Goal: Task Accomplishment & Management: Complete application form

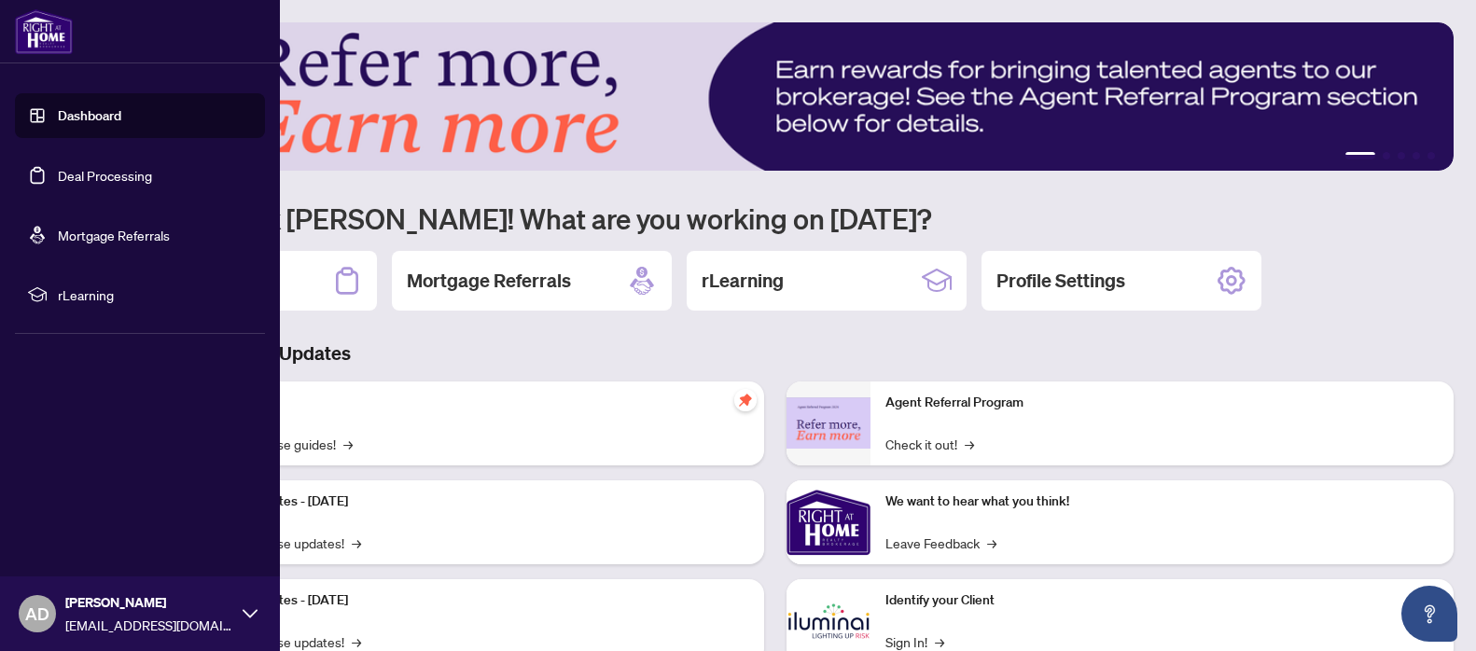
click at [113, 184] on link "Deal Processing" at bounding box center [105, 175] width 94 height 17
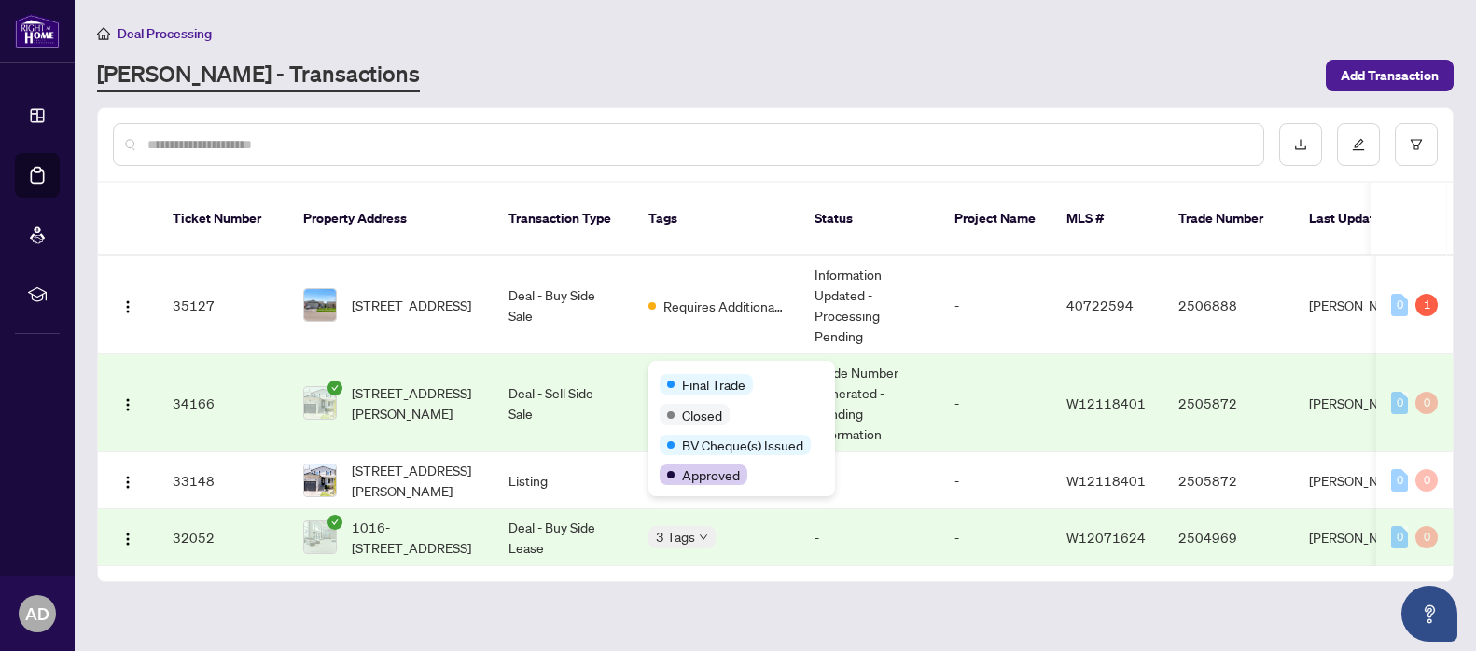
scroll to position [466, 0]
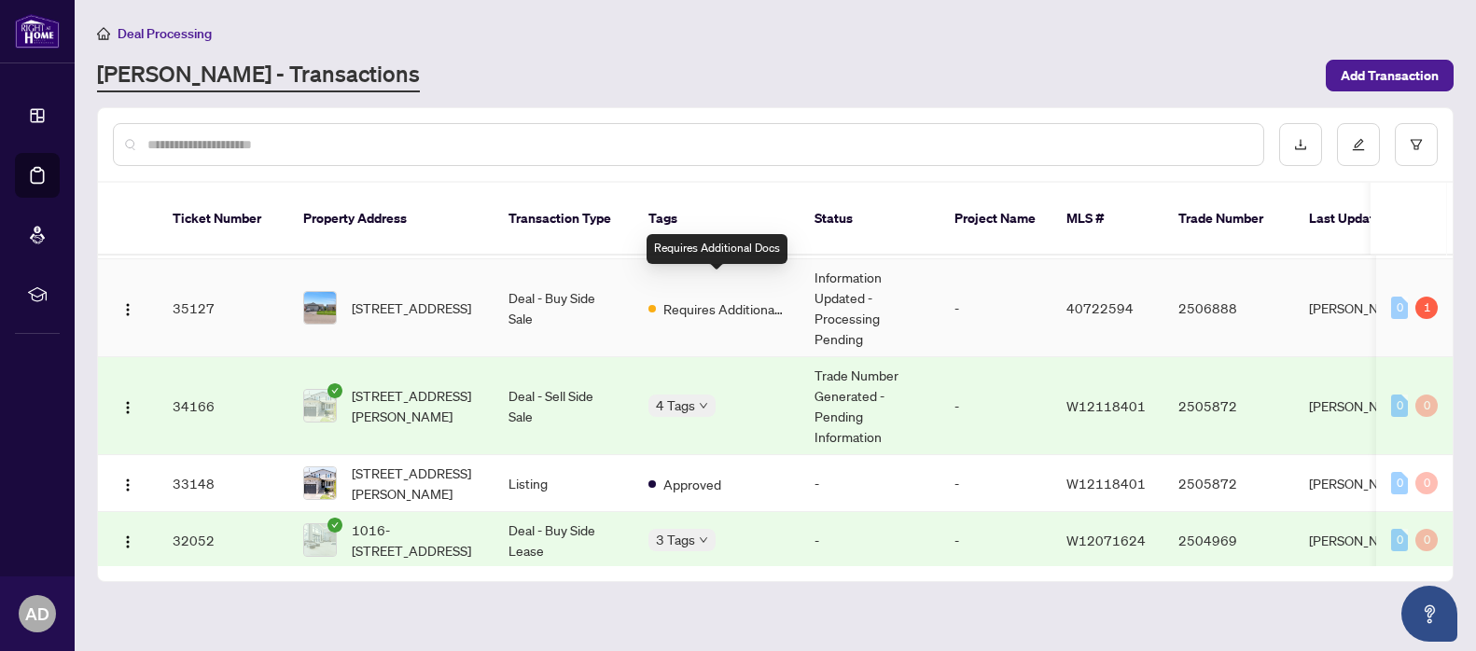
click at [699, 299] on span "Requires Additional Docs" at bounding box center [723, 309] width 121 height 21
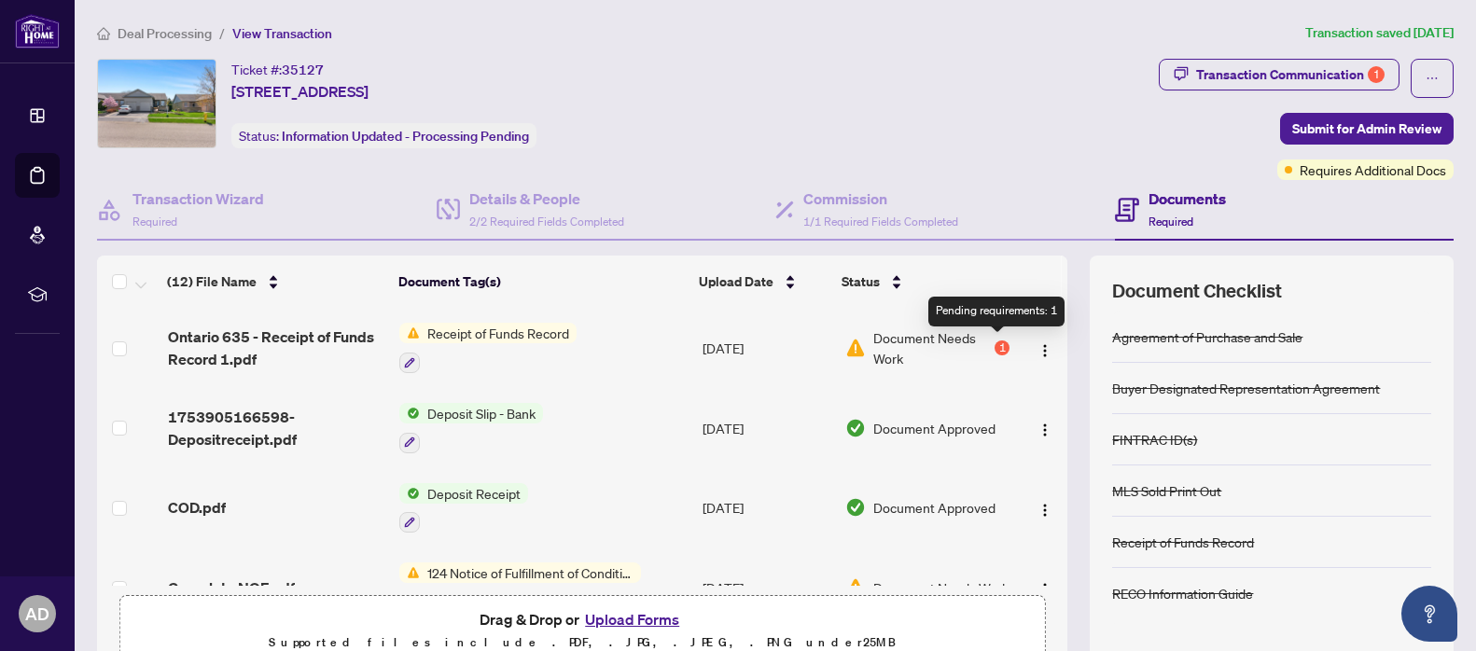
click at [995, 343] on div "1" at bounding box center [1002, 348] width 15 height 15
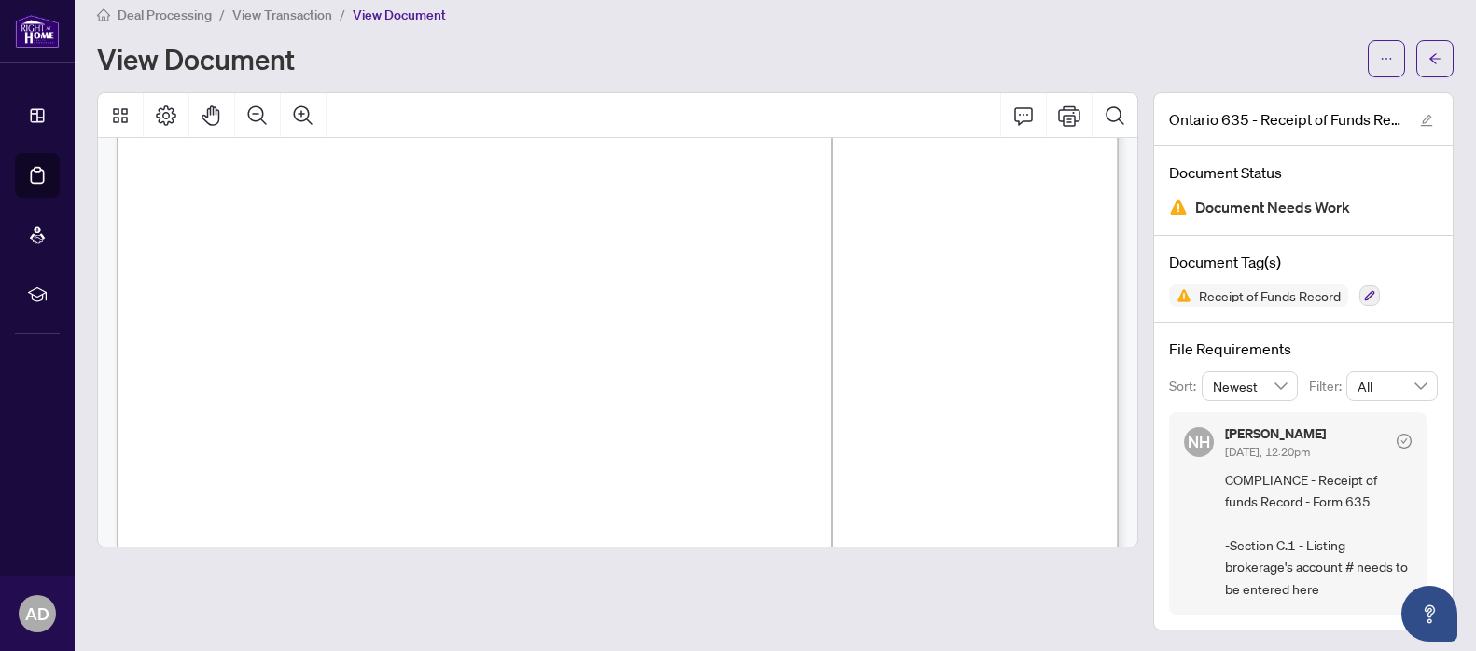
scroll to position [1501, 0]
click at [489, 311] on span "RBC - 1008440" at bounding box center [501, 310] width 104 height 16
click at [488, 311] on span "RBC - 1008440" at bounding box center [501, 310] width 104 height 16
click at [1441, 63] on icon "arrow-left" at bounding box center [1434, 58] width 13 height 13
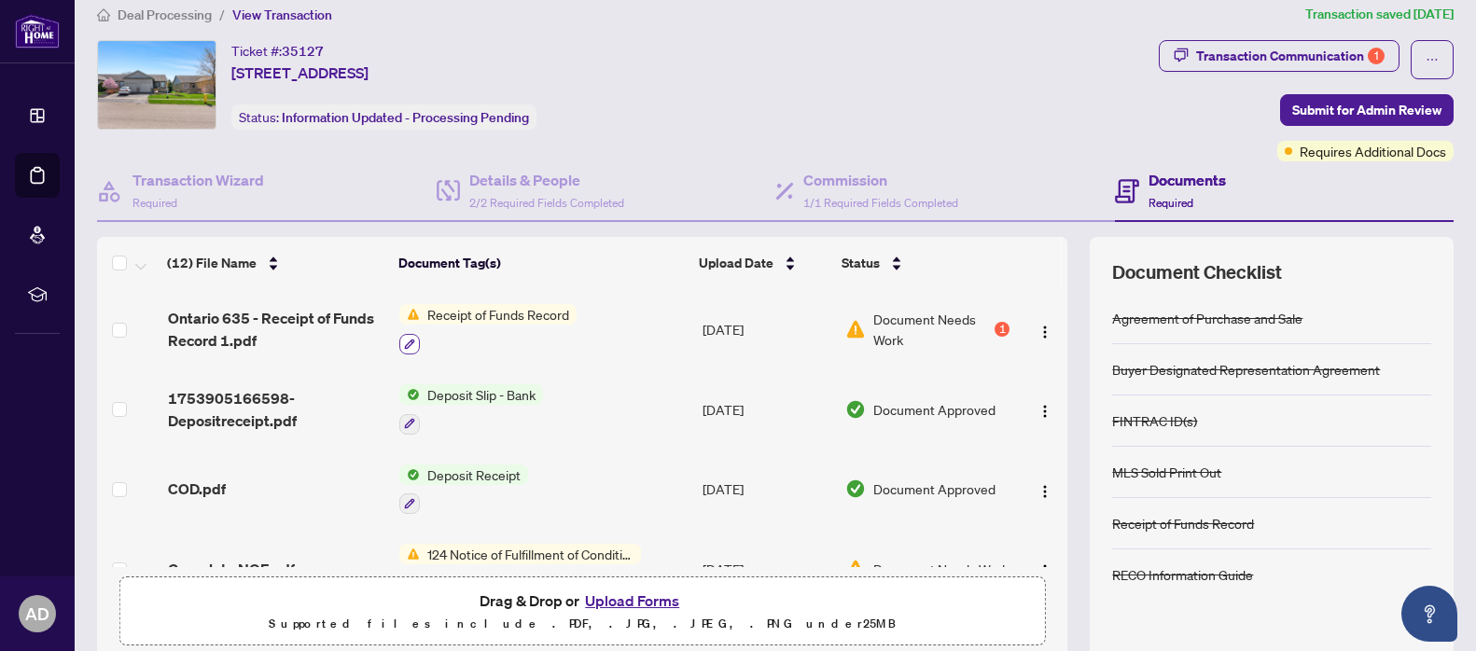
click at [410, 342] on icon "button" at bounding box center [409, 344] width 11 height 11
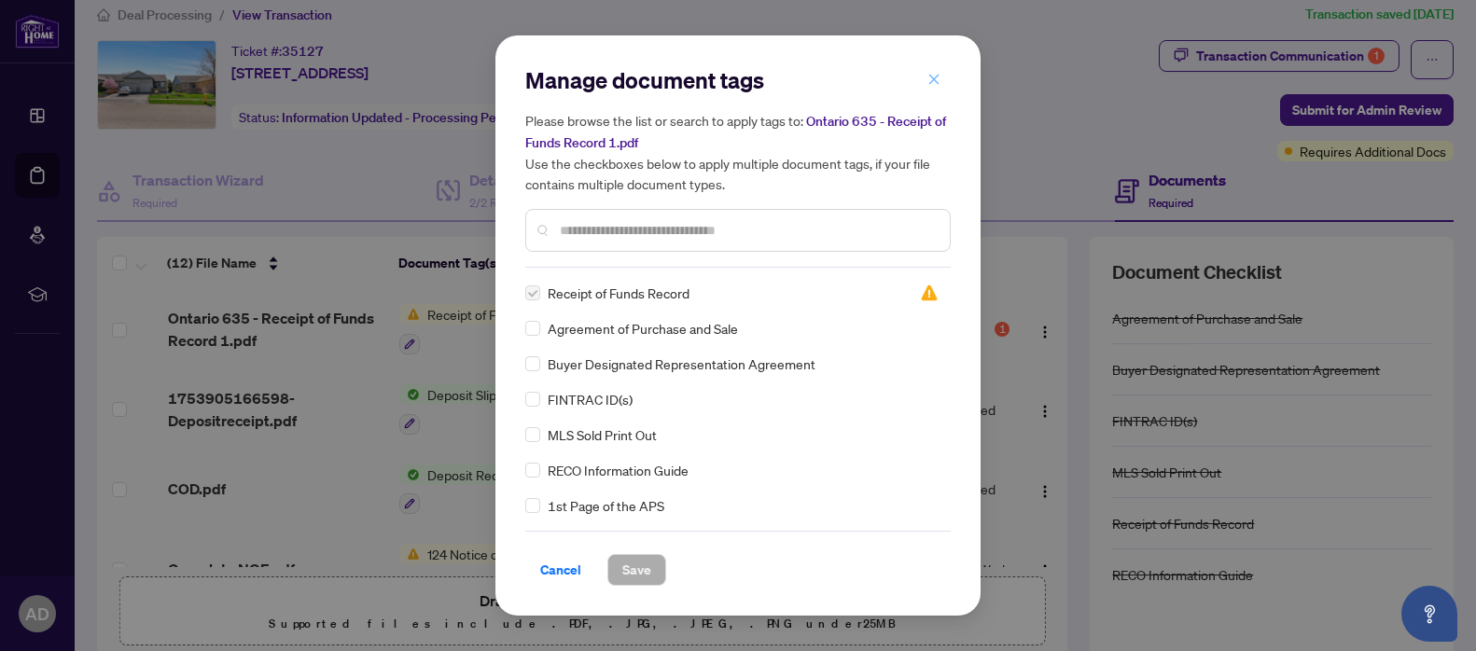
click at [939, 79] on icon "close" at bounding box center [933, 79] width 13 height 13
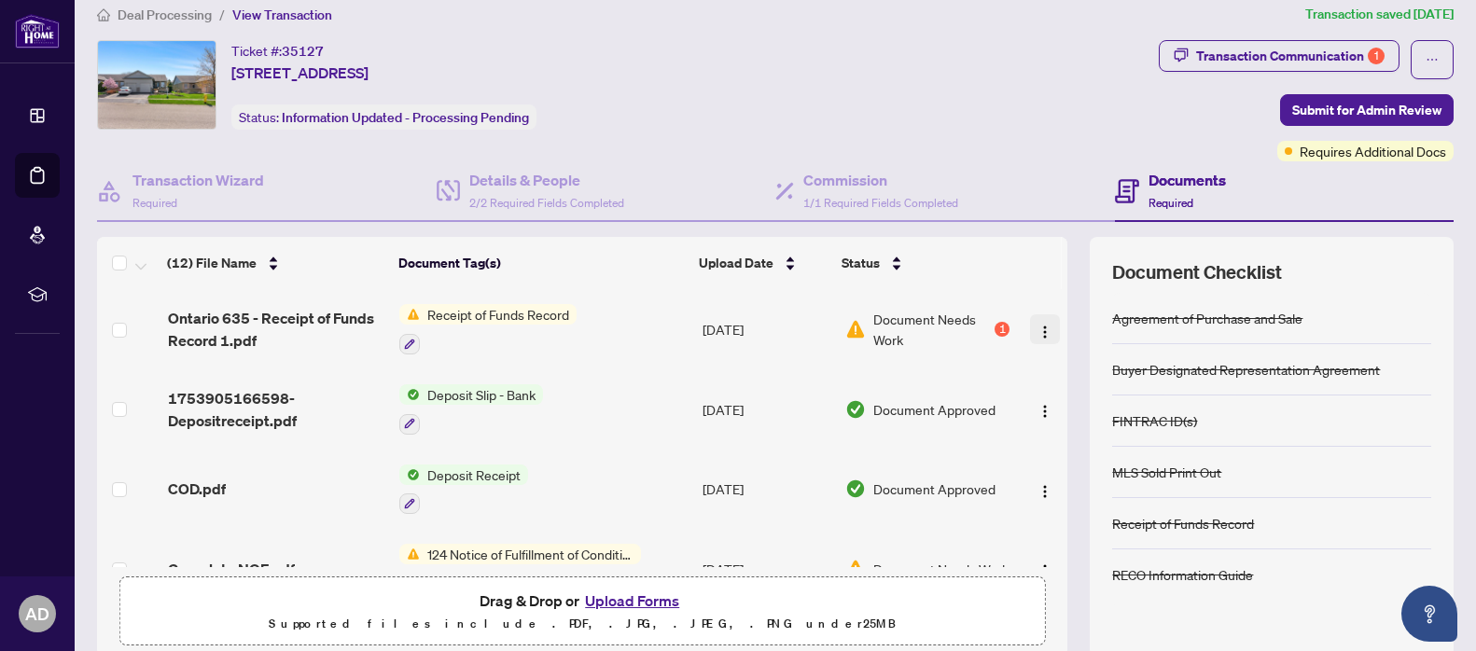
click at [1038, 327] on img "button" at bounding box center [1045, 332] width 15 height 15
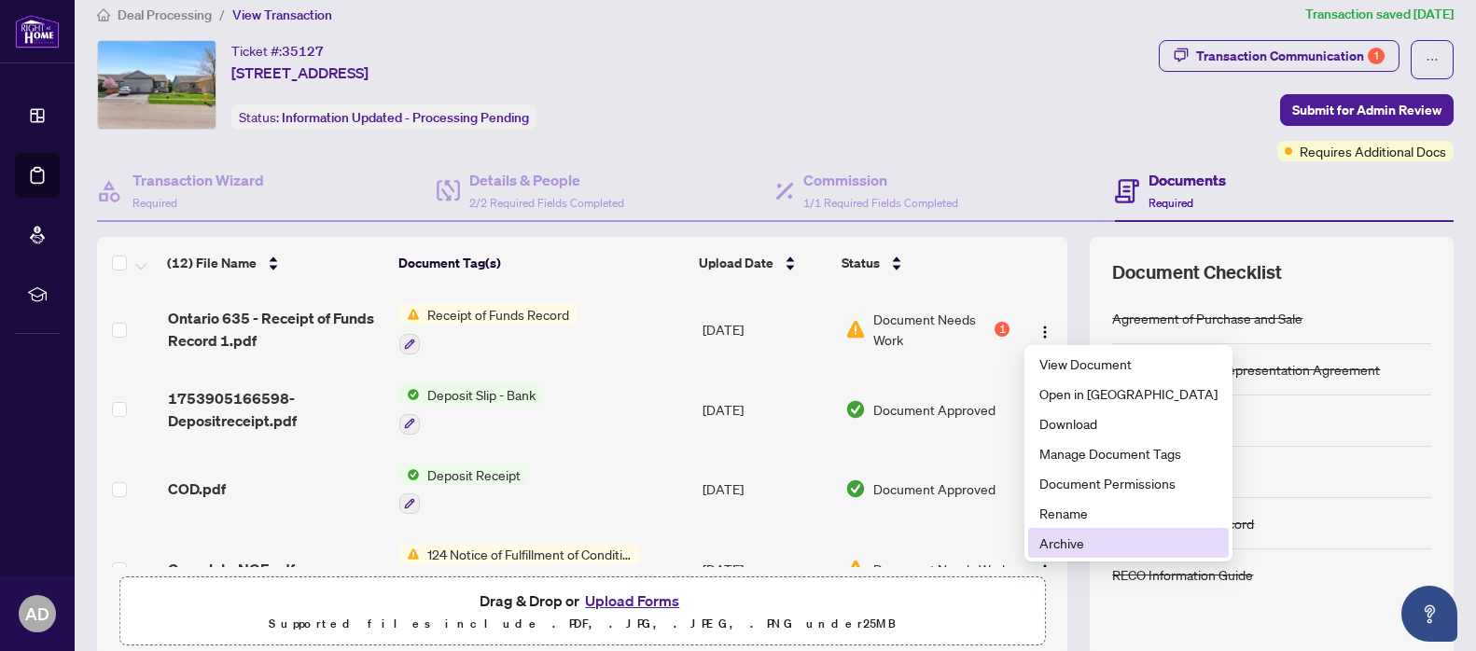
click at [1062, 540] on span "Archive" at bounding box center [1128, 543] width 178 height 21
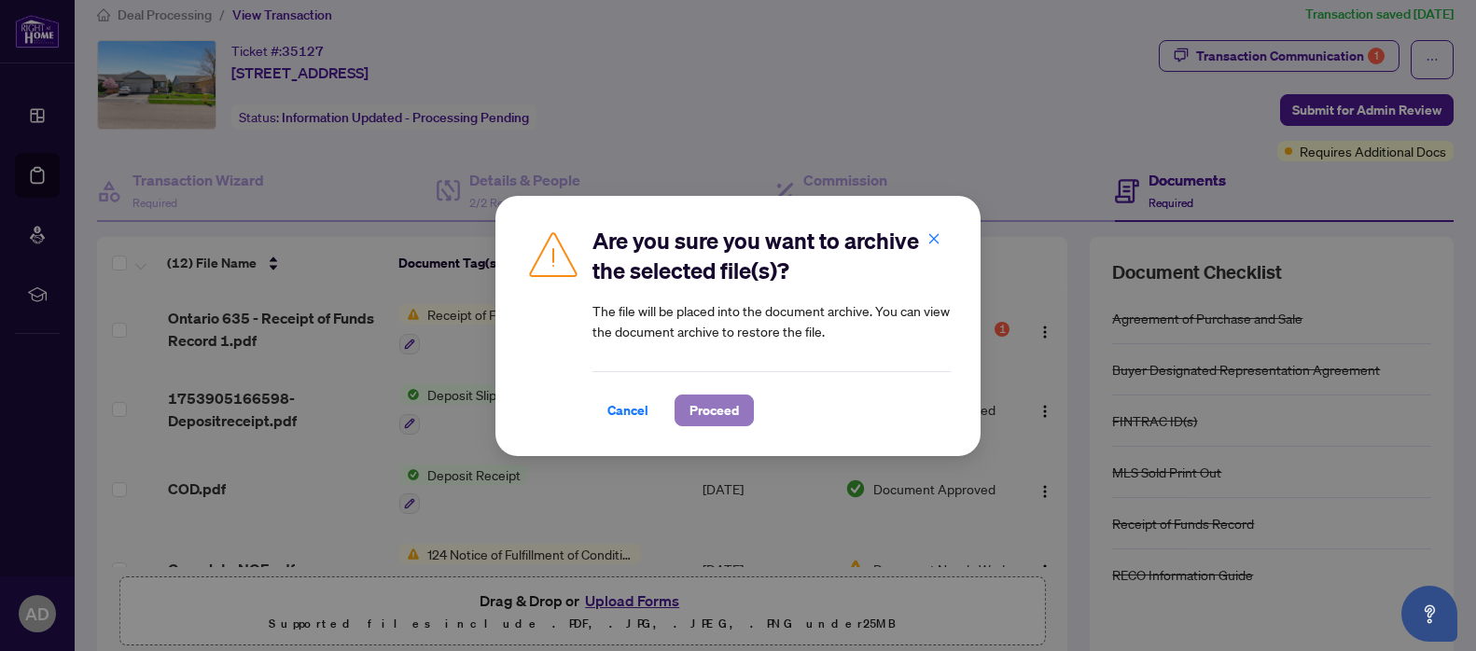
click at [717, 422] on span "Proceed" at bounding box center [713, 411] width 49 height 30
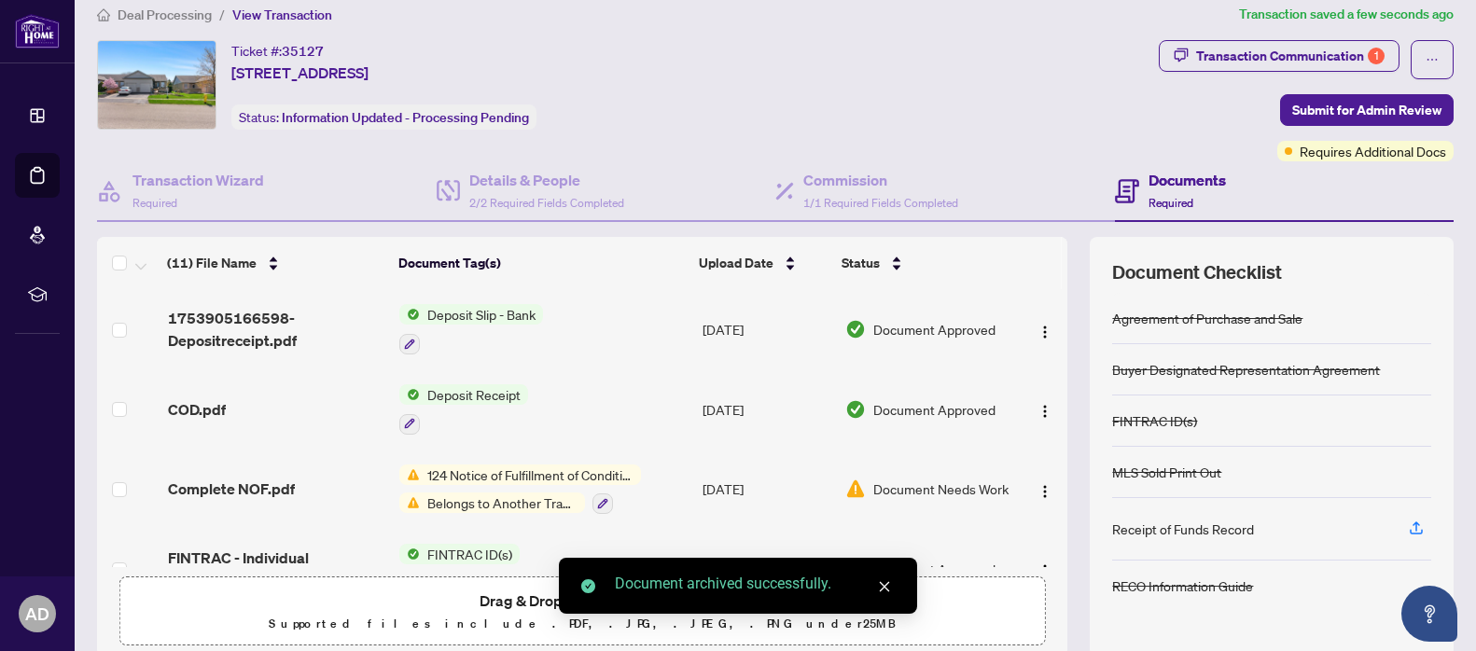
click at [1199, 540] on div "Receipt of Funds Record" at bounding box center [1271, 529] width 319 height 63
click at [1409, 520] on icon "button" at bounding box center [1416, 528] width 17 height 17
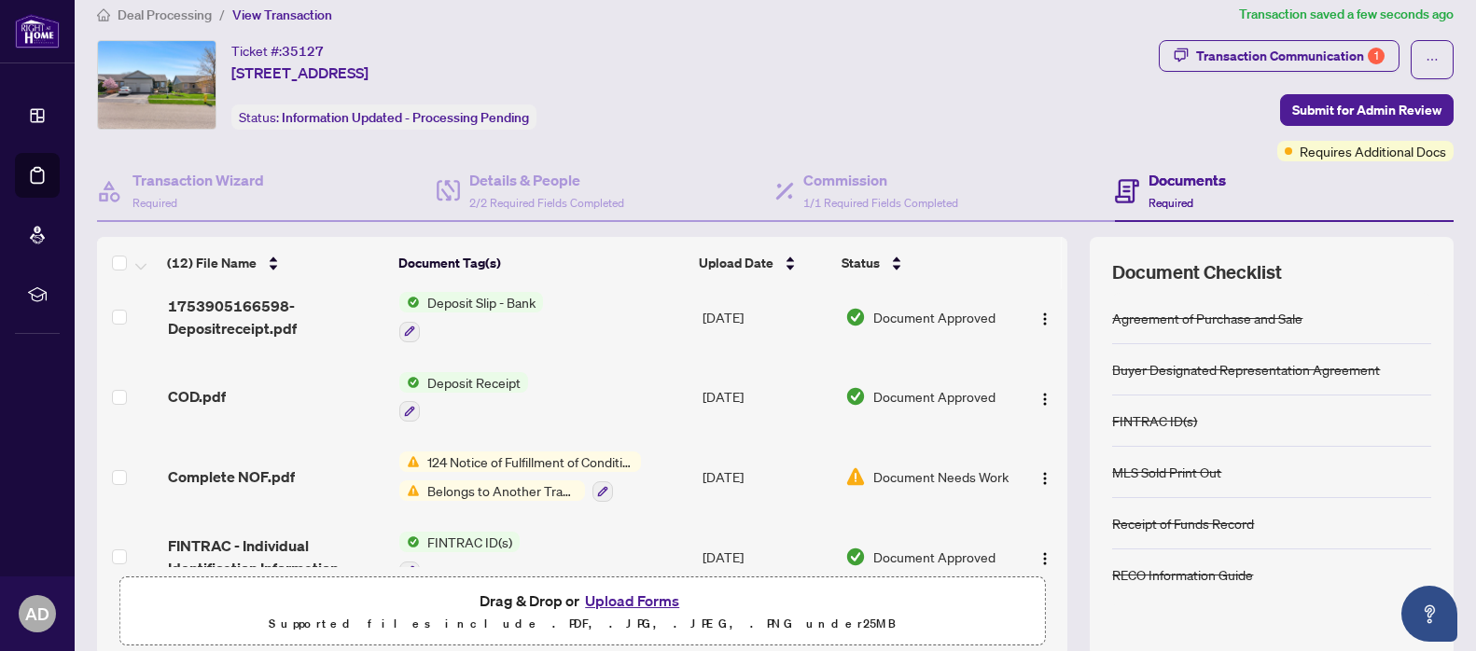
scroll to position [95, 0]
click at [1045, 469] on img "button" at bounding box center [1045, 475] width 15 height 15
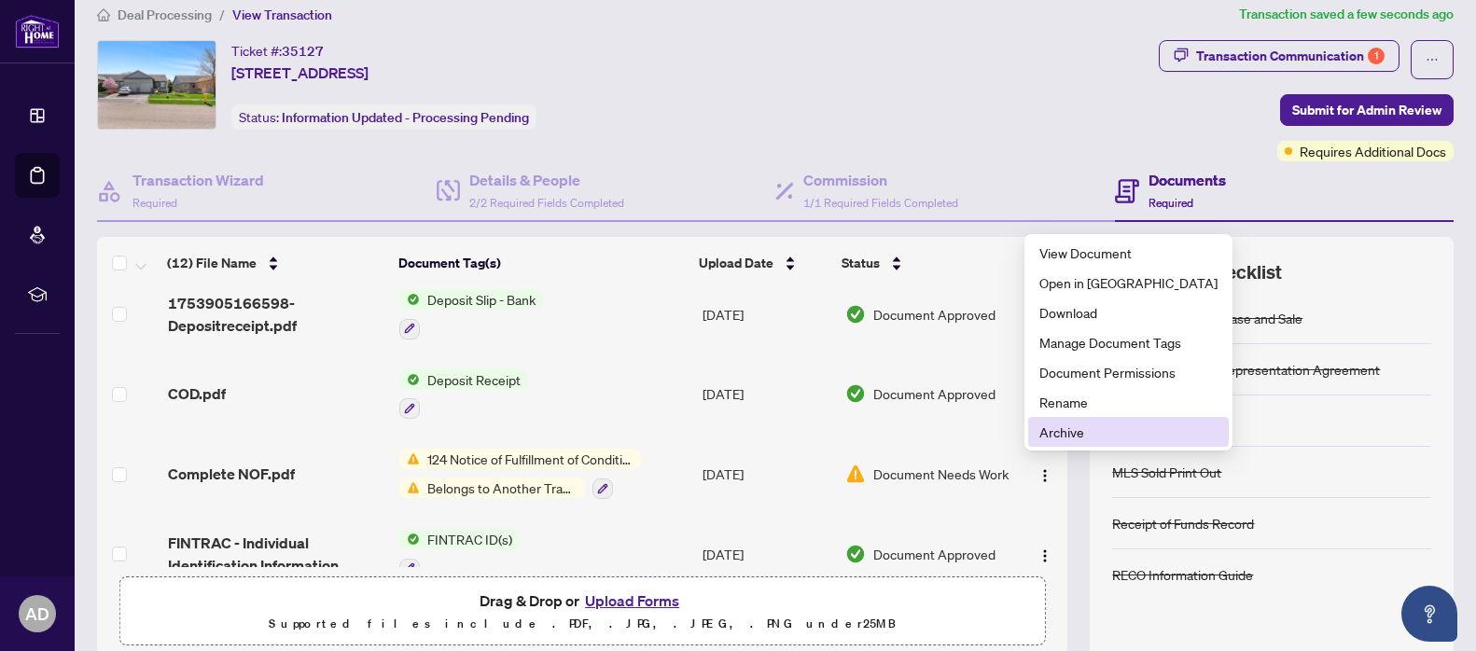
click at [1056, 444] on li "Archive" at bounding box center [1128, 432] width 201 height 30
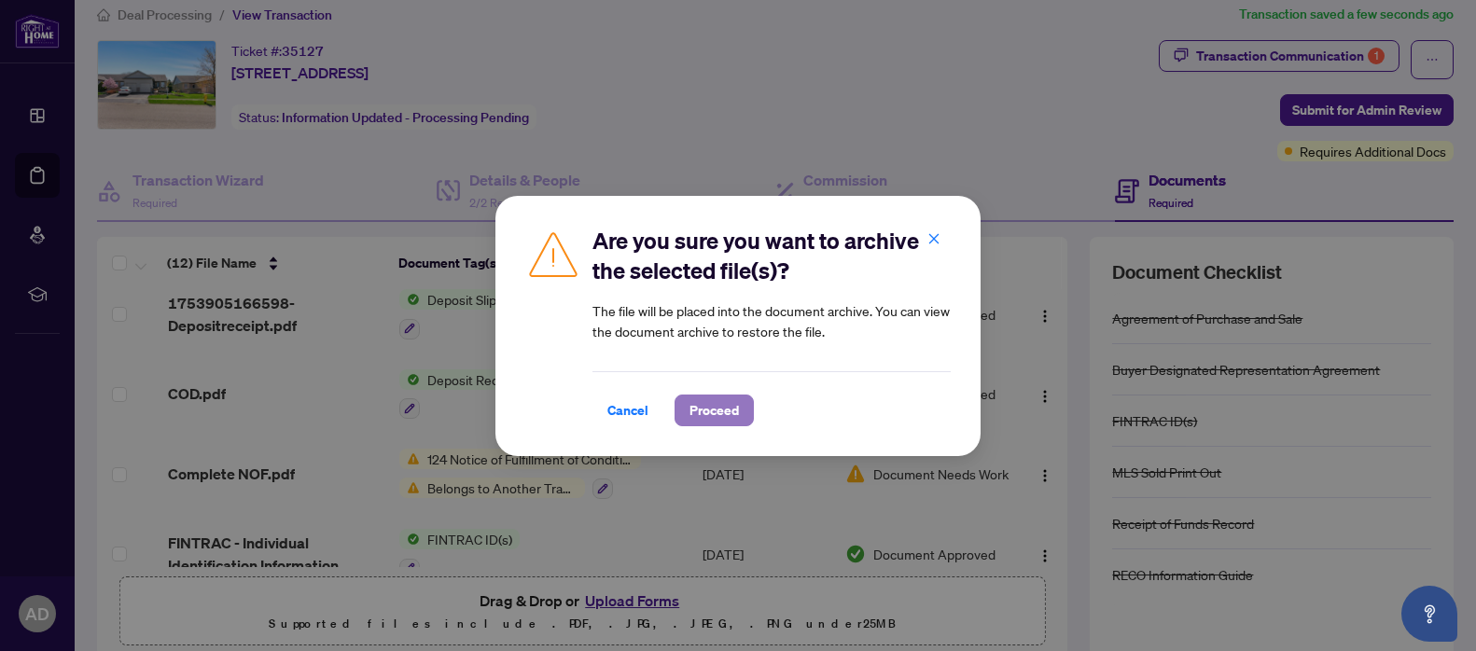
click at [751, 412] on button "Proceed" at bounding box center [714, 411] width 79 height 32
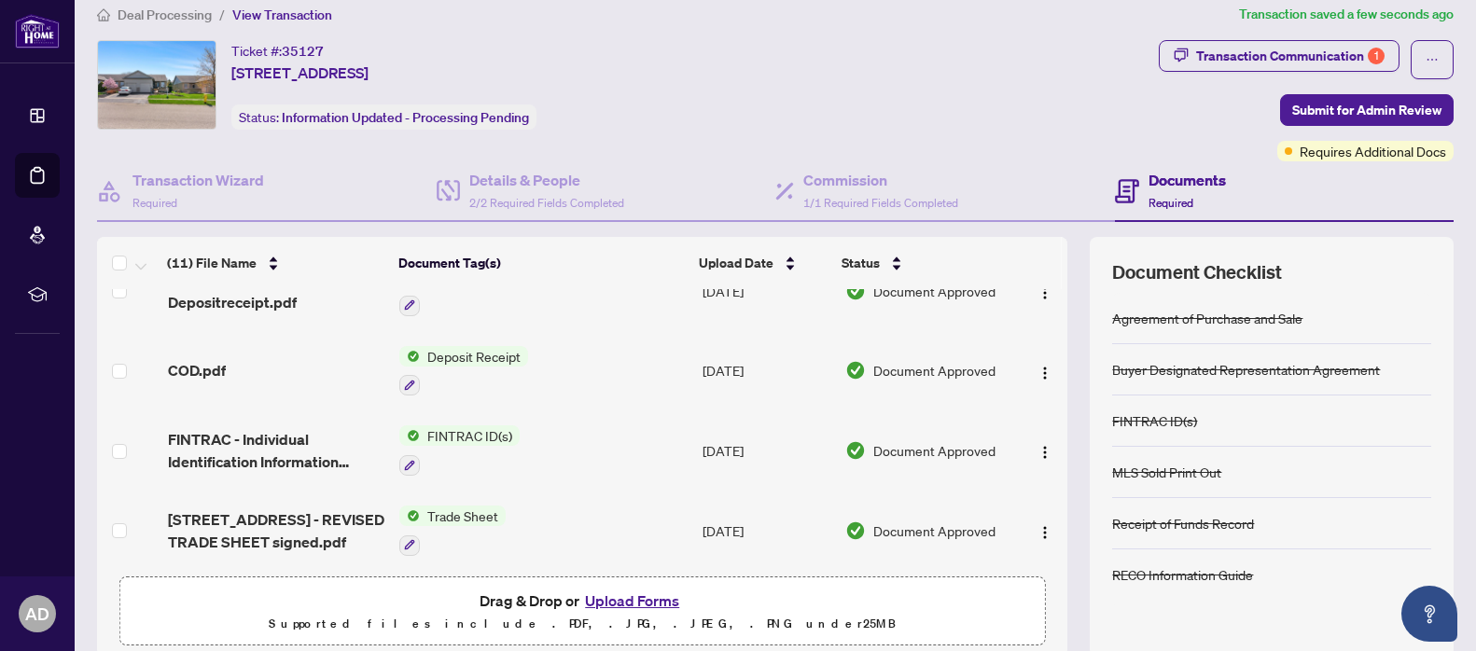
scroll to position [0, 0]
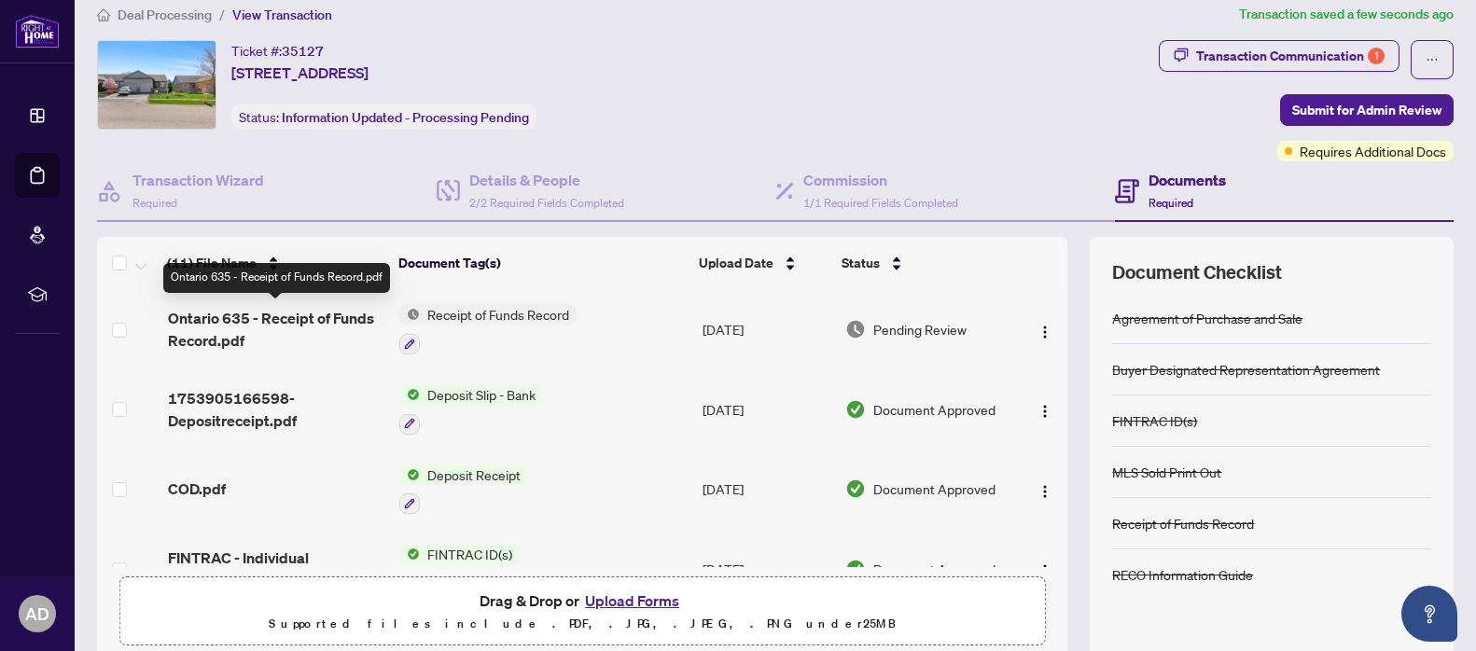
click at [322, 314] on span "Ontario 635 - Receipt of Funds Record.pdf" at bounding box center [276, 329] width 216 height 45
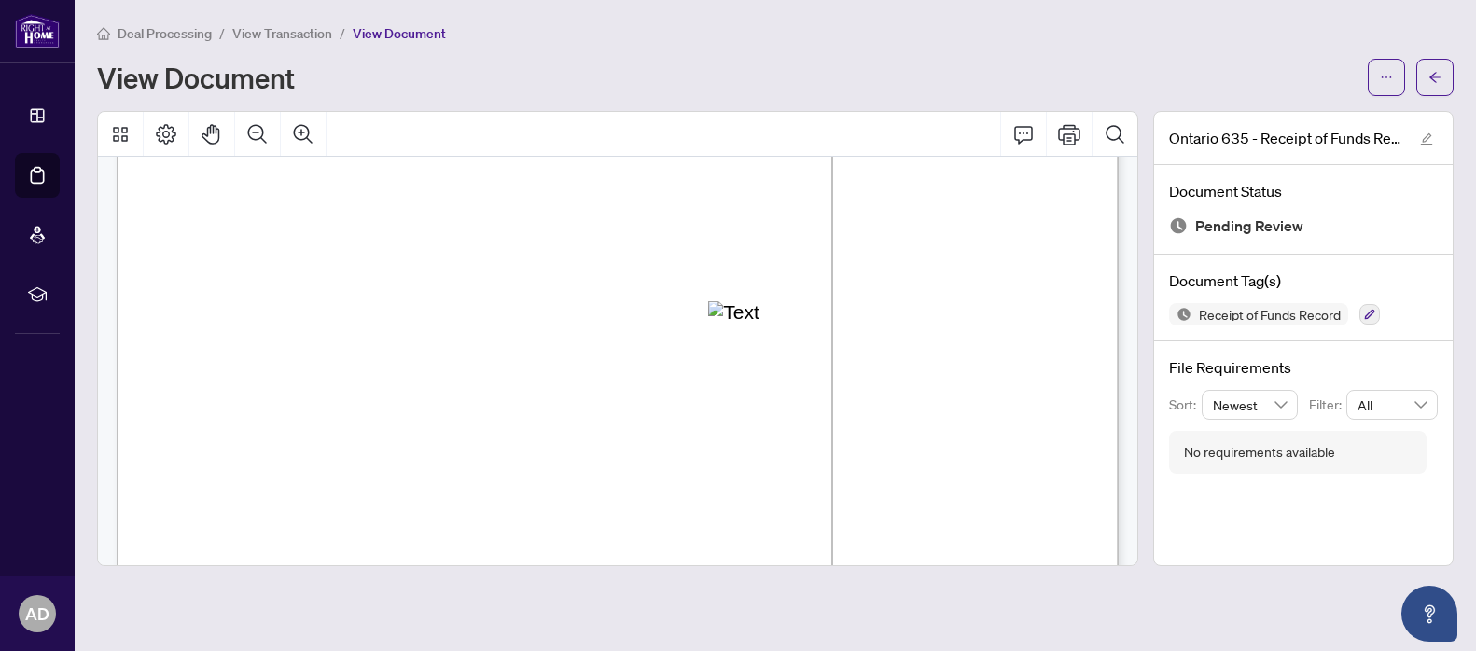
scroll to position [1416, 0]
click at [1439, 84] on span "button" at bounding box center [1434, 78] width 13 height 30
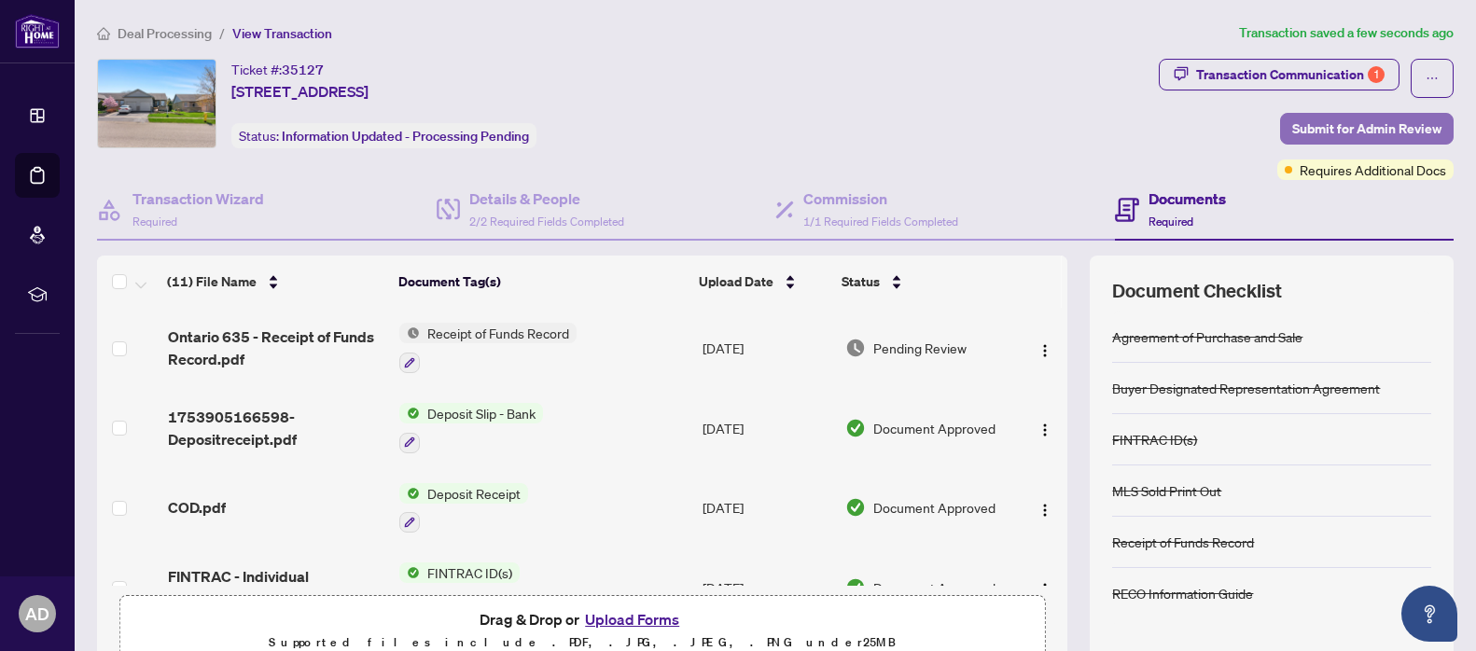
click at [1390, 132] on span "Submit for Admin Review" at bounding box center [1366, 129] width 149 height 30
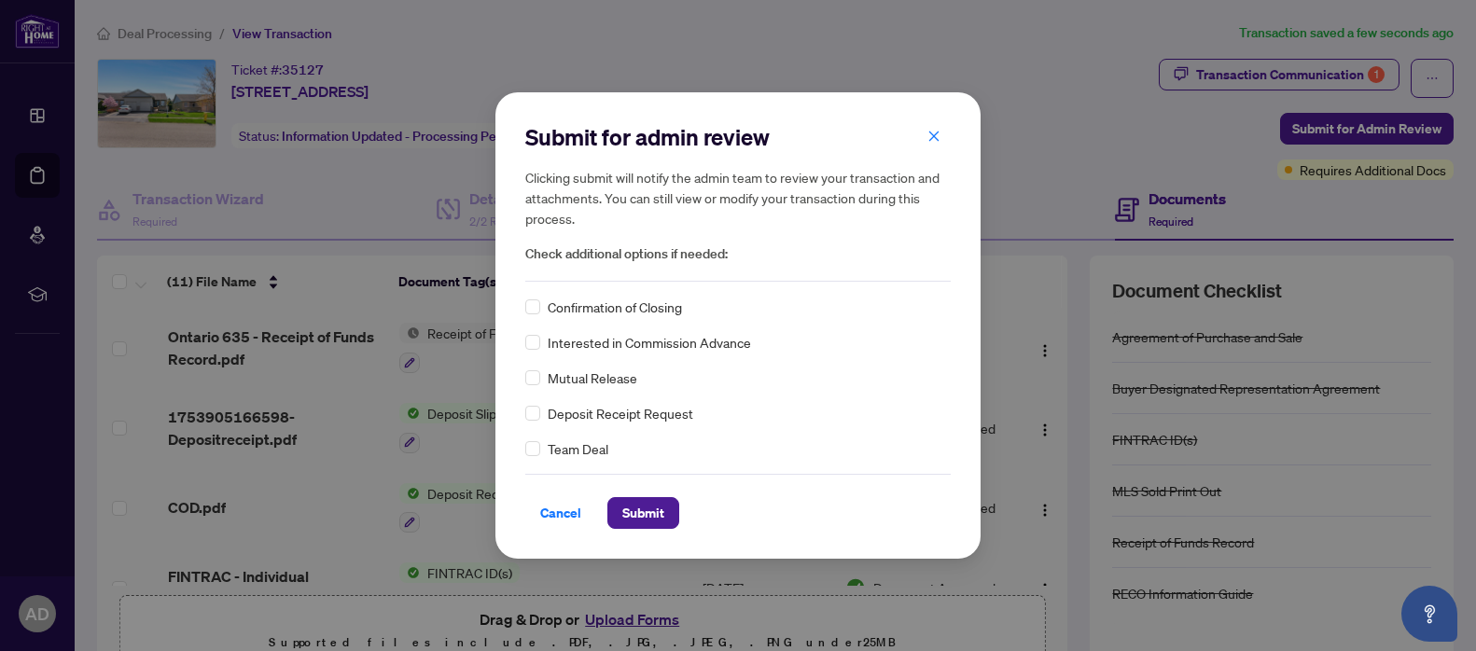
click at [649, 532] on div "Submit for admin review Clicking submit will notify the admin team to review yo…" at bounding box center [737, 325] width 485 height 466
click at [648, 508] on span "Submit" at bounding box center [643, 513] width 42 height 30
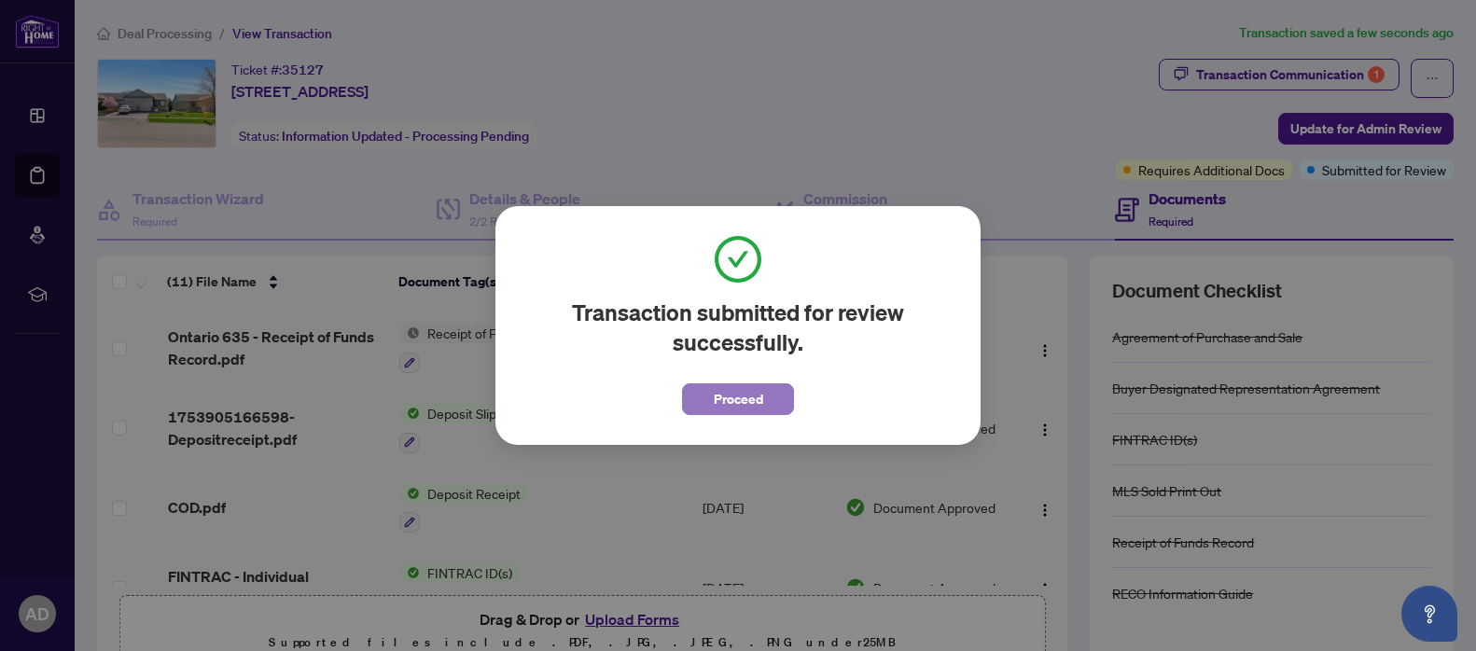
click at [747, 401] on span "Proceed" at bounding box center [738, 399] width 49 height 30
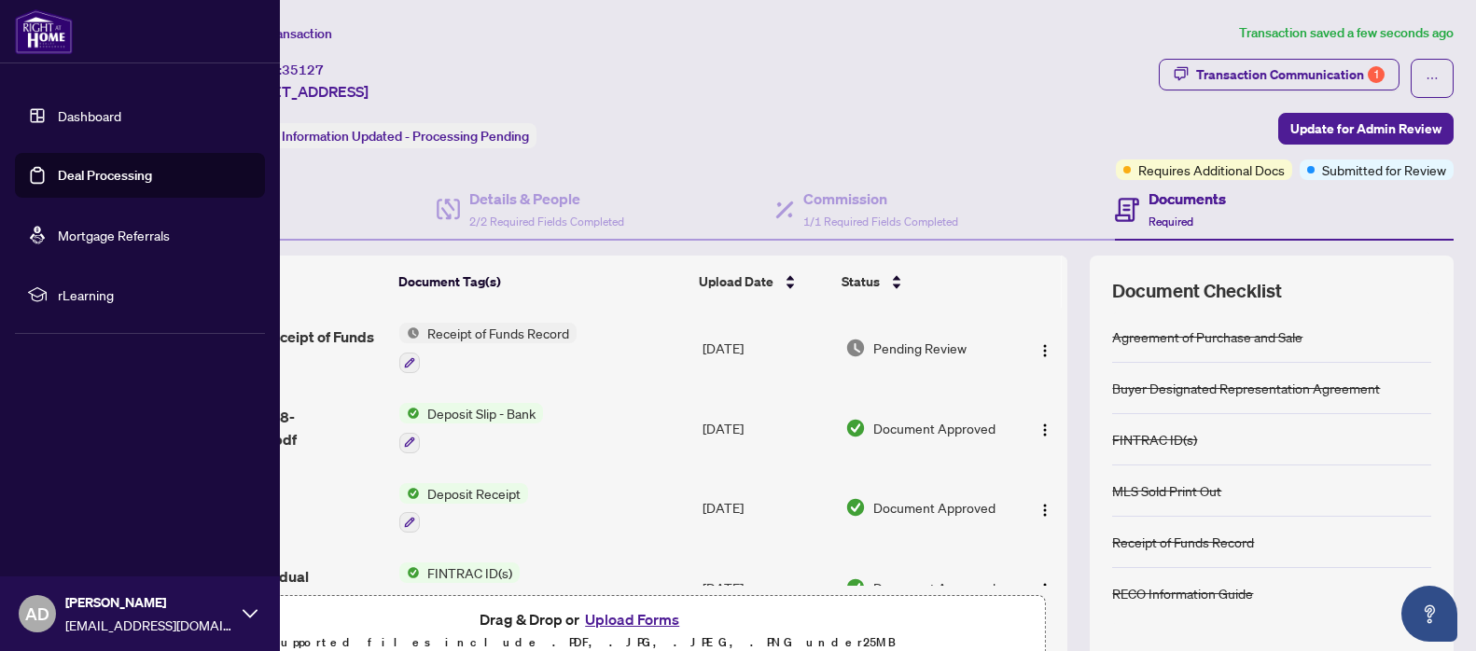
click at [152, 184] on link "Deal Processing" at bounding box center [105, 175] width 94 height 17
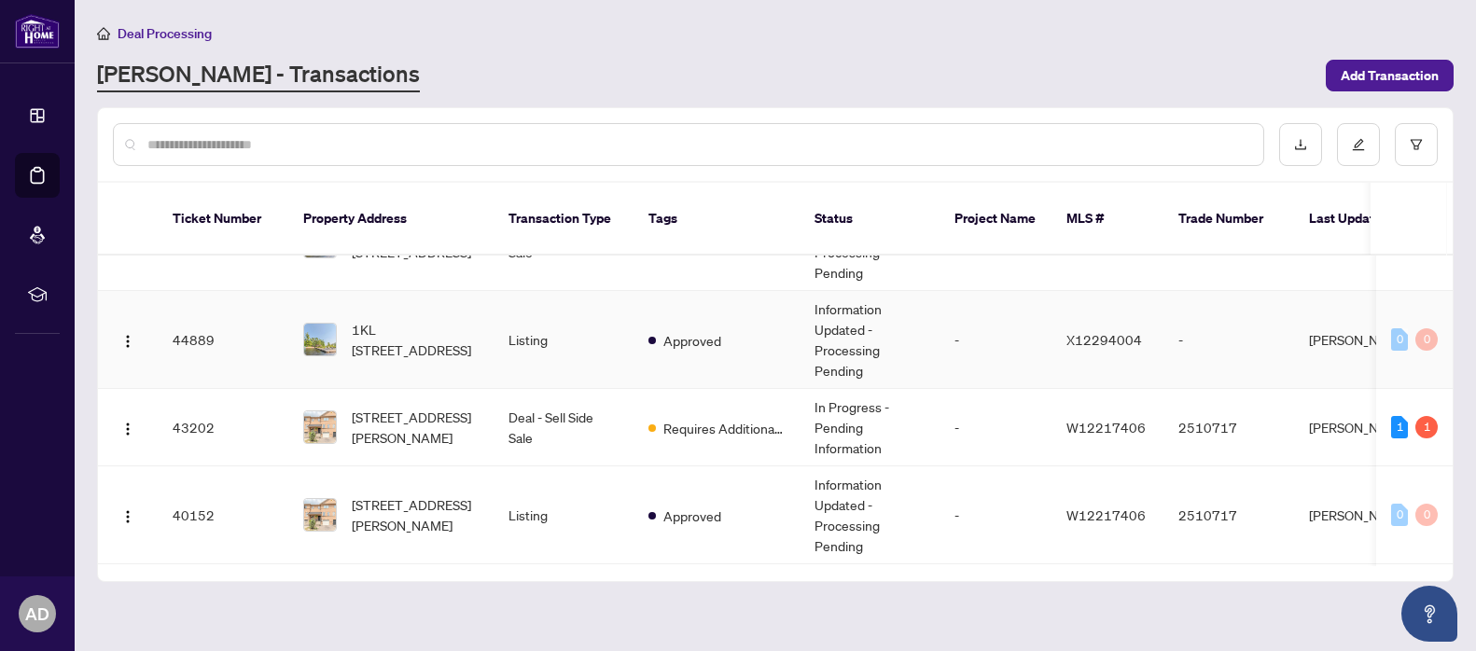
scroll to position [63, 0]
click at [732, 417] on span "Requires Additional Docs" at bounding box center [723, 427] width 121 height 21
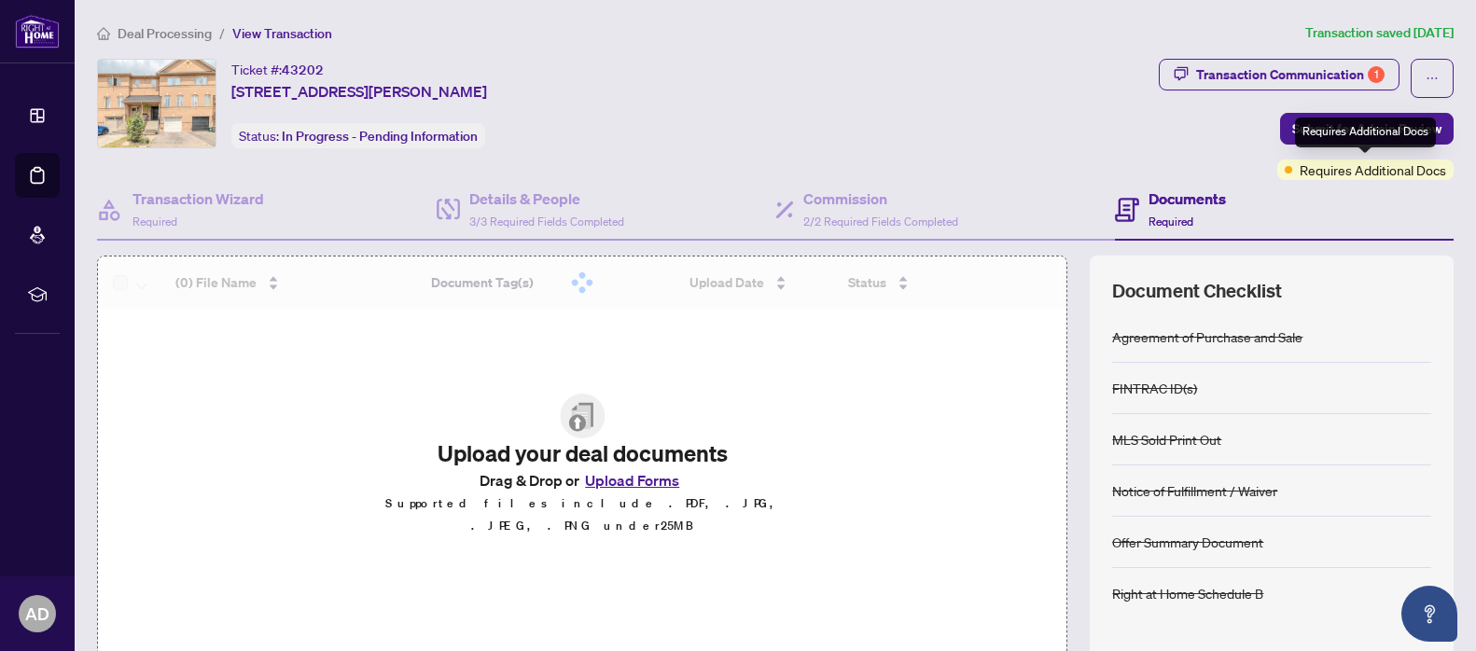
click at [1376, 170] on span "Requires Additional Docs" at bounding box center [1373, 170] width 146 height 21
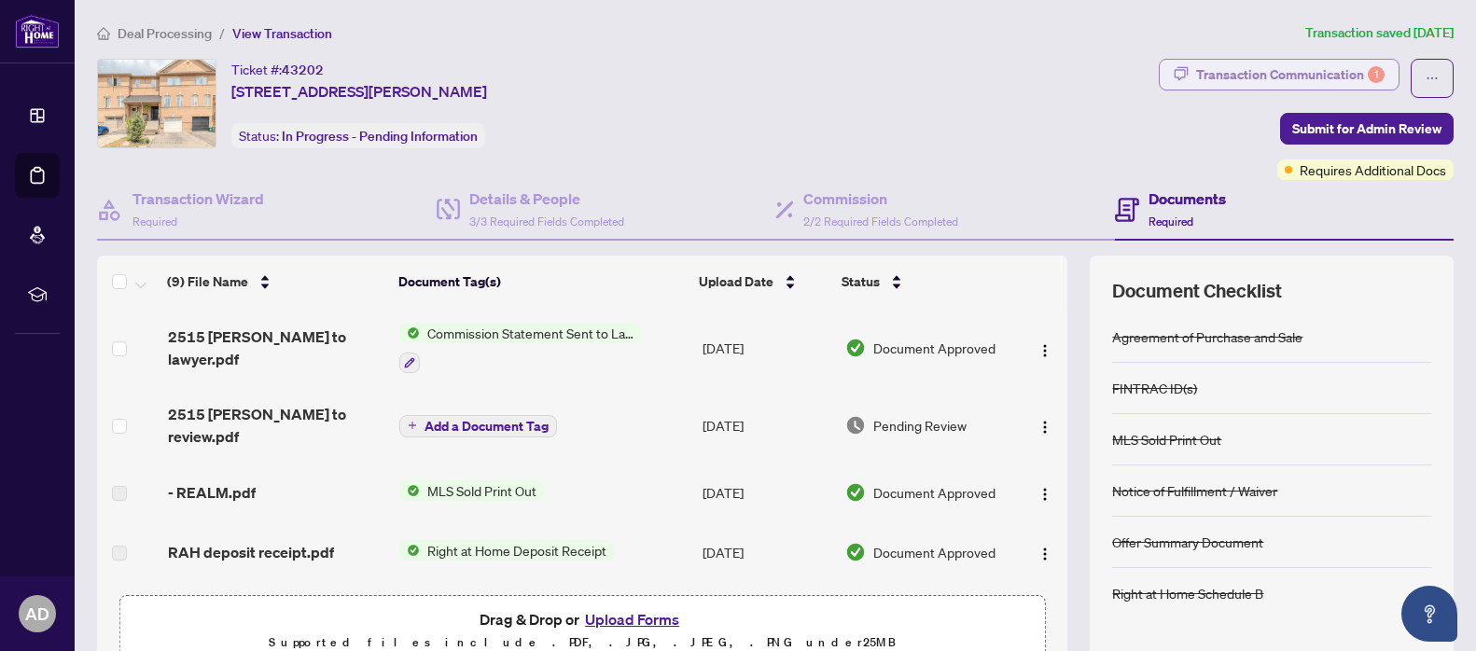
click at [1366, 74] on div "Transaction Communication 1" at bounding box center [1290, 75] width 188 height 30
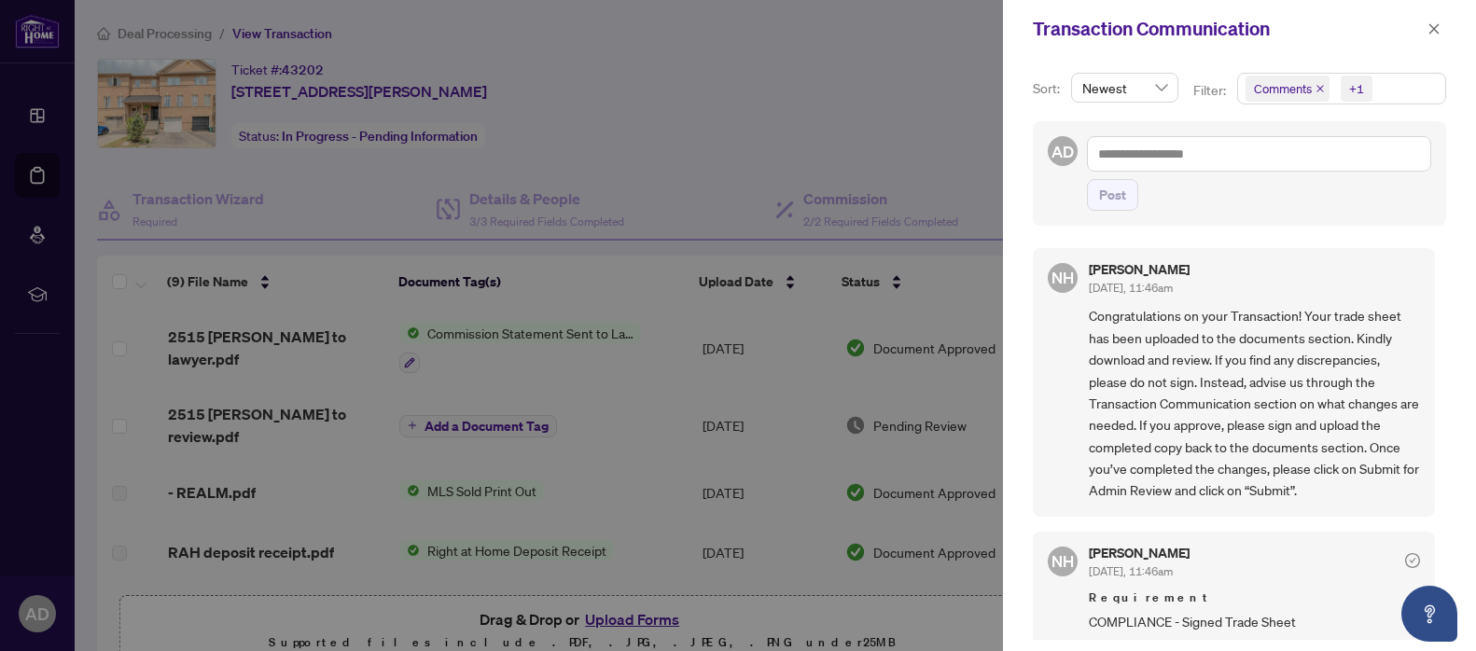
scroll to position [6, 0]
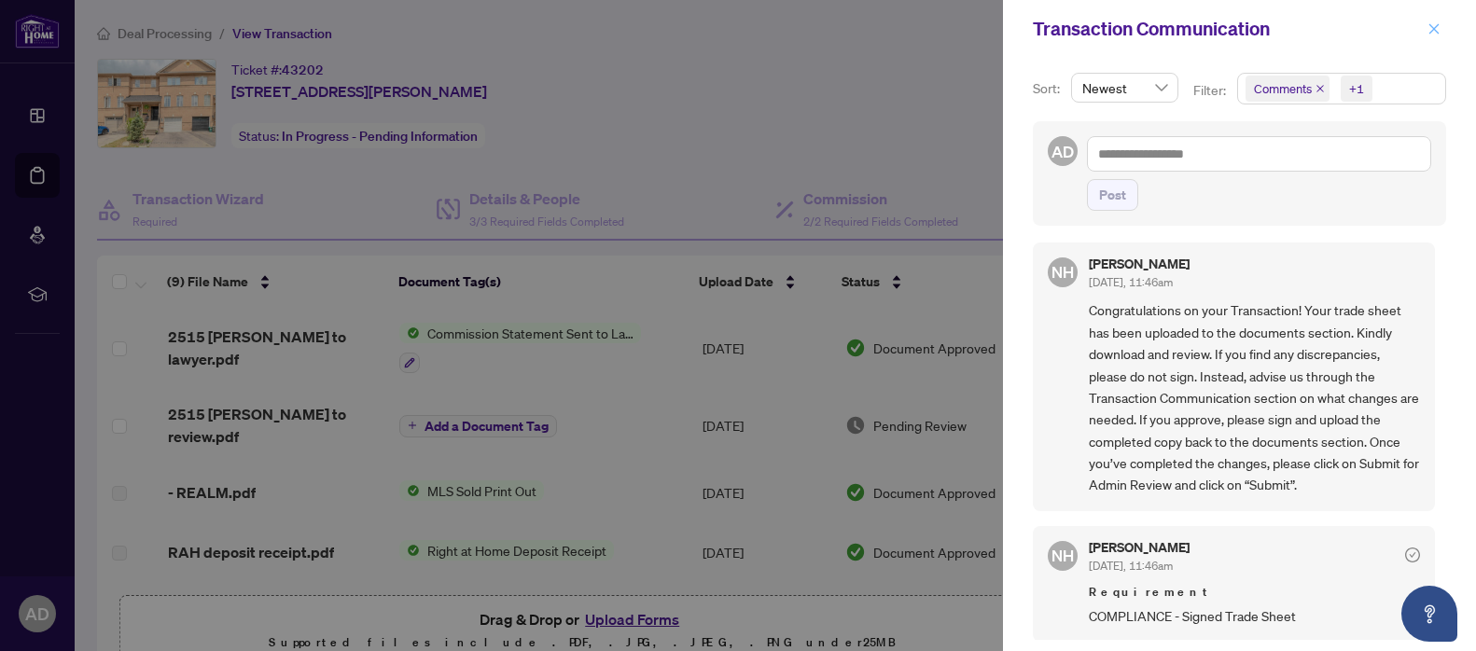
click at [1438, 32] on icon "close" at bounding box center [1434, 28] width 10 height 10
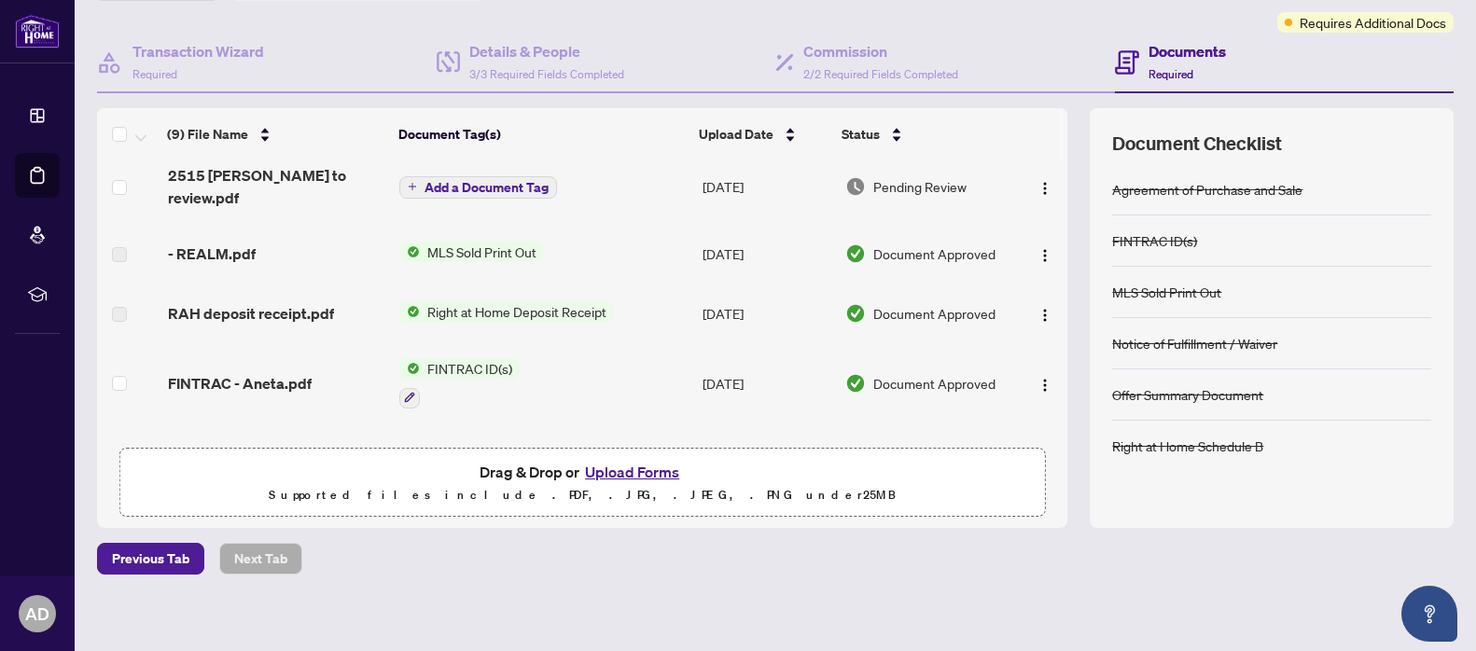
scroll to position [0, 0]
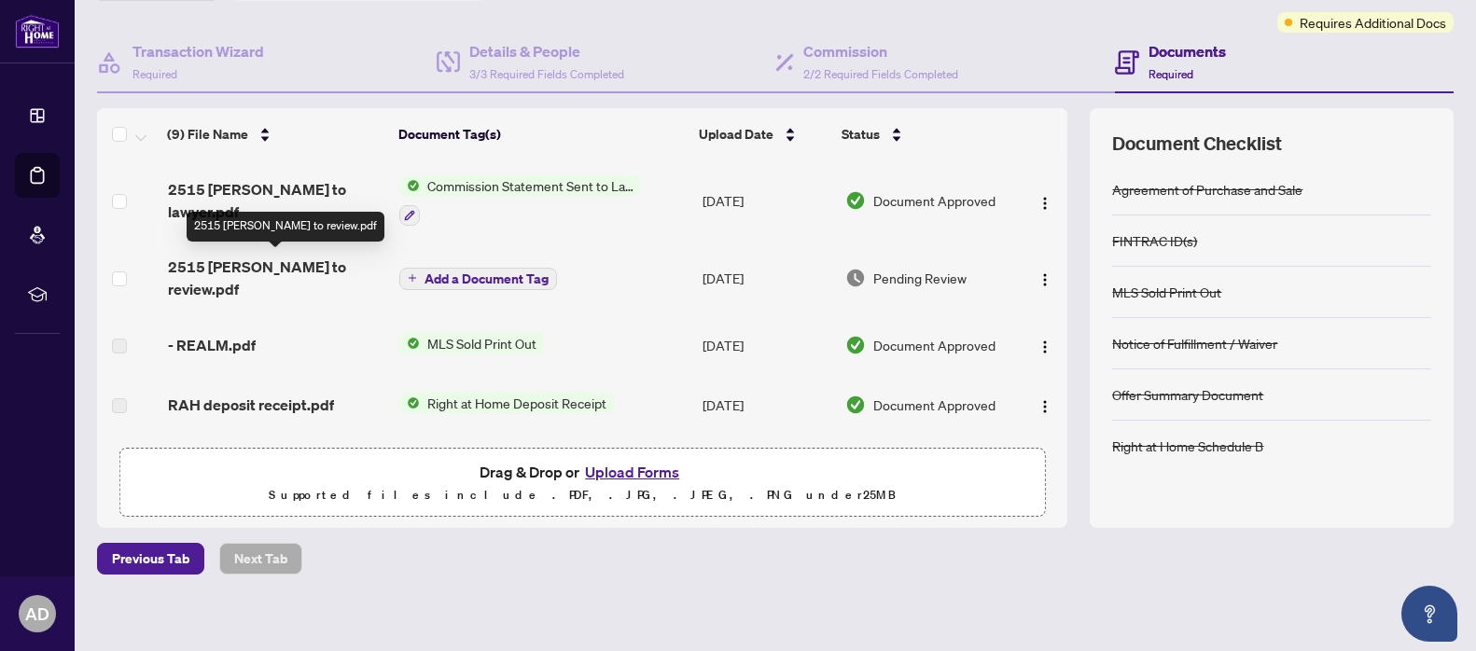
click at [245, 260] on span "2515 [PERSON_NAME] to review.pdf" at bounding box center [276, 278] width 216 height 45
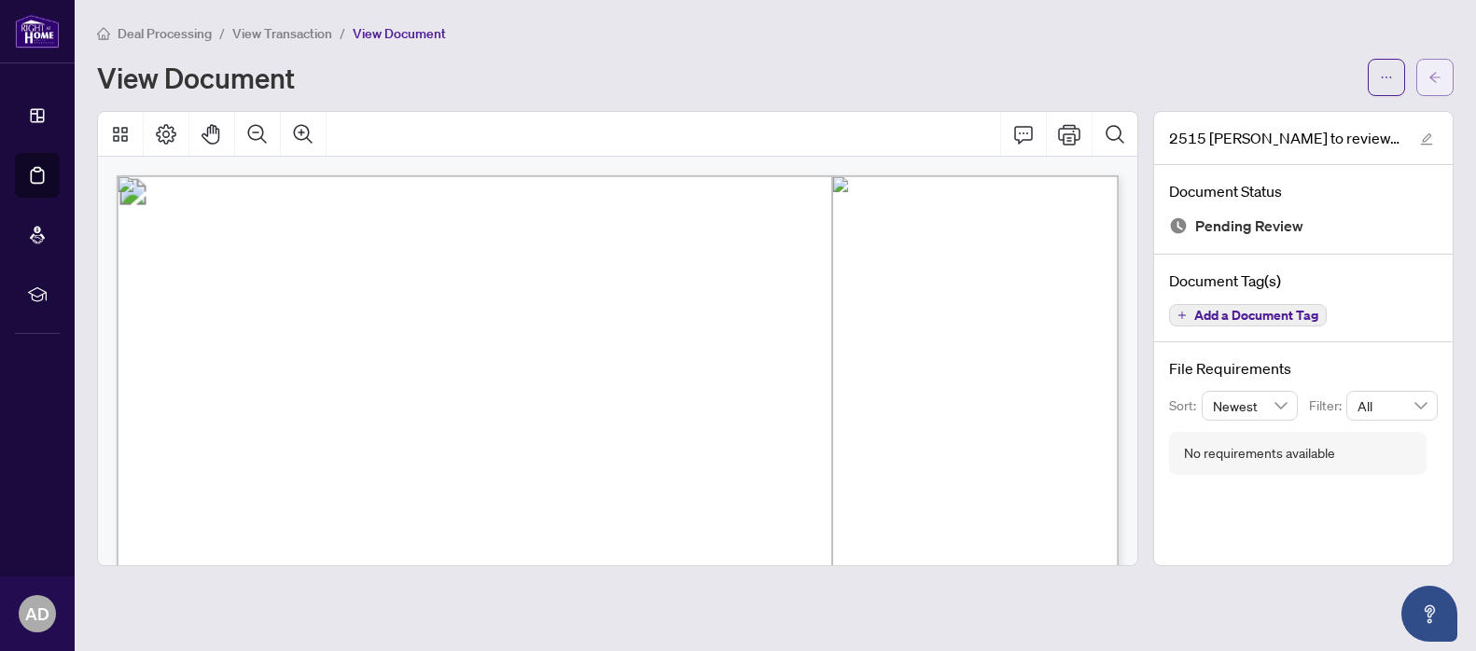
click at [1436, 81] on icon "arrow-left" at bounding box center [1434, 77] width 13 height 13
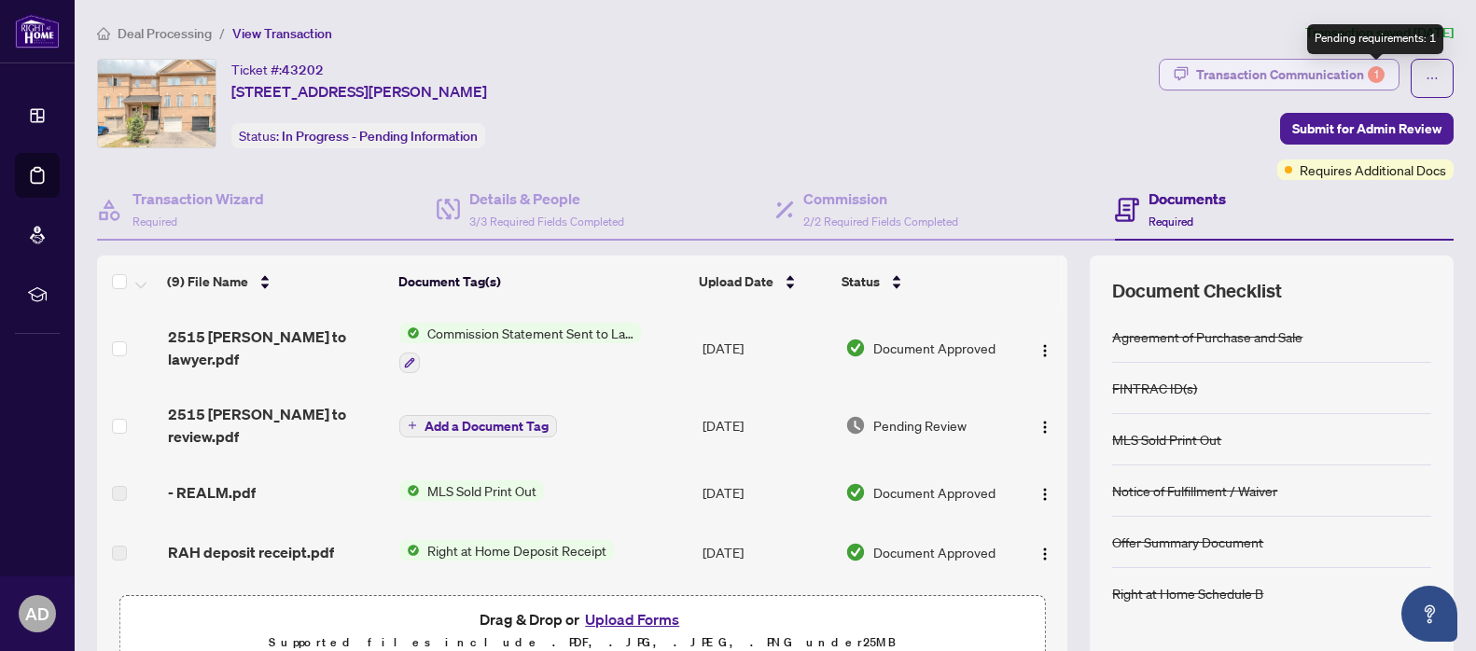
click at [1368, 71] on div "1" at bounding box center [1376, 74] width 17 height 17
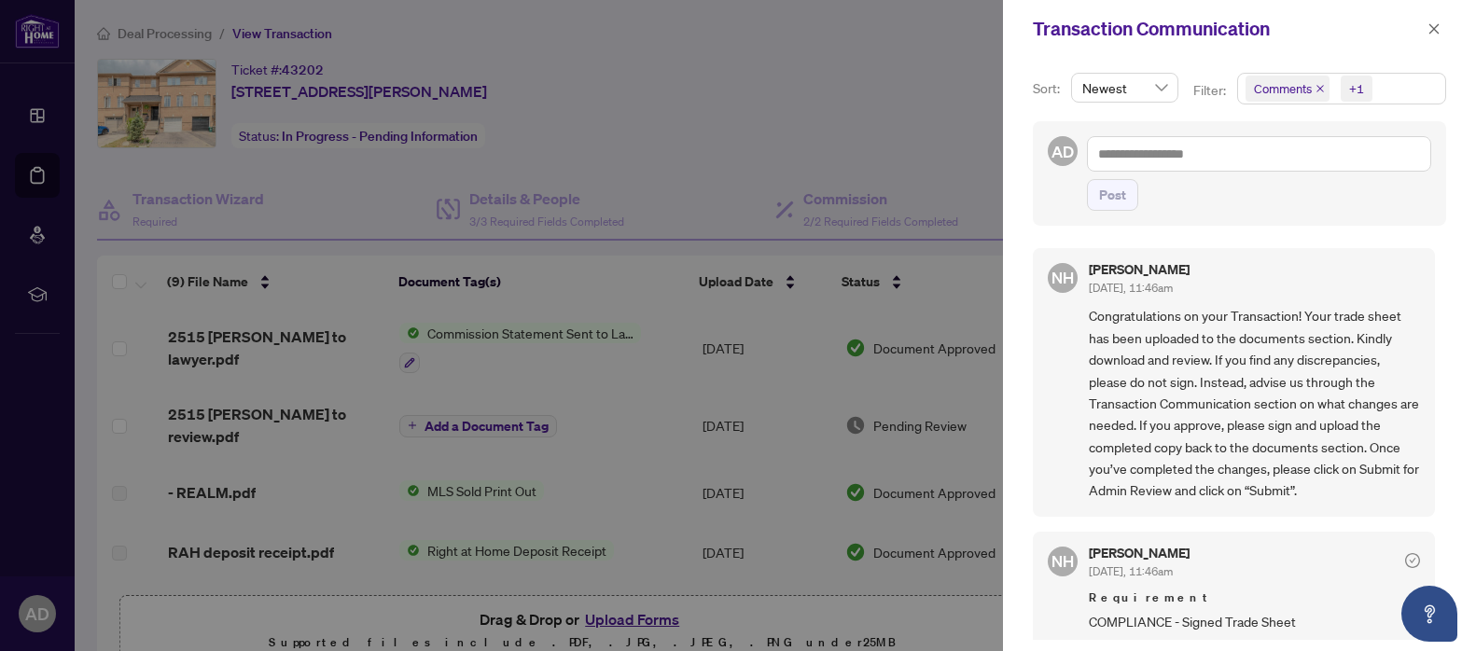
click at [796, 141] on div at bounding box center [738, 325] width 1476 height 651
click at [1442, 35] on button "button" at bounding box center [1434, 29] width 24 height 22
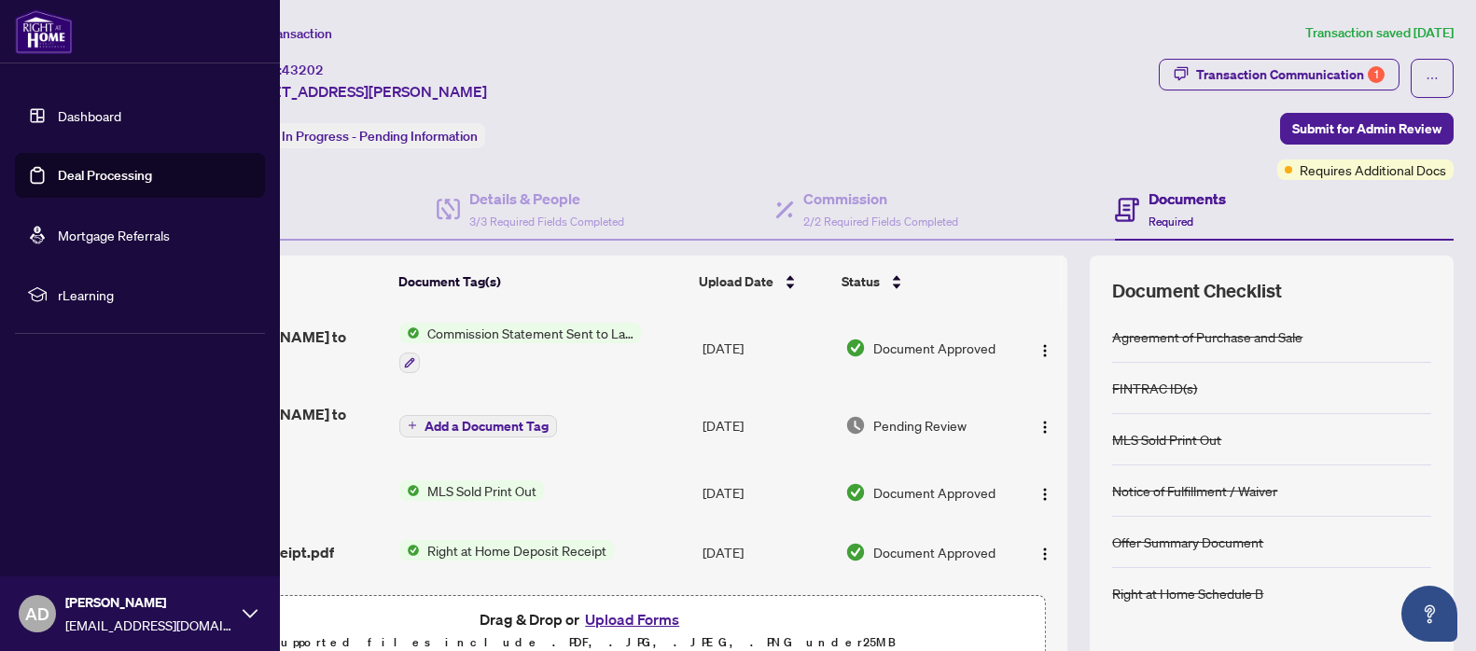
click at [123, 170] on link "Deal Processing" at bounding box center [105, 175] width 94 height 17
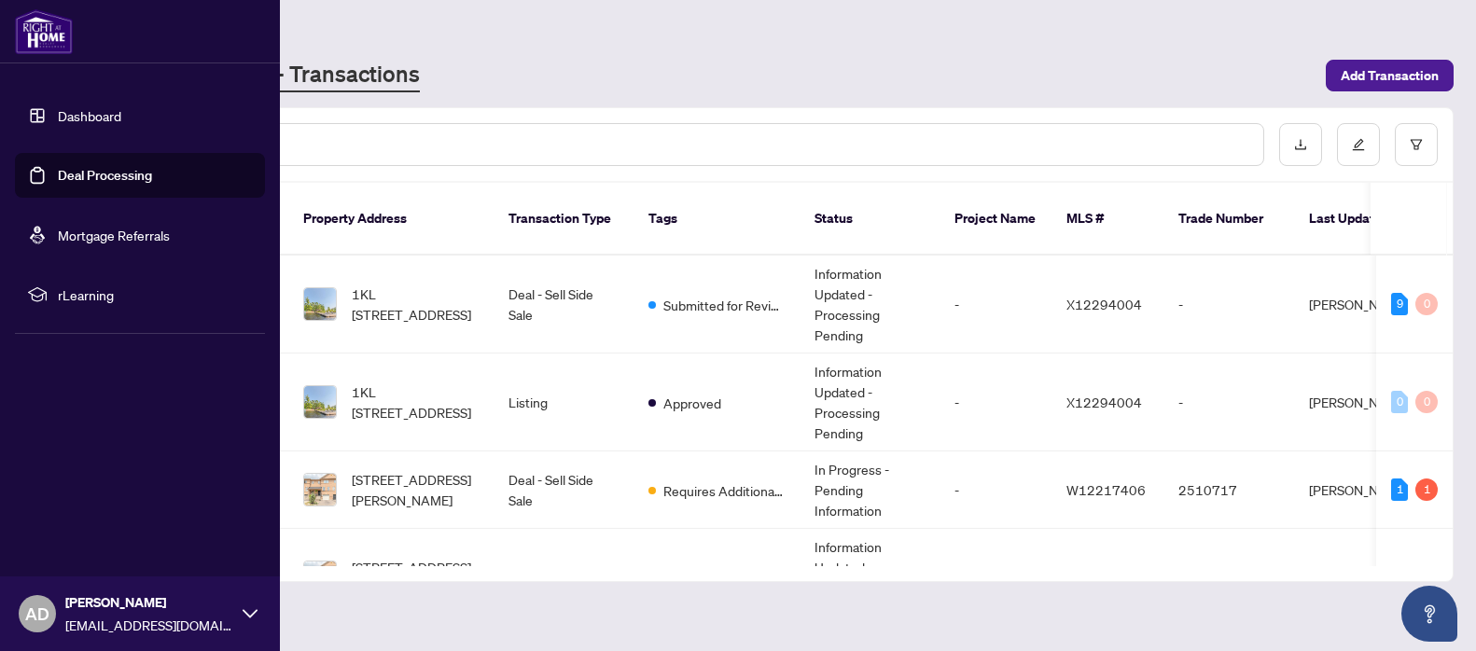
click at [87, 120] on link "Dashboard" at bounding box center [89, 115] width 63 height 17
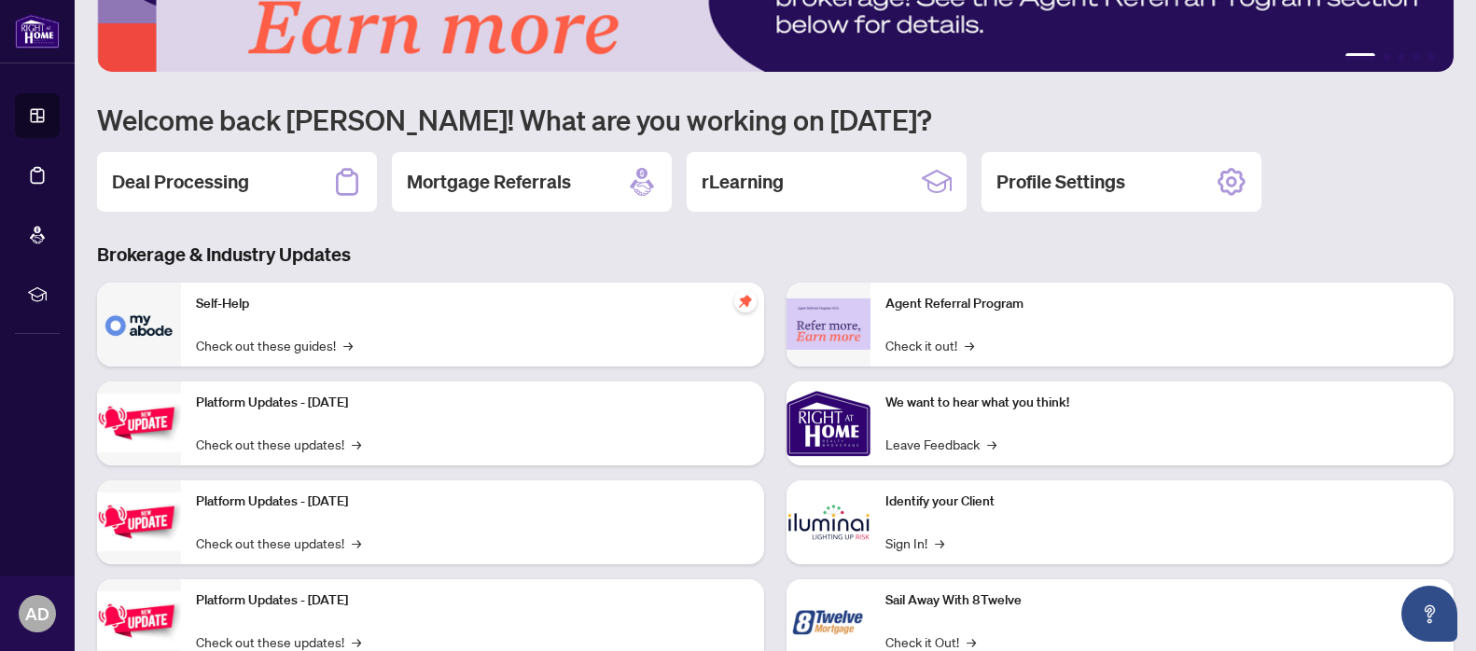
scroll to position [121, 0]
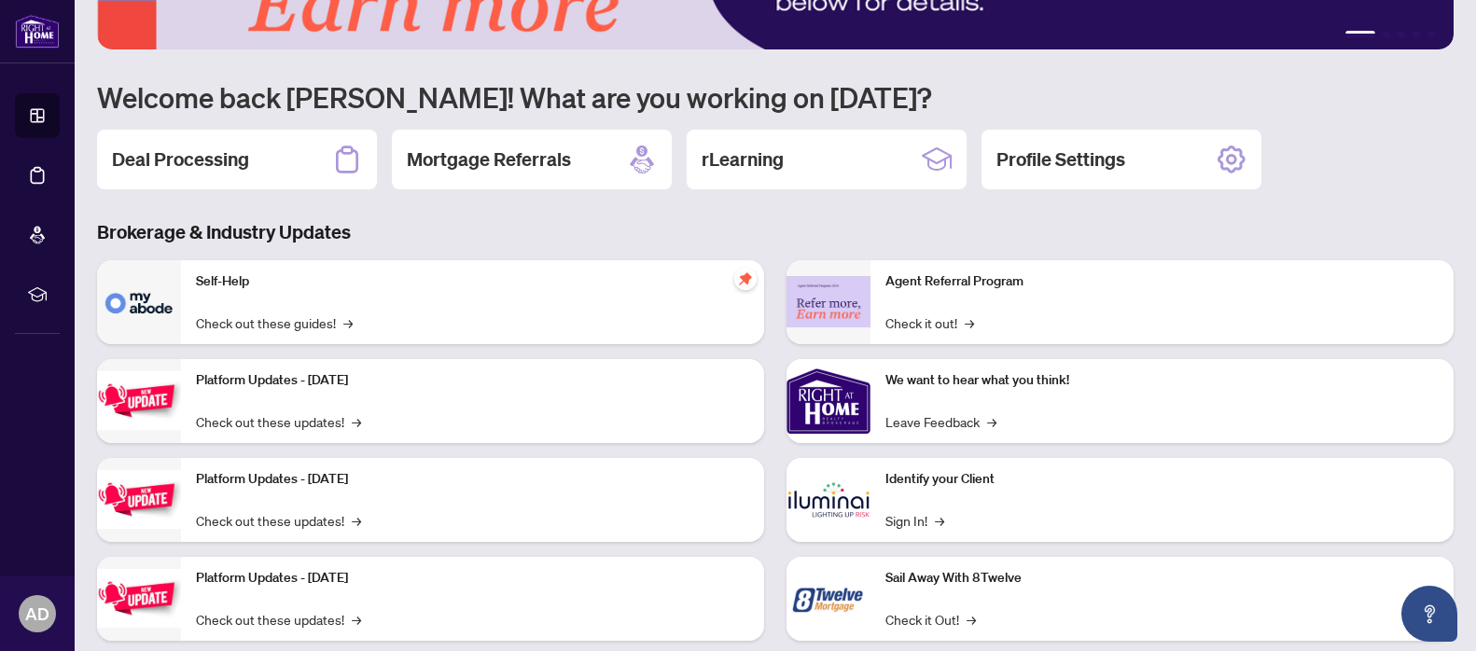
click at [902, 530] on div "Identify your Client Sign In! →" at bounding box center [1161, 500] width 583 height 84
click at [910, 521] on link "Sign In! →" at bounding box center [914, 520] width 59 height 21
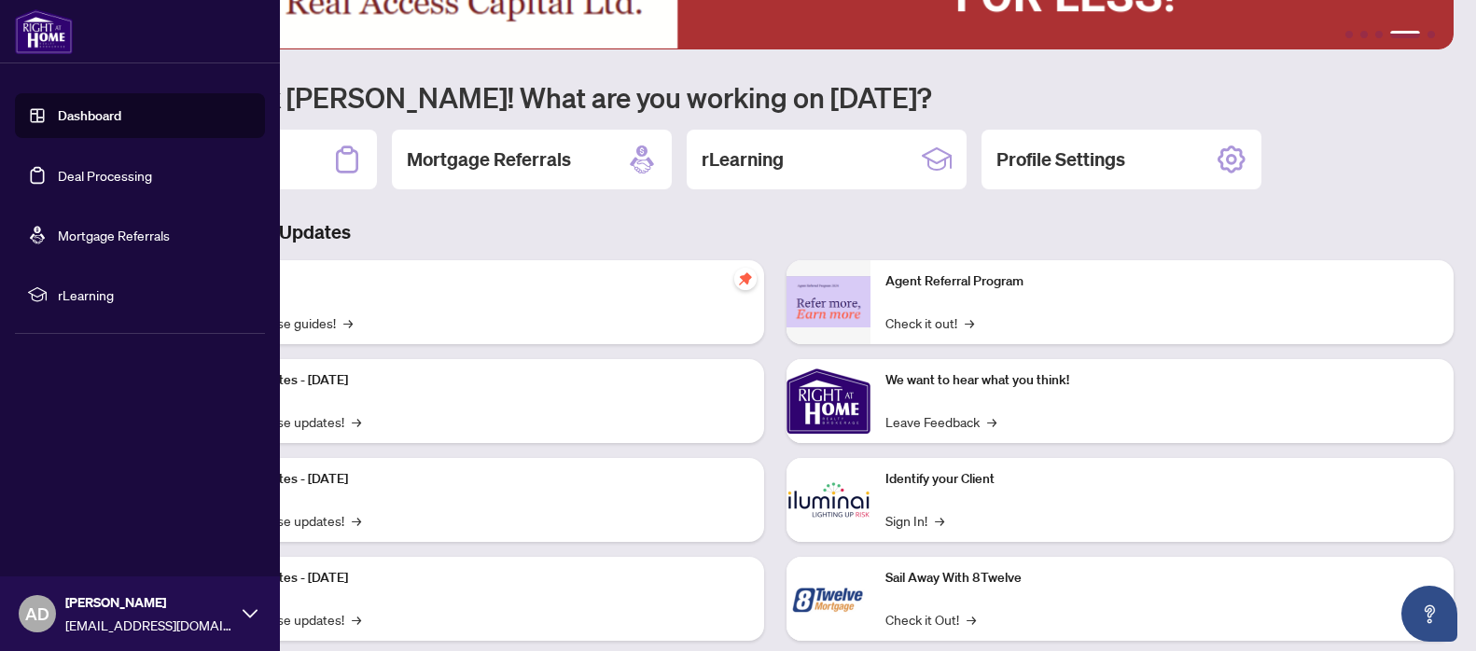
click at [58, 167] on link "Deal Processing" at bounding box center [105, 175] width 94 height 17
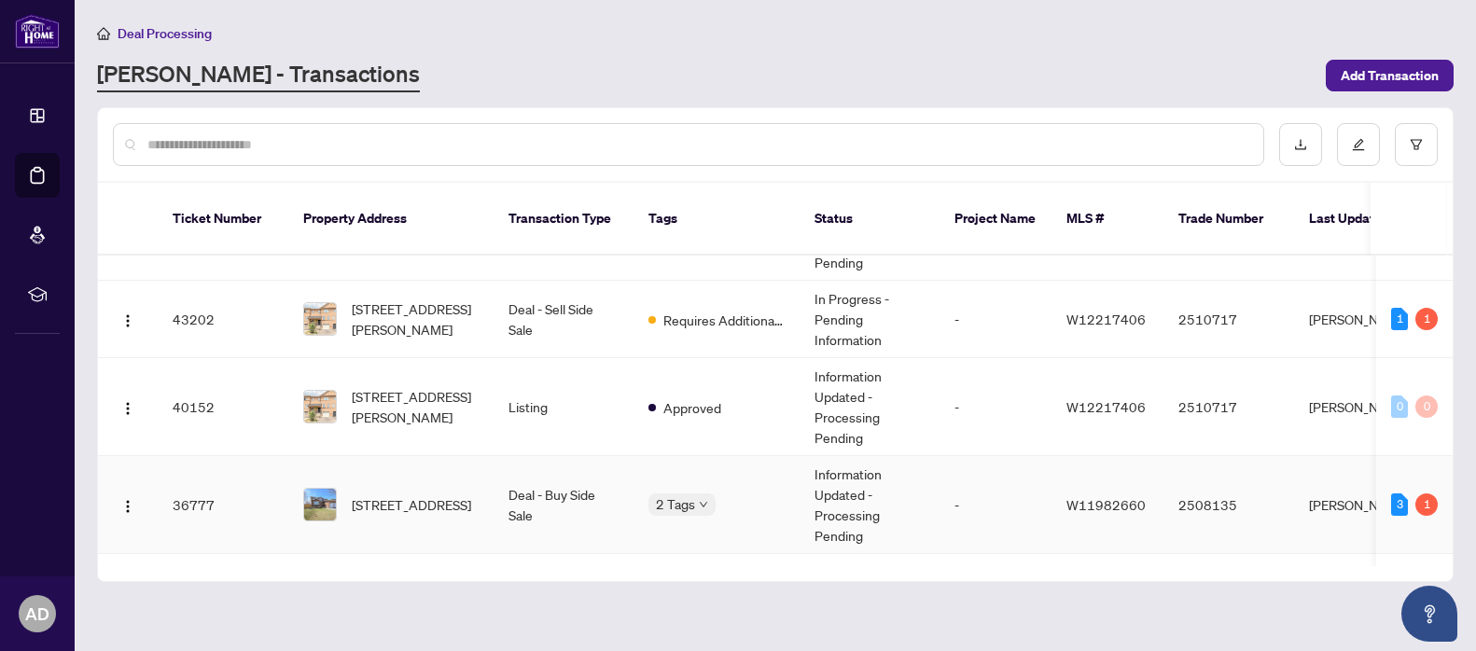
scroll to position [174, 0]
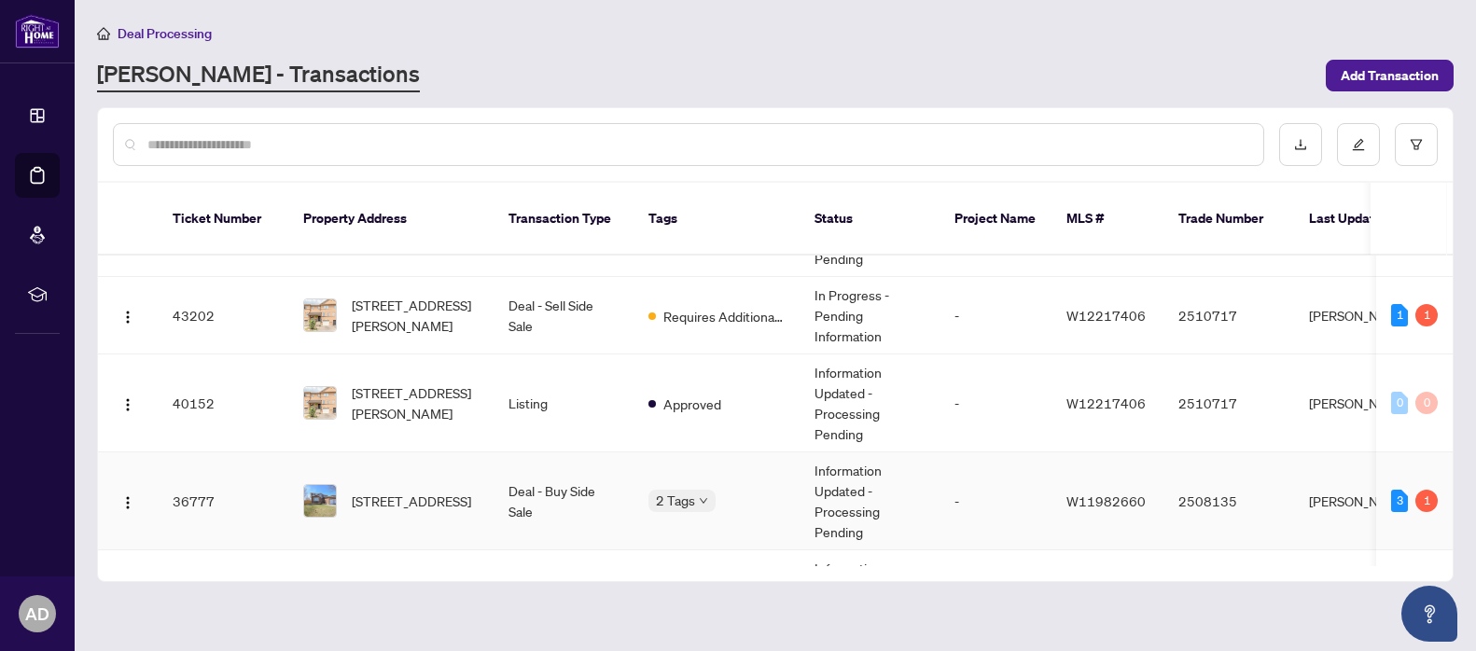
click at [1115, 493] on span "W11982660" at bounding box center [1105, 501] width 79 height 17
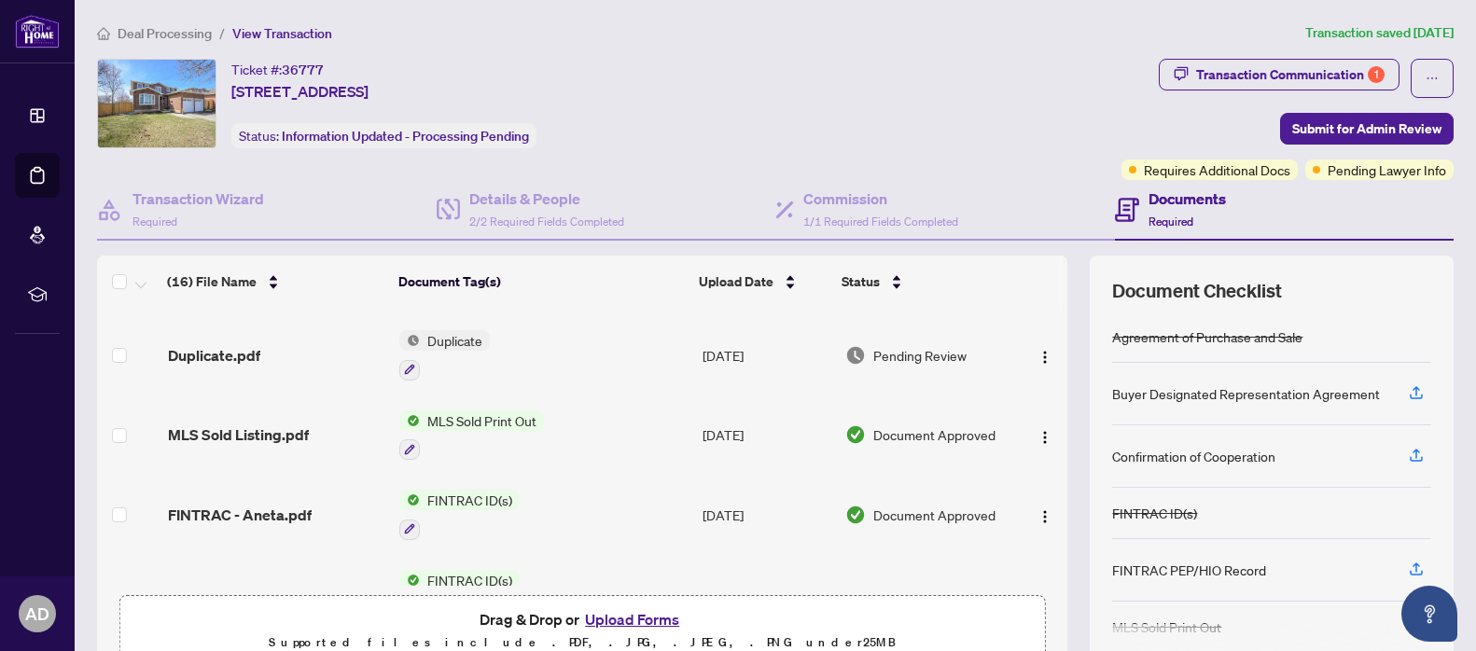
scroll to position [476, 0]
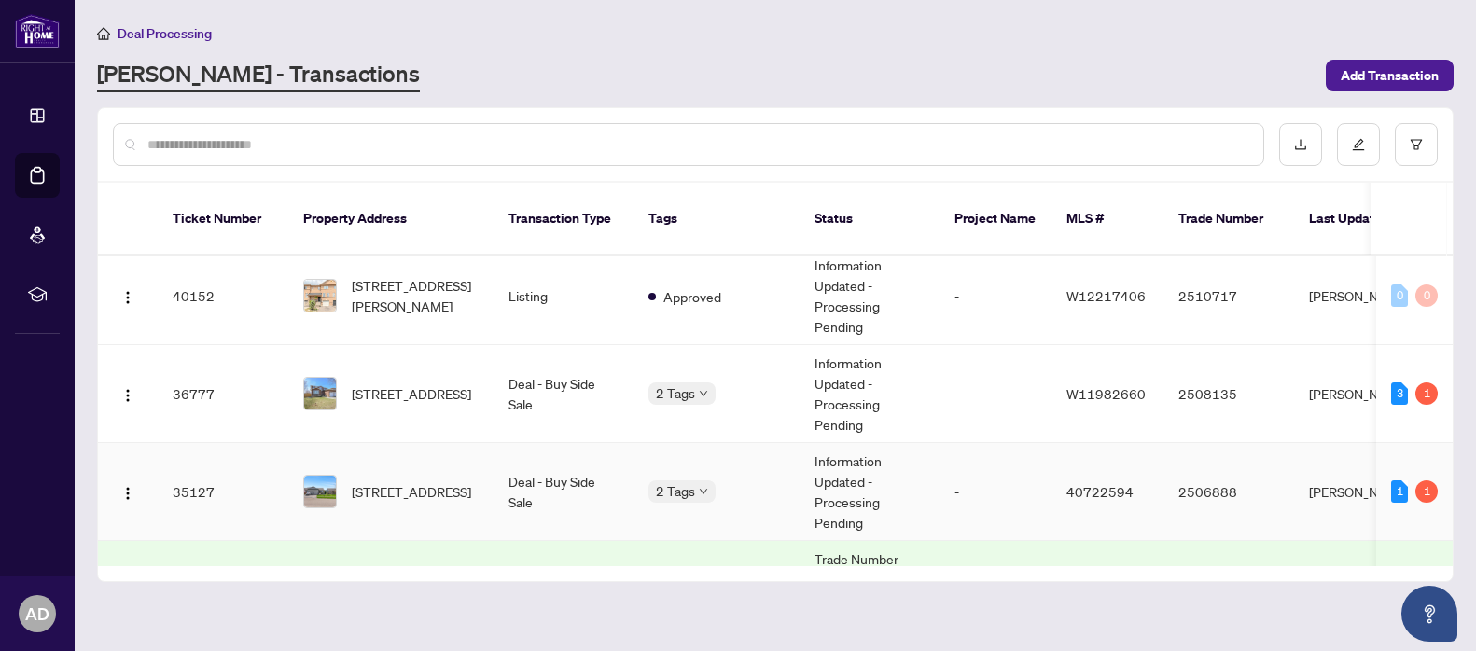
scroll to position [276, 0]
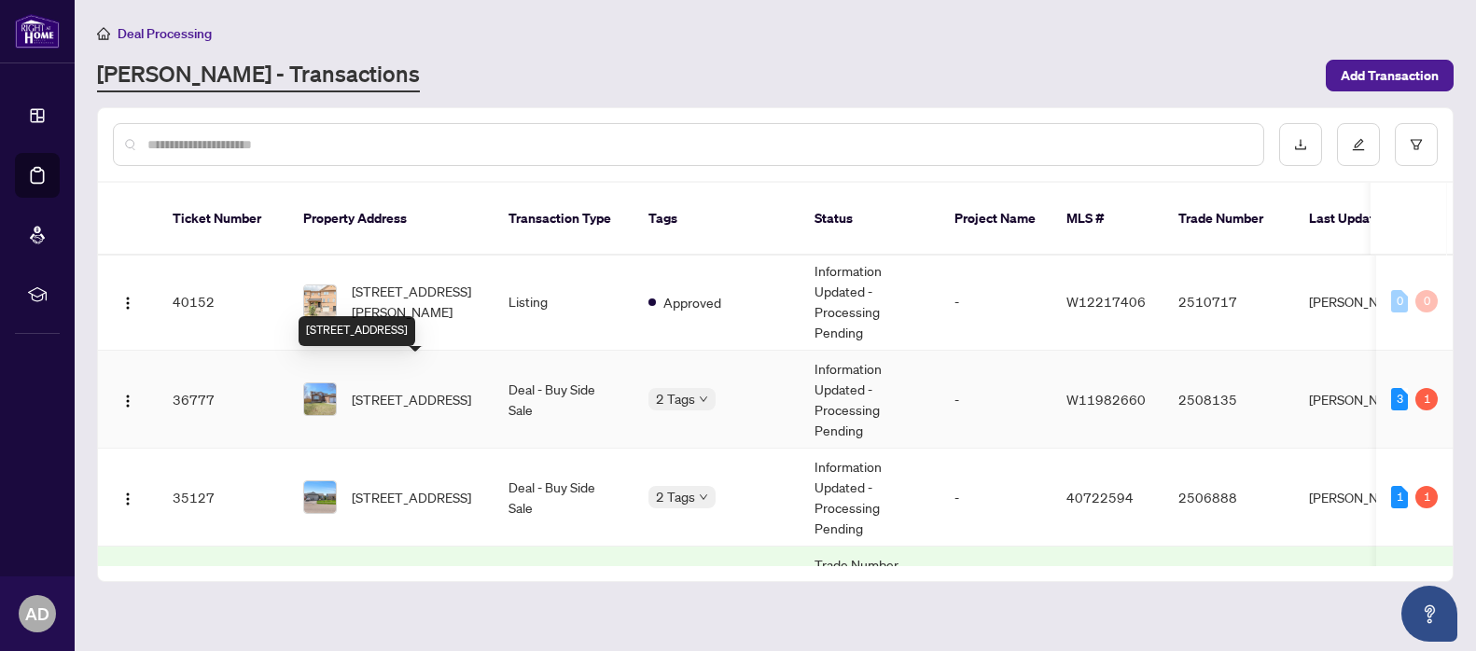
click at [389, 389] on span "[STREET_ADDRESS]" at bounding box center [411, 399] width 119 height 21
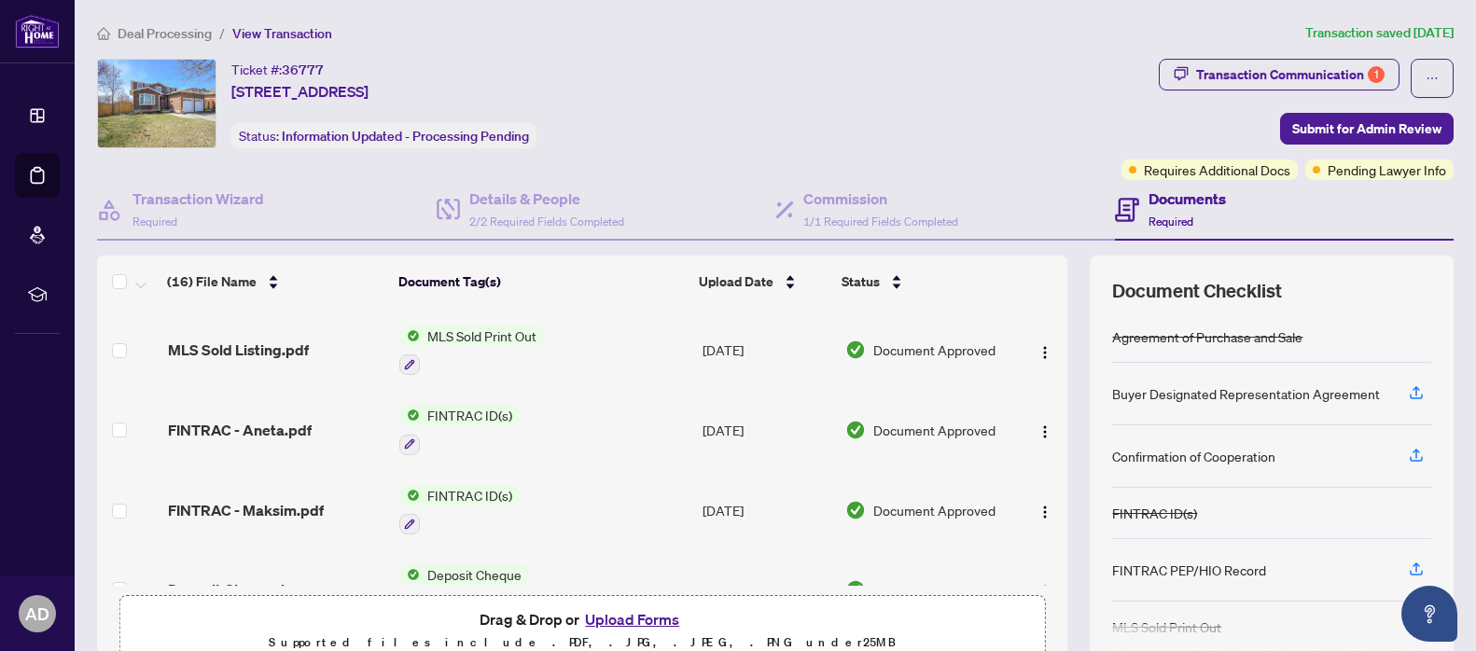
scroll to position [548, 0]
click at [618, 620] on button "Upload Forms" at bounding box center [631, 619] width 105 height 24
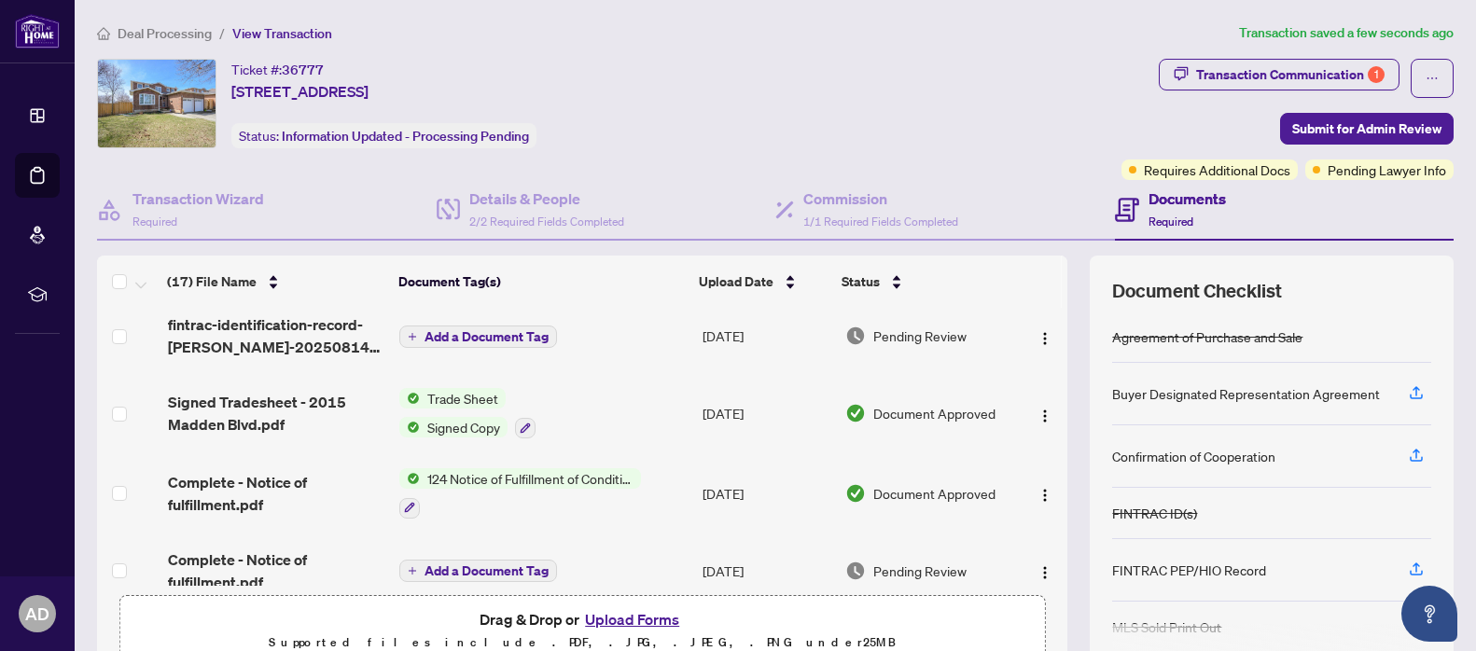
scroll to position [0, 0]
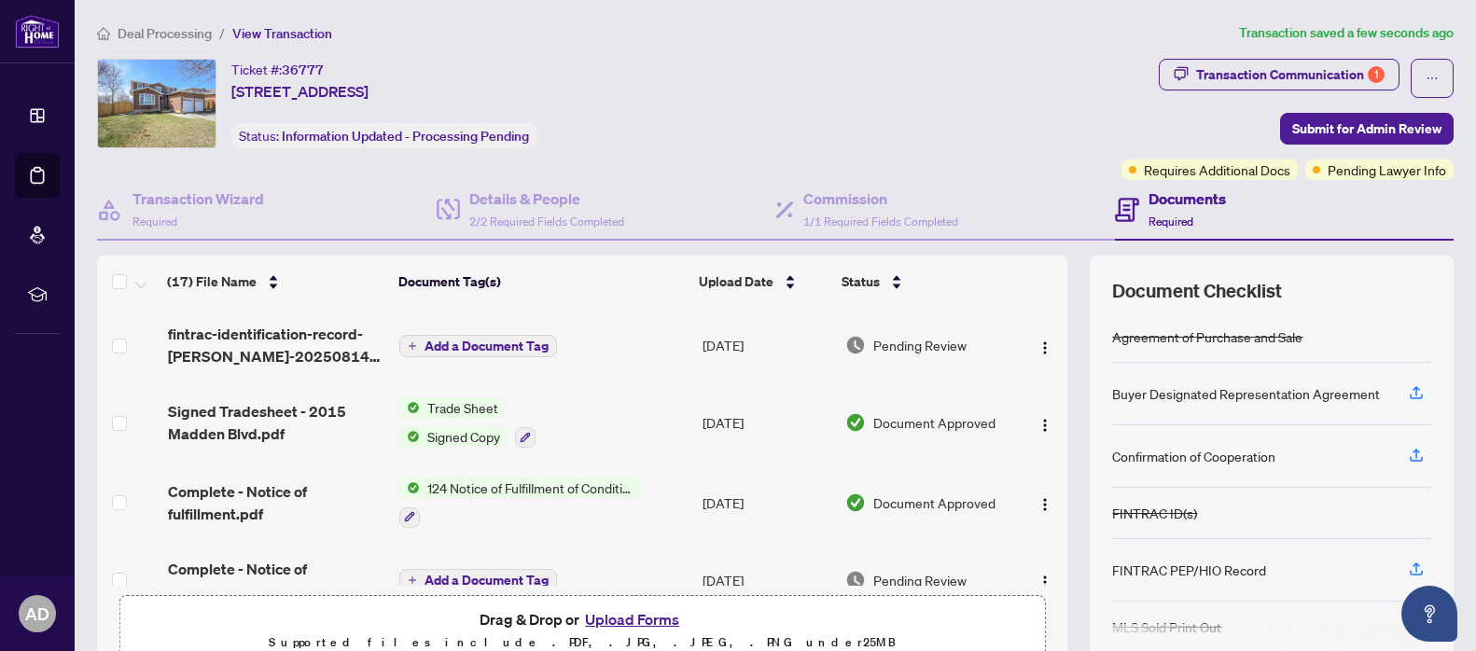
click at [259, 324] on span "fintrac-identification-record-[PERSON_NAME]-20250814-084403.pdf" at bounding box center [276, 345] width 216 height 45
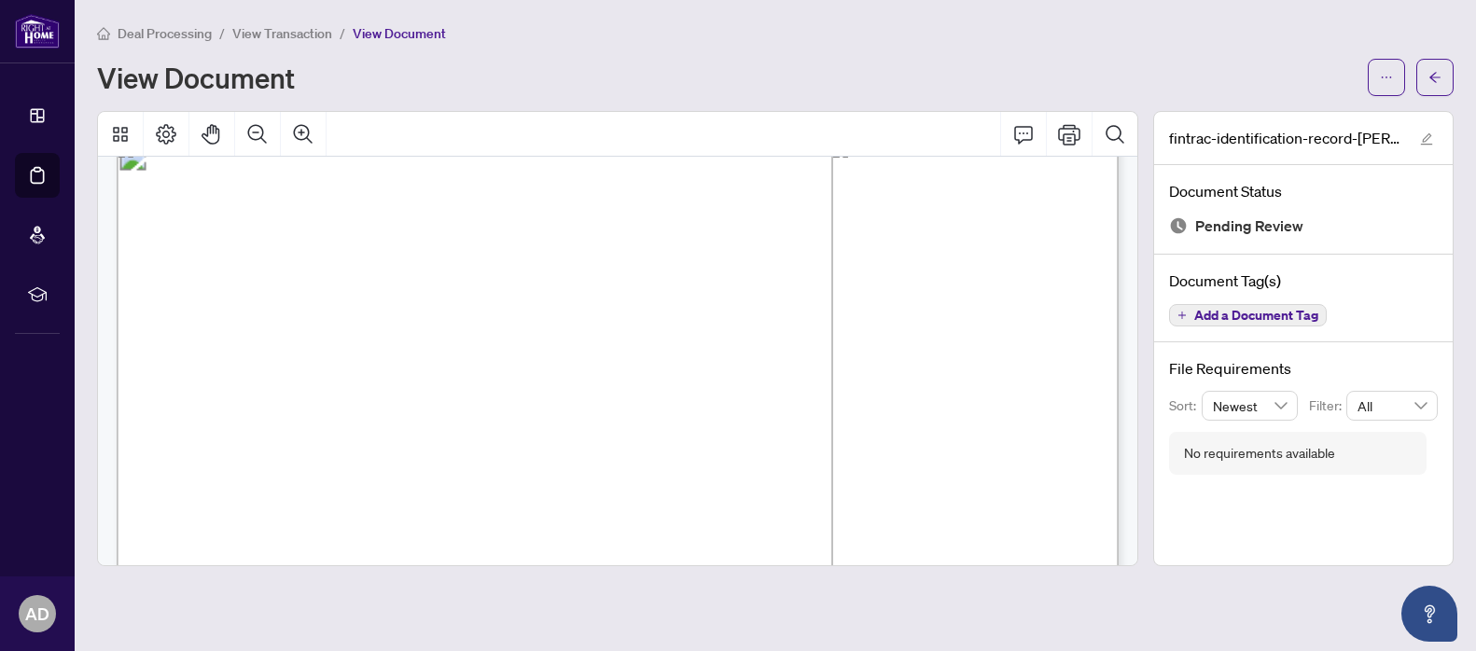
scroll to position [6, 0]
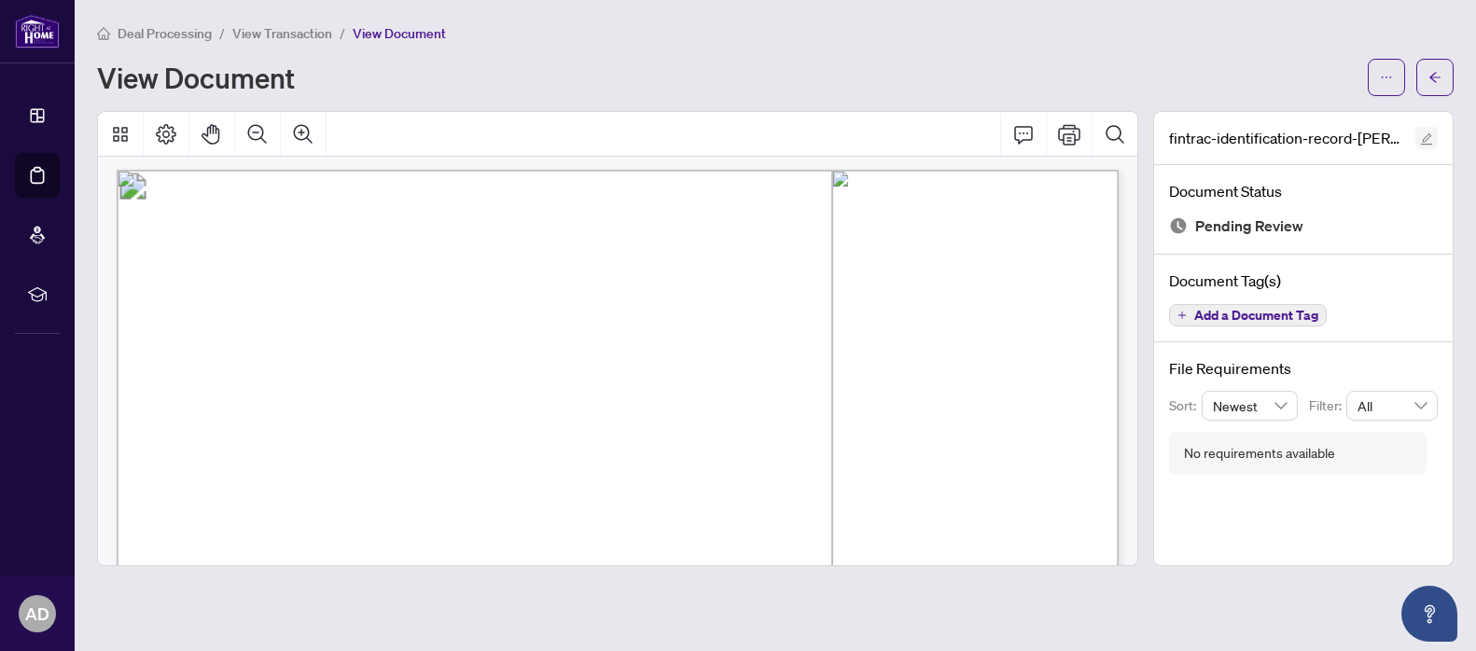
click at [1423, 135] on icon "edit" at bounding box center [1426, 138] width 13 height 13
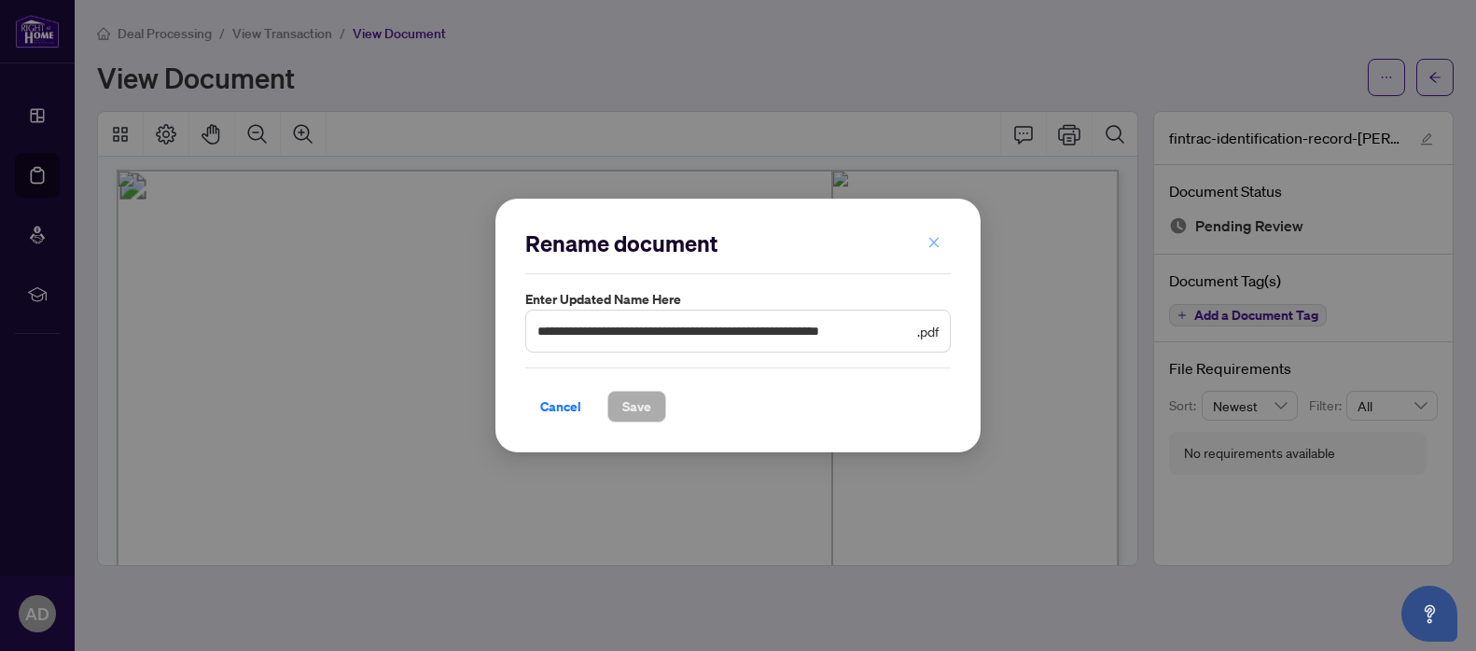
click at [939, 242] on icon "close" at bounding box center [933, 242] width 13 height 13
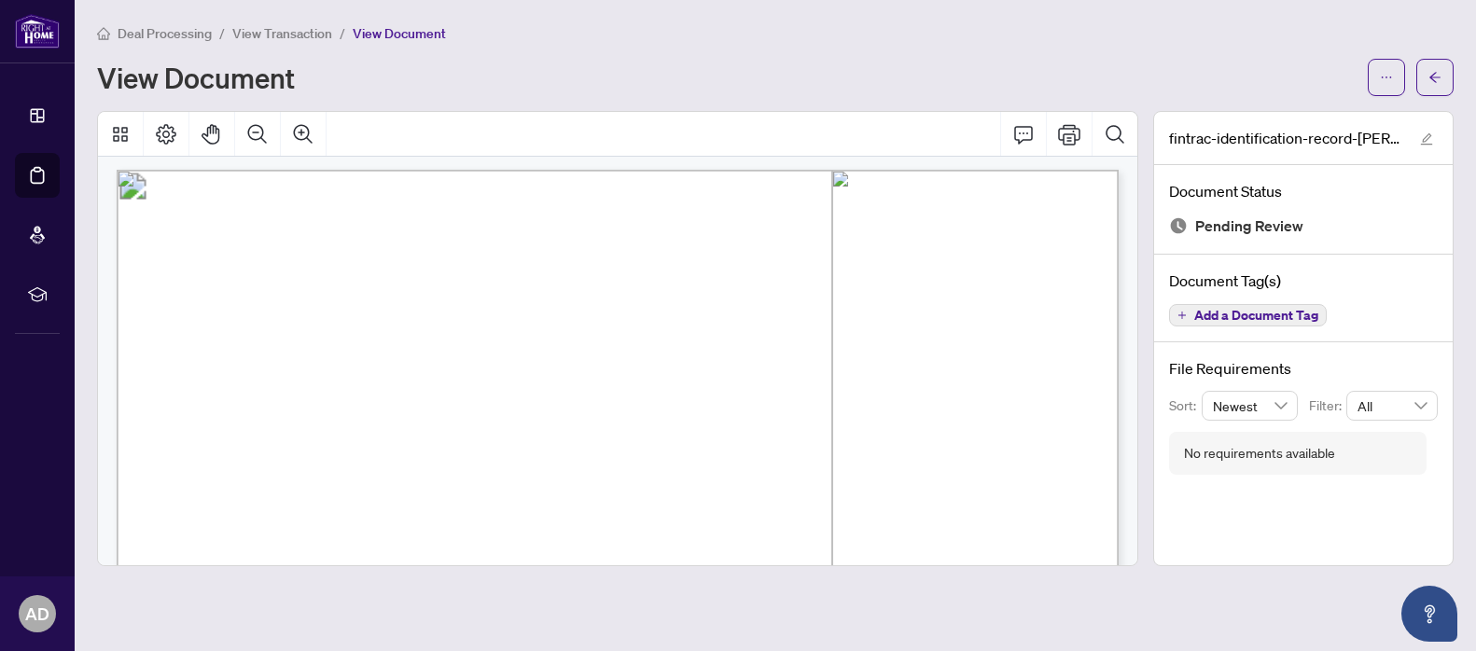
click at [1279, 321] on span "Add a Document Tag" at bounding box center [1256, 315] width 124 height 13
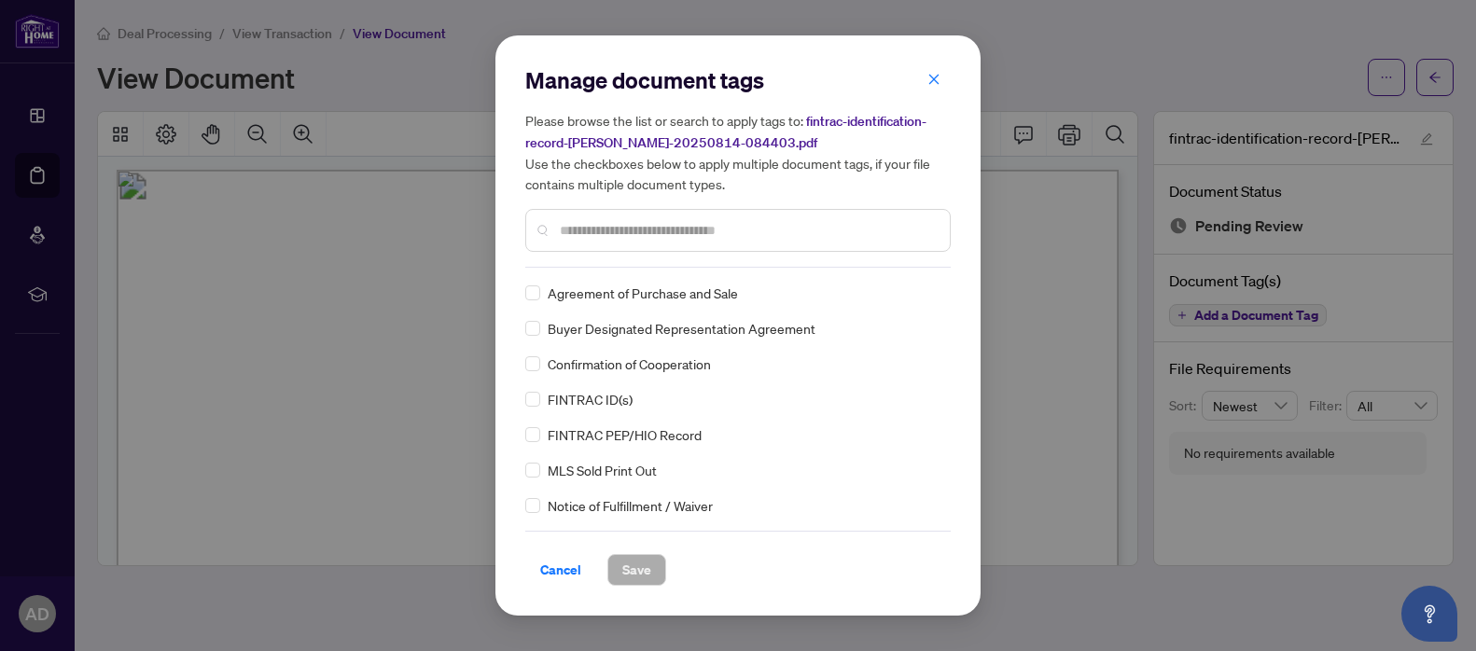
click at [710, 238] on input "text" at bounding box center [747, 230] width 375 height 21
click at [643, 571] on span "Save" at bounding box center [636, 570] width 29 height 30
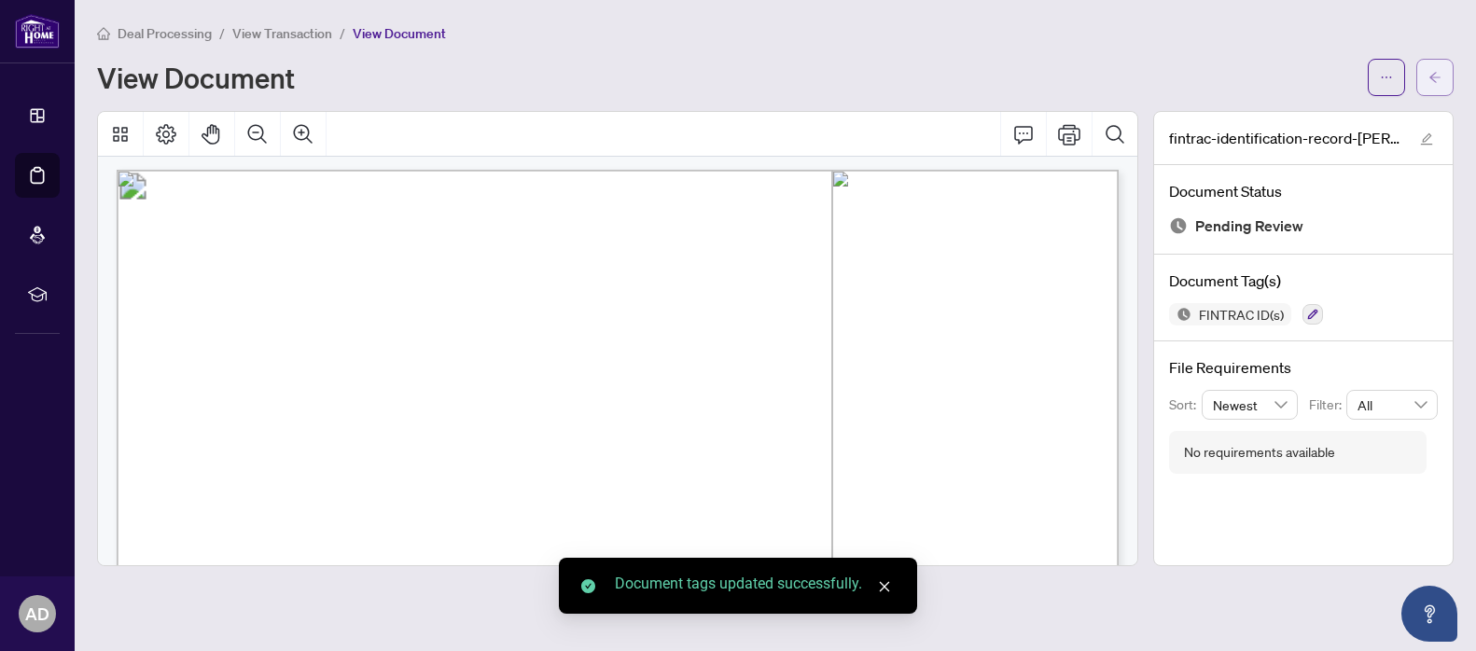
click at [1426, 70] on button "button" at bounding box center [1434, 77] width 37 height 37
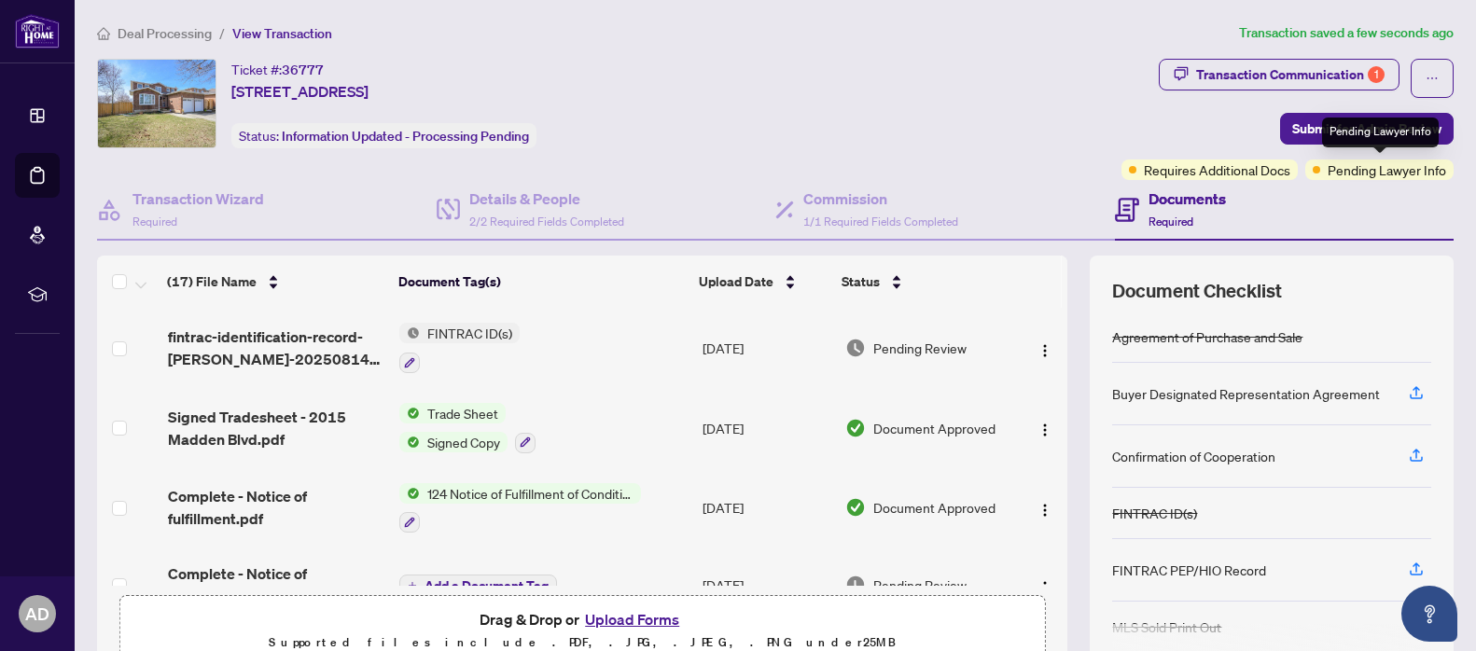
click at [1334, 166] on span "Pending Lawyer Info" at bounding box center [1387, 170] width 118 height 21
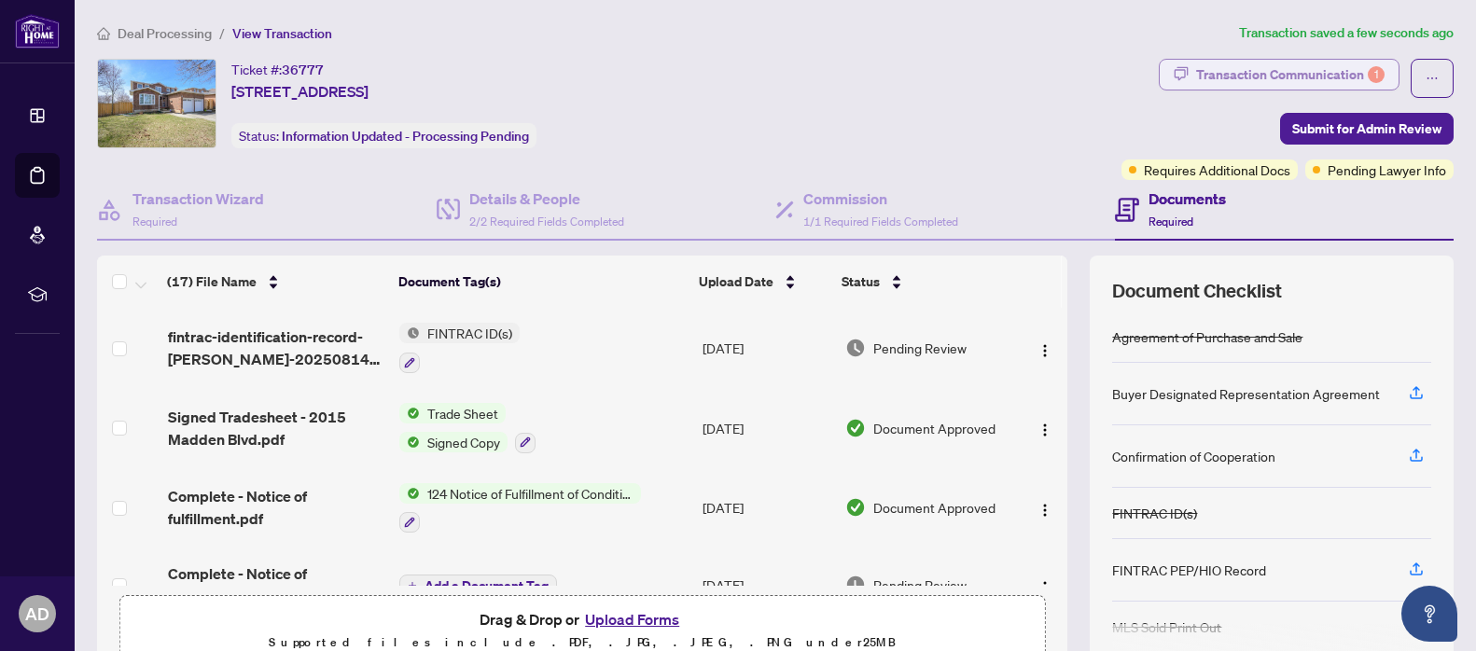
click at [1271, 66] on div "Transaction Communication 1" at bounding box center [1290, 75] width 188 height 30
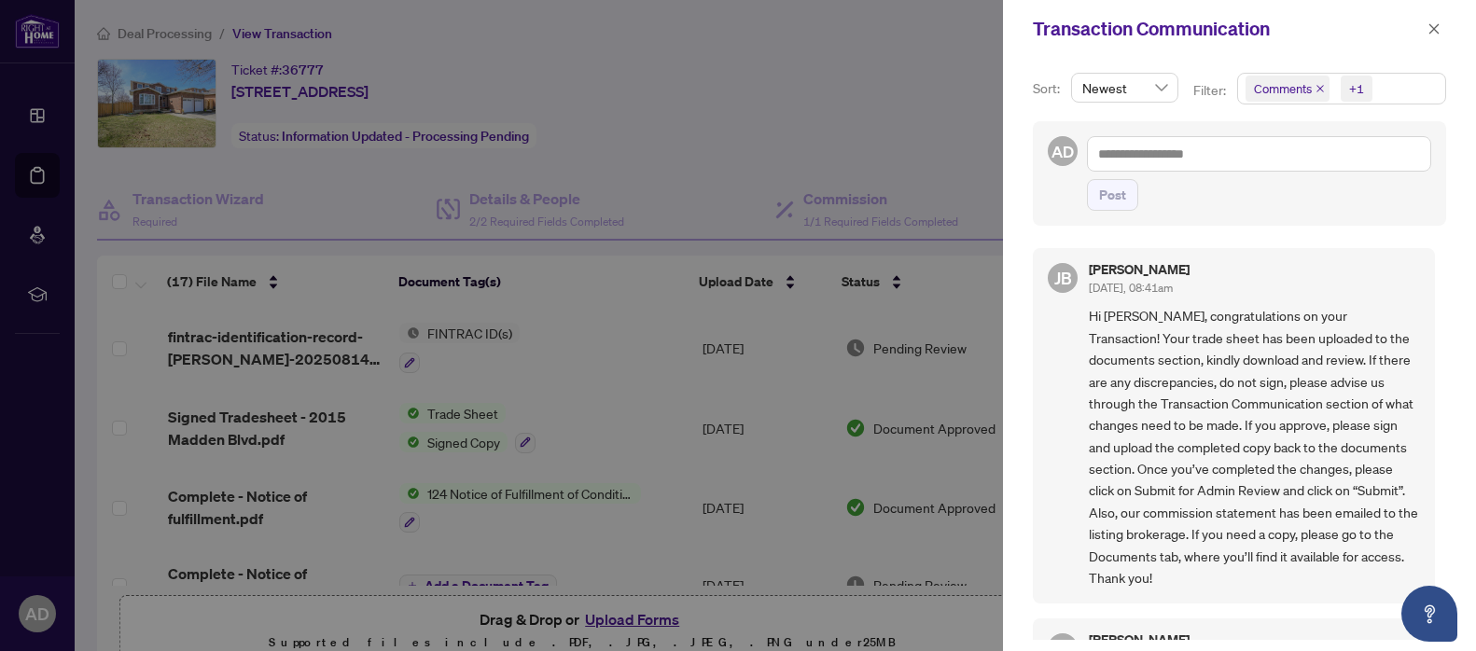
click at [1357, 91] on div "+1" at bounding box center [1356, 88] width 15 height 19
click at [1251, 163] on span "Select Comments" at bounding box center [1255, 166] width 15 height 15
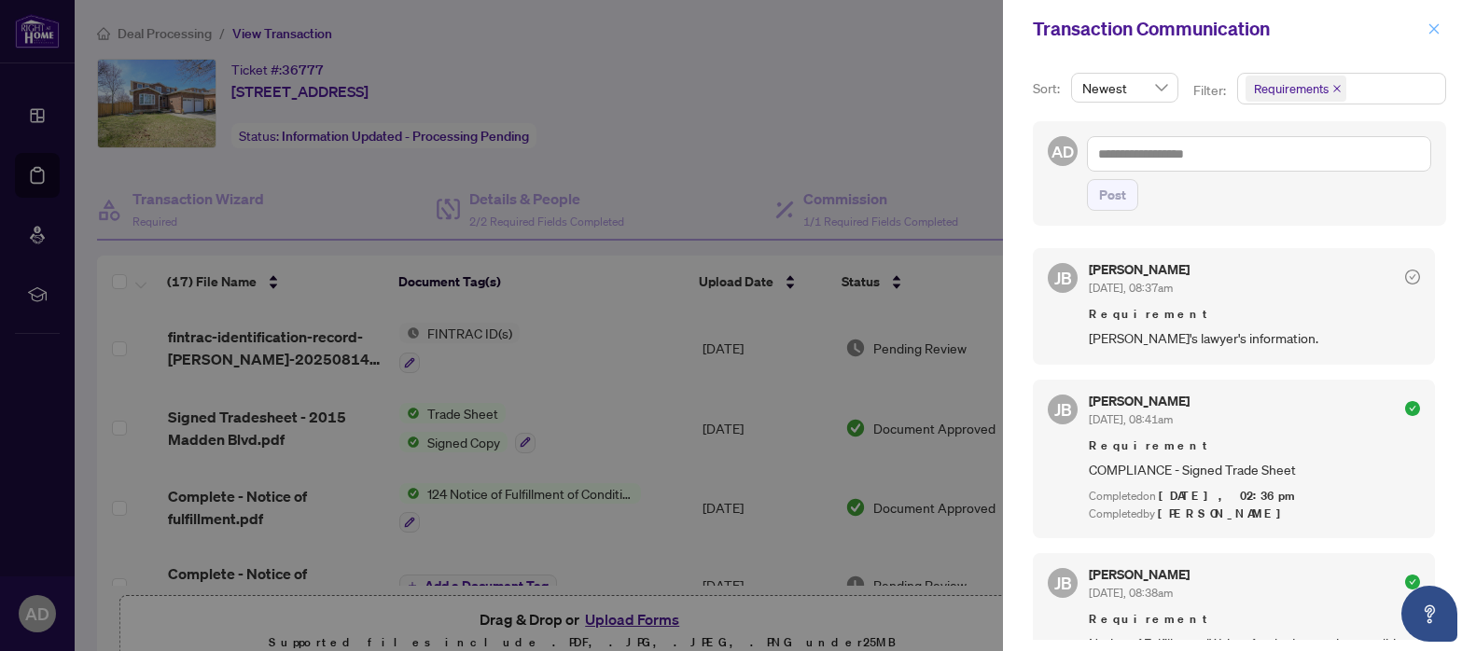
click at [1433, 26] on icon "close" at bounding box center [1433, 28] width 13 height 13
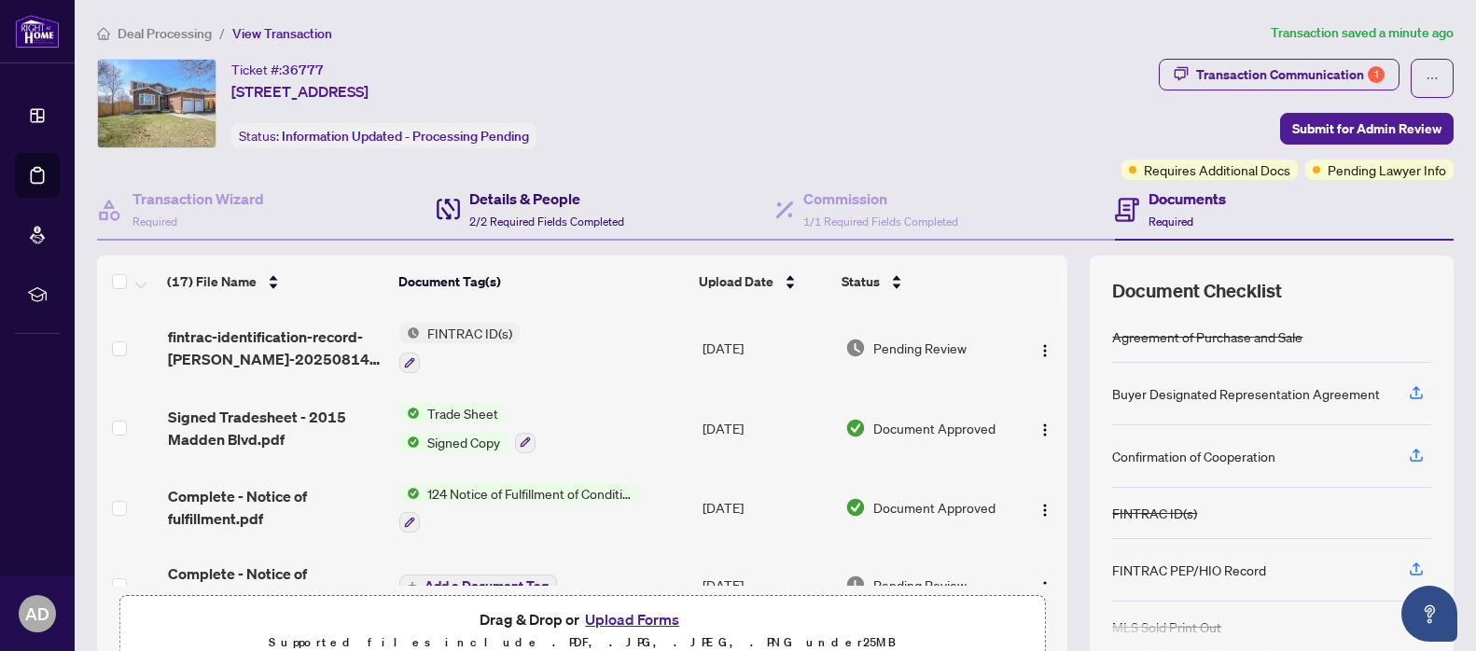
click at [520, 216] on span "2/2 Required Fields Completed" at bounding box center [546, 222] width 155 height 14
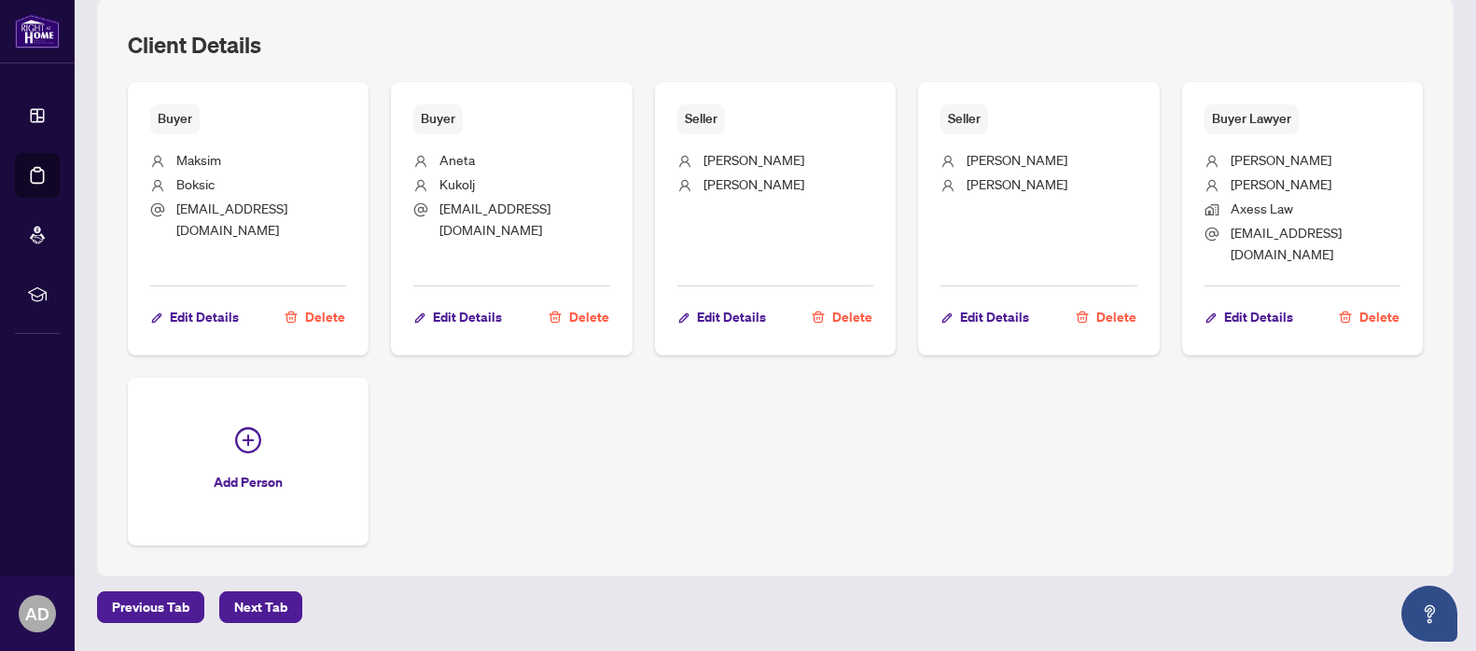
scroll to position [1109, 0]
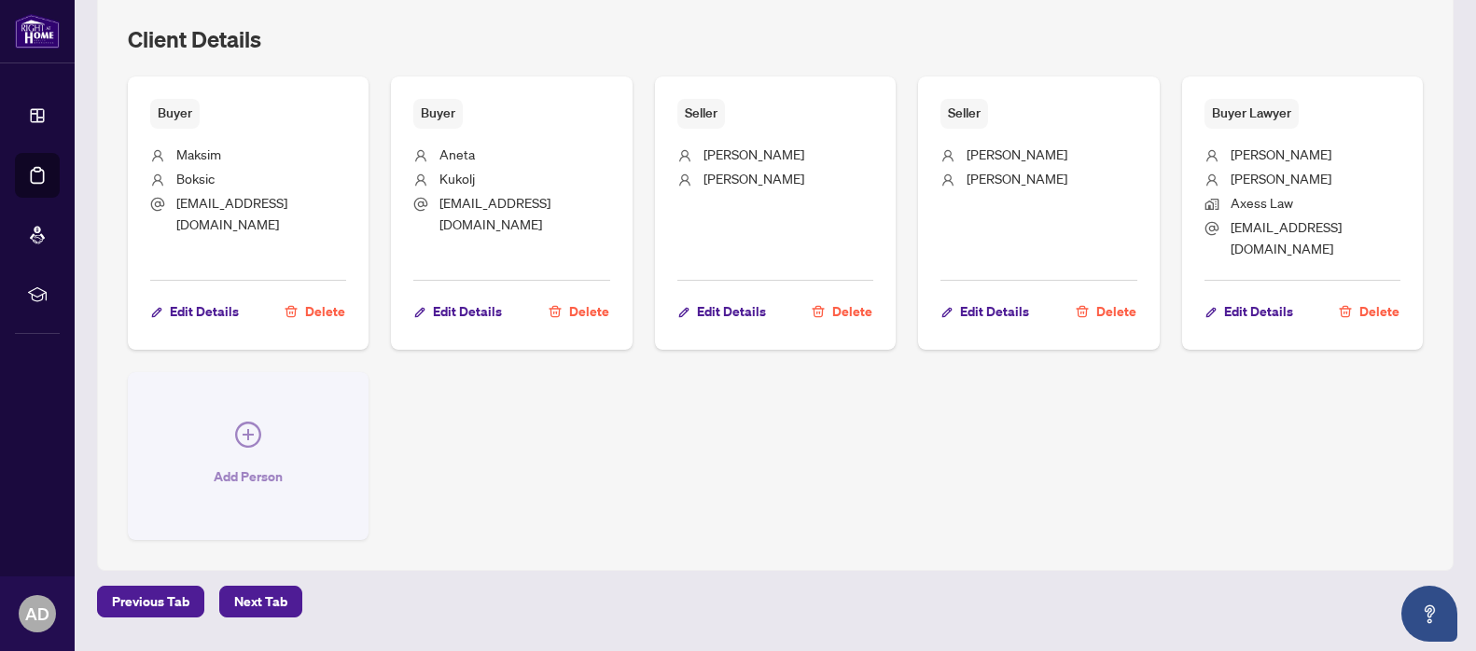
click at [248, 429] on icon "plus-circle" at bounding box center [248, 434] width 11 height 11
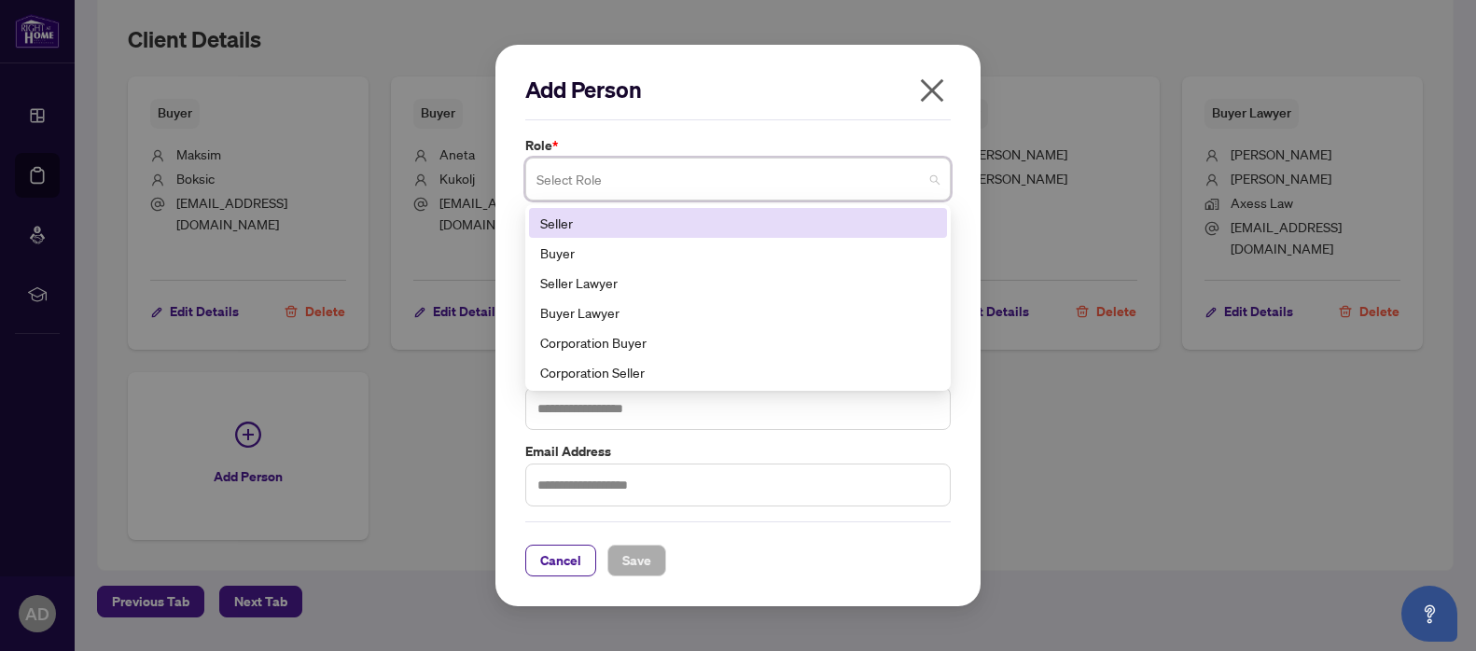
click at [574, 176] on input "search" at bounding box center [729, 181] width 386 height 41
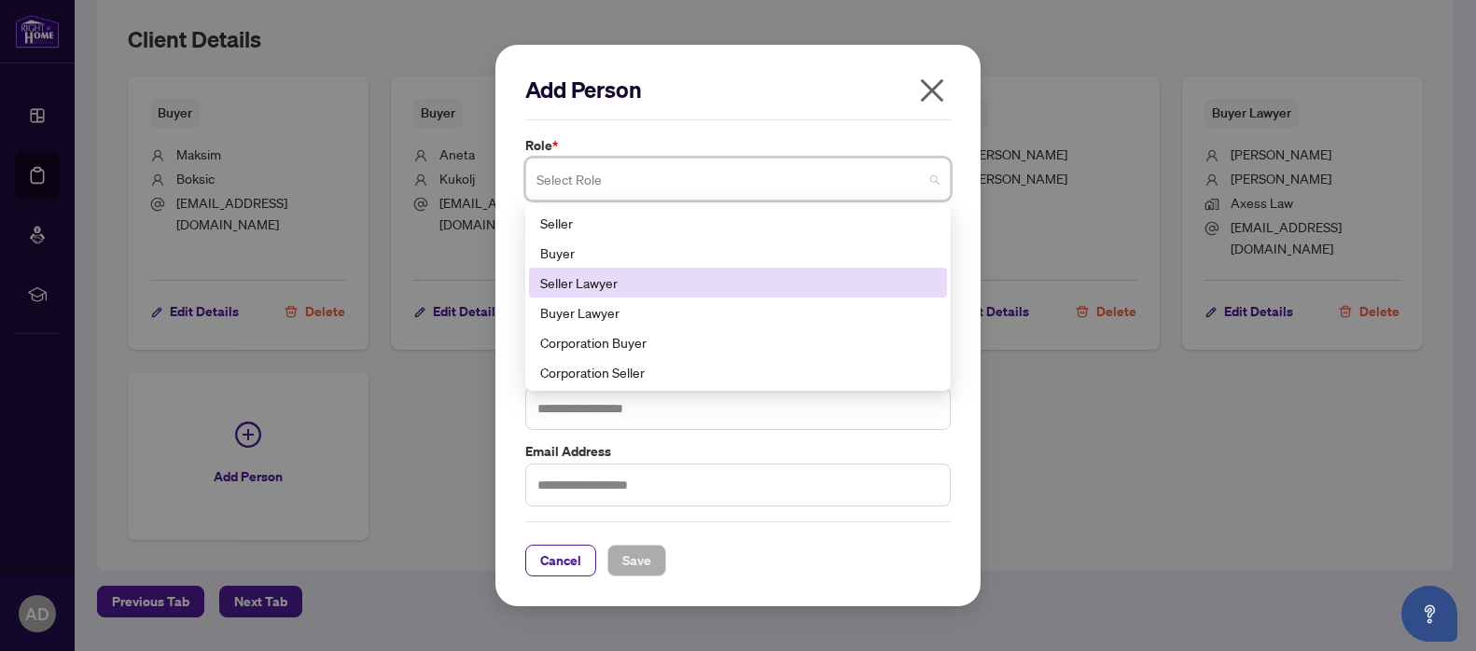
click at [602, 285] on div "Seller Lawyer" at bounding box center [738, 282] width 396 height 21
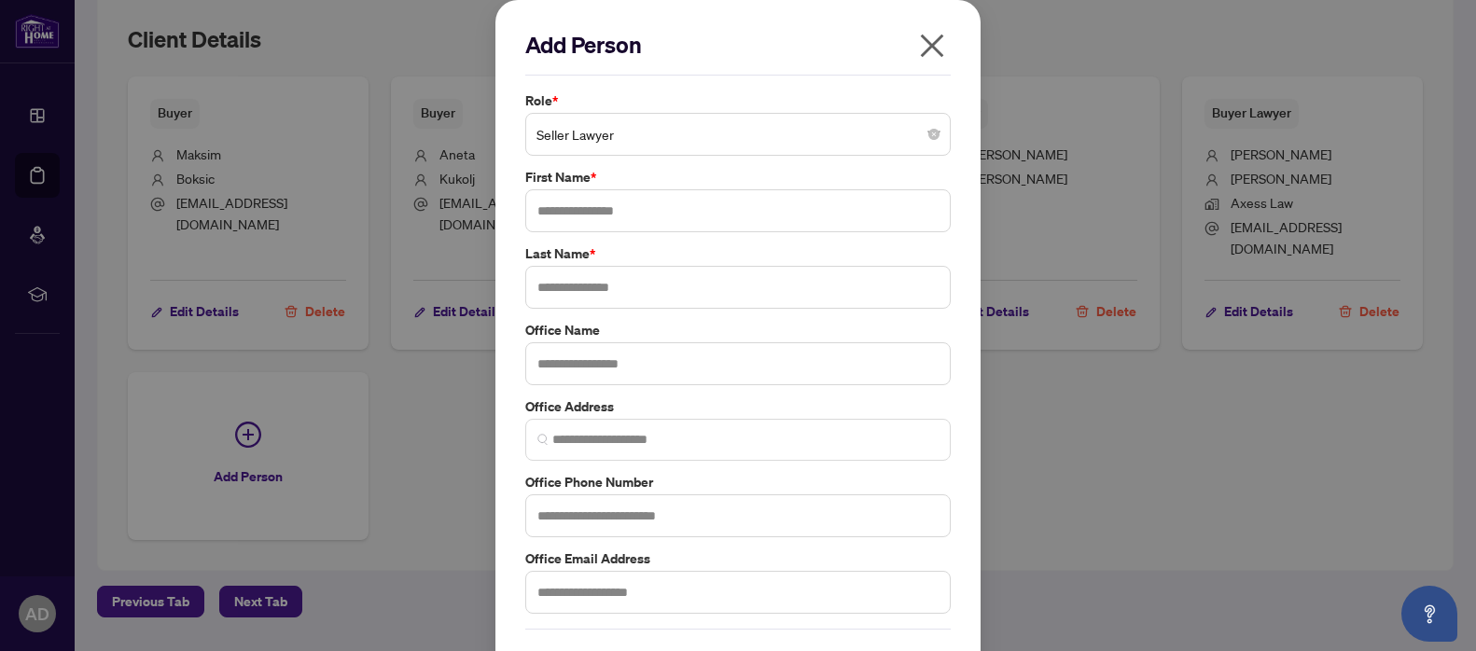
click at [928, 43] on icon "close" at bounding box center [932, 46] width 23 height 23
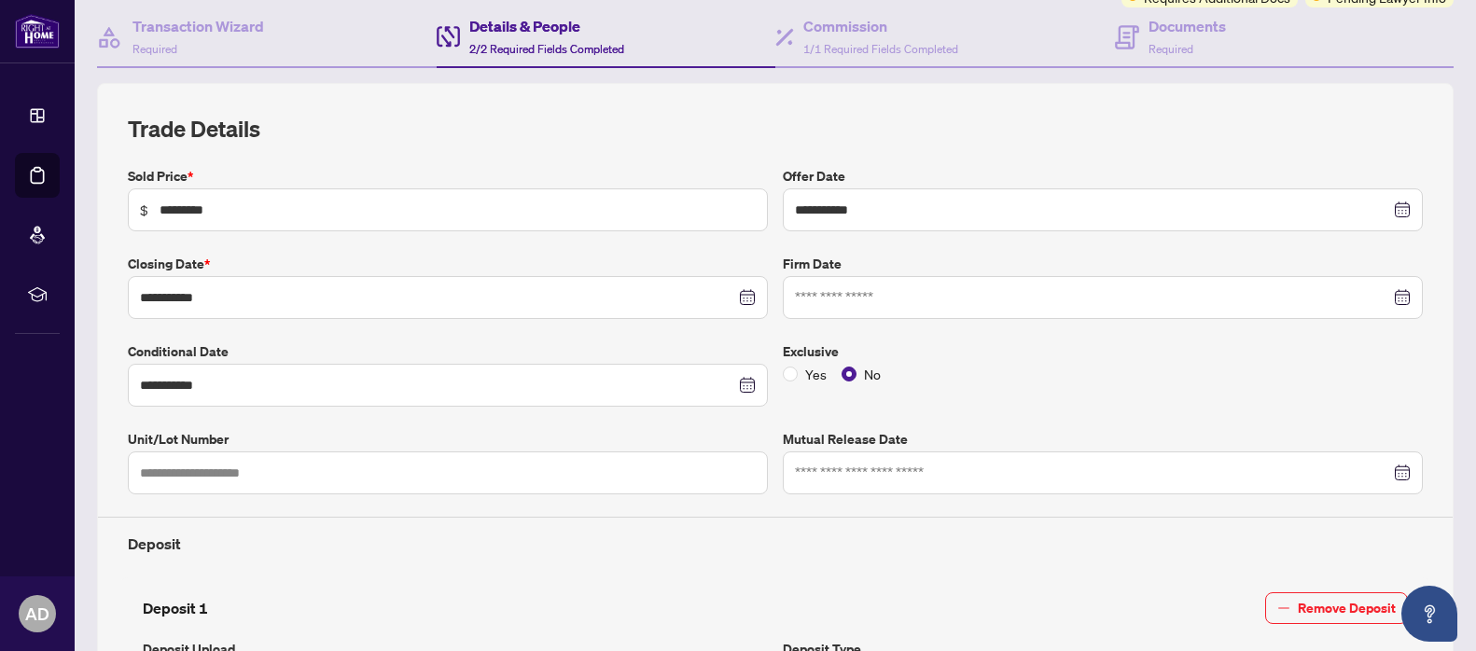
scroll to position [0, 0]
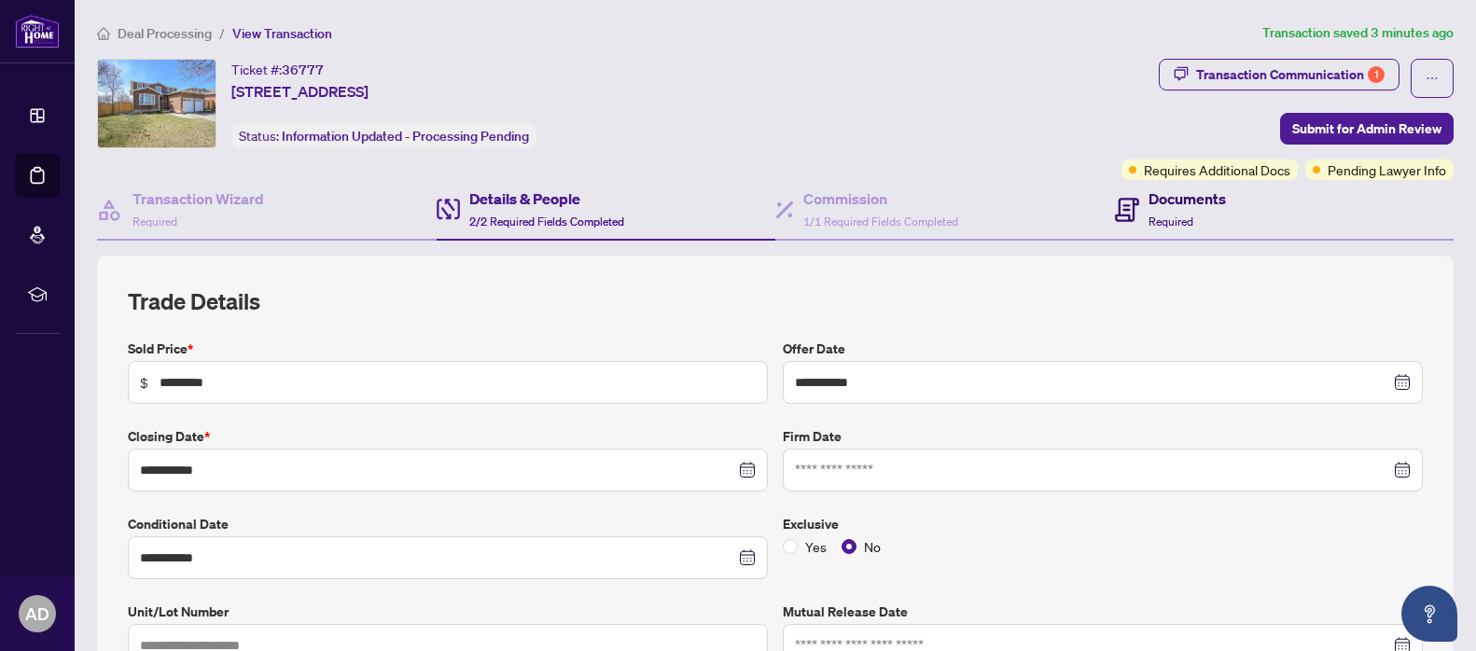
click at [1191, 207] on h4 "Documents" at bounding box center [1187, 199] width 77 height 22
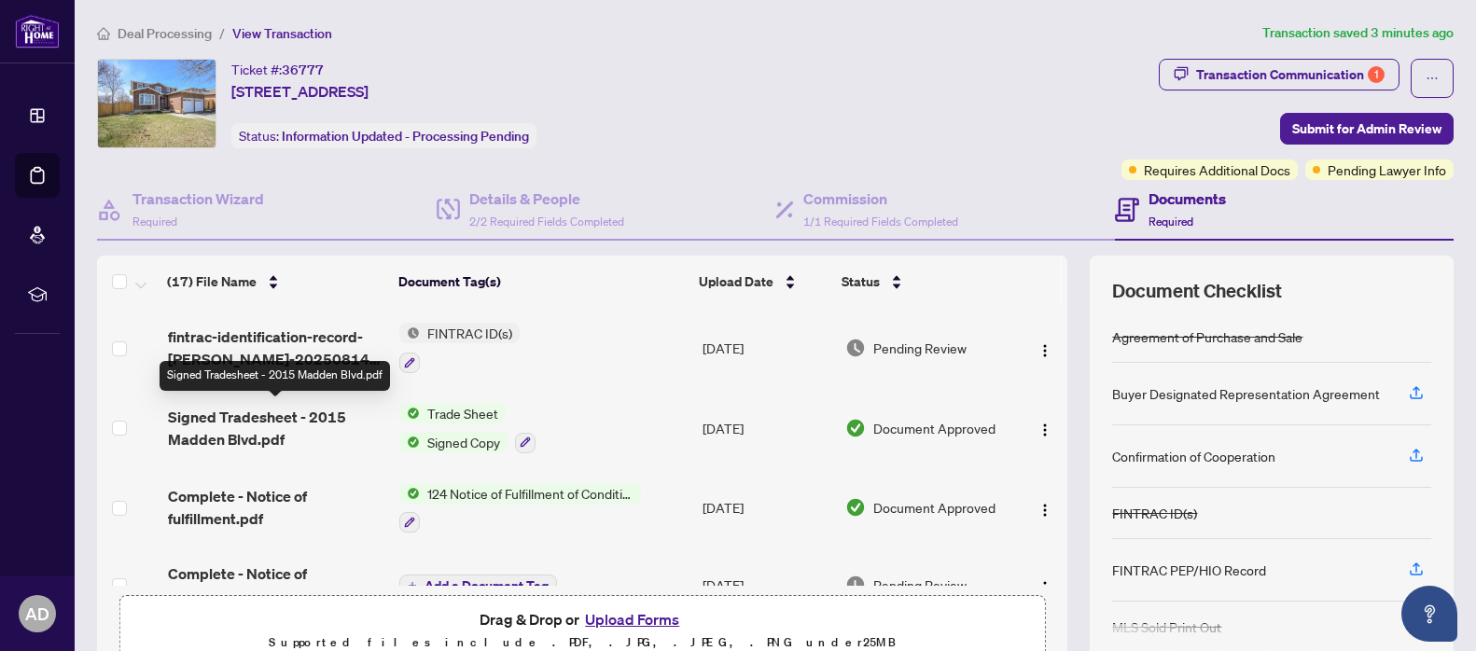
click at [248, 414] on span "Signed Tradesheet - 2015 Madden Blvd.pdf" at bounding box center [276, 428] width 216 height 45
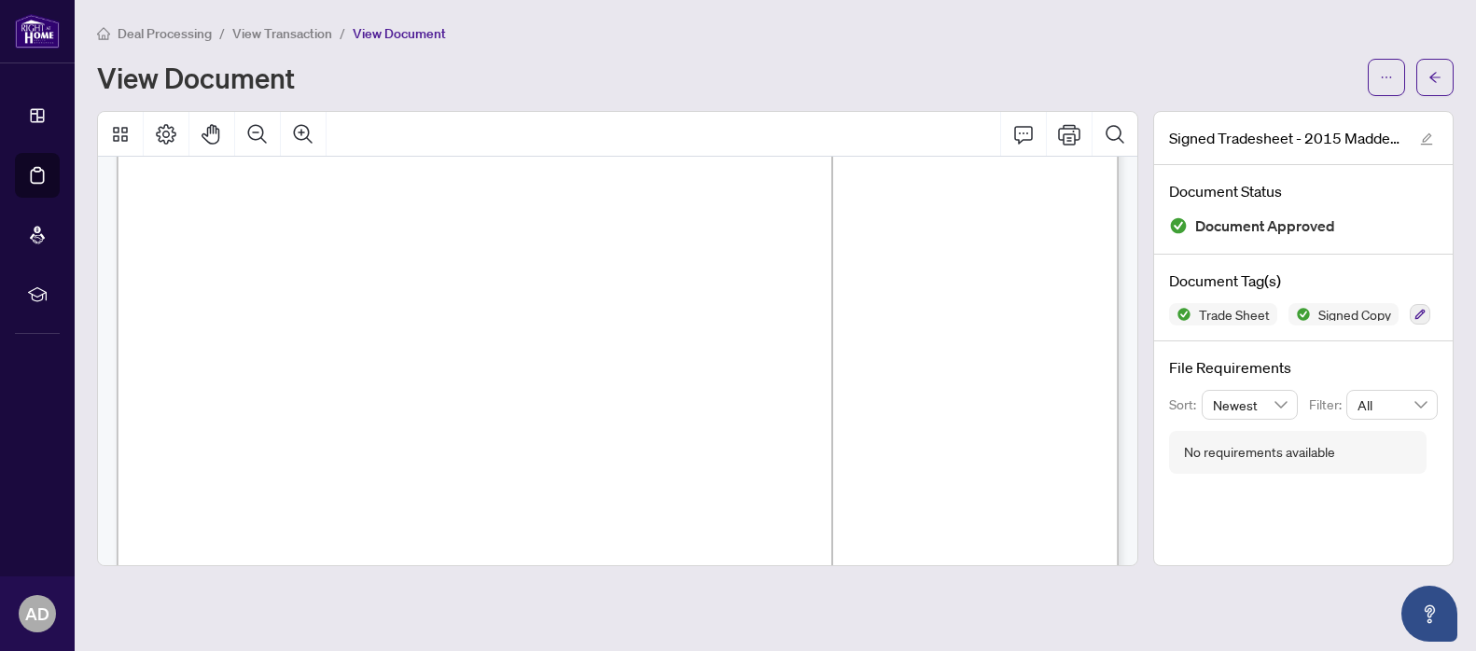
scroll to position [164, 0]
click at [1432, 98] on div "Deal Processing / View Transaction / View Document View Document Signed Tradesh…" at bounding box center [775, 294] width 1357 height 544
click at [1430, 77] on icon "arrow-left" at bounding box center [1434, 77] width 11 height 10
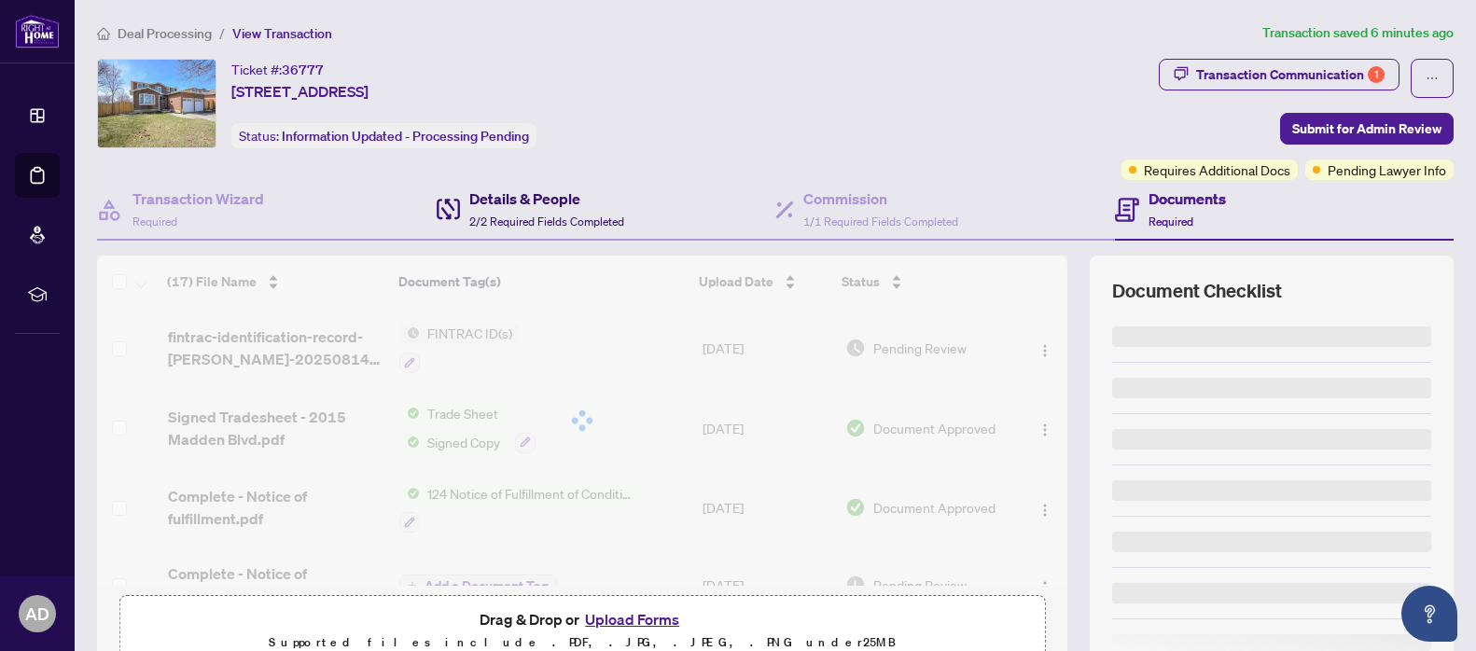
click at [548, 197] on h4 "Details & People" at bounding box center [546, 199] width 155 height 22
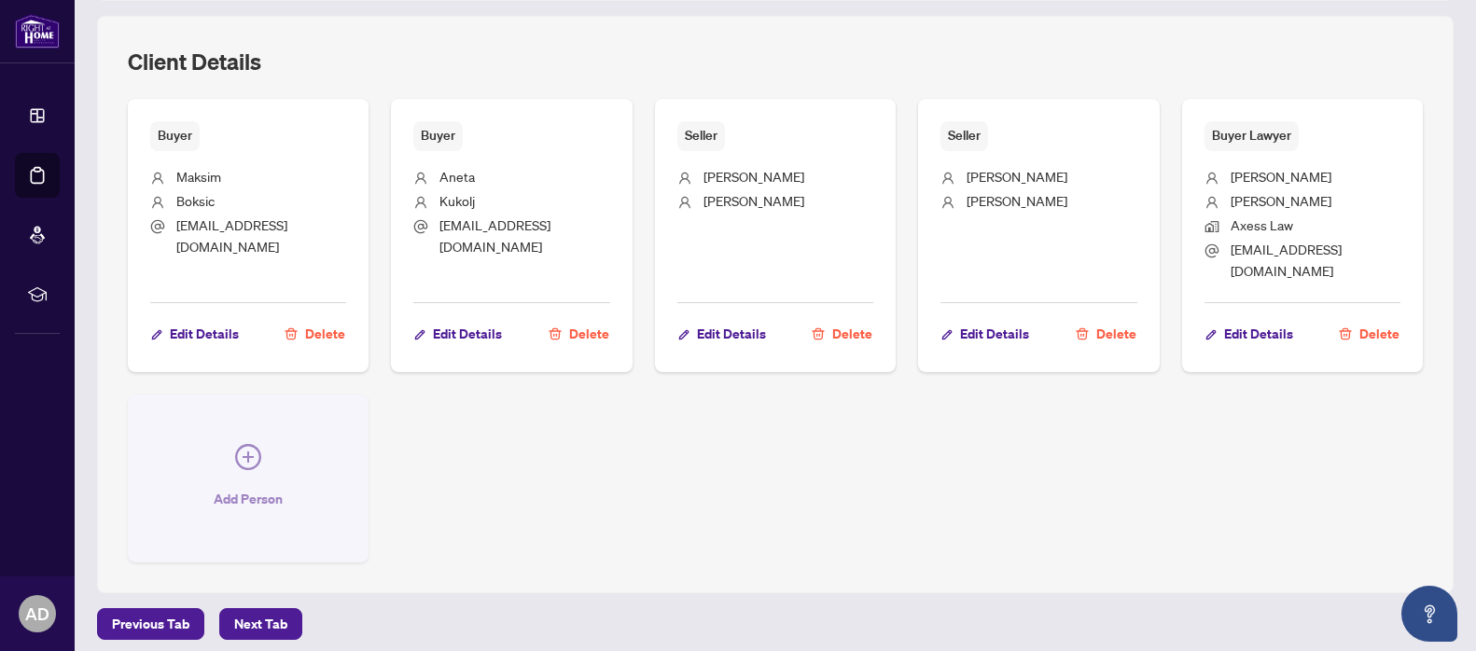
scroll to position [1090, 0]
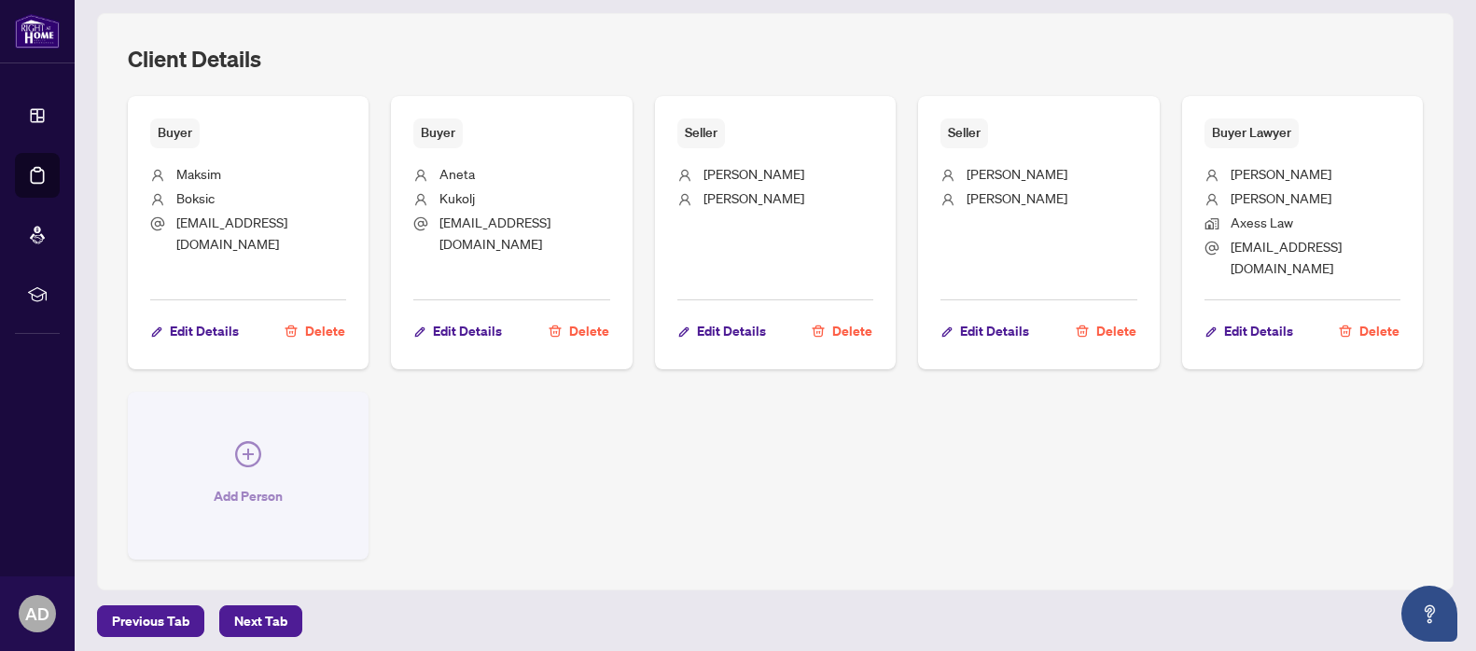
click at [258, 442] on icon "plus-circle" at bounding box center [248, 454] width 26 height 26
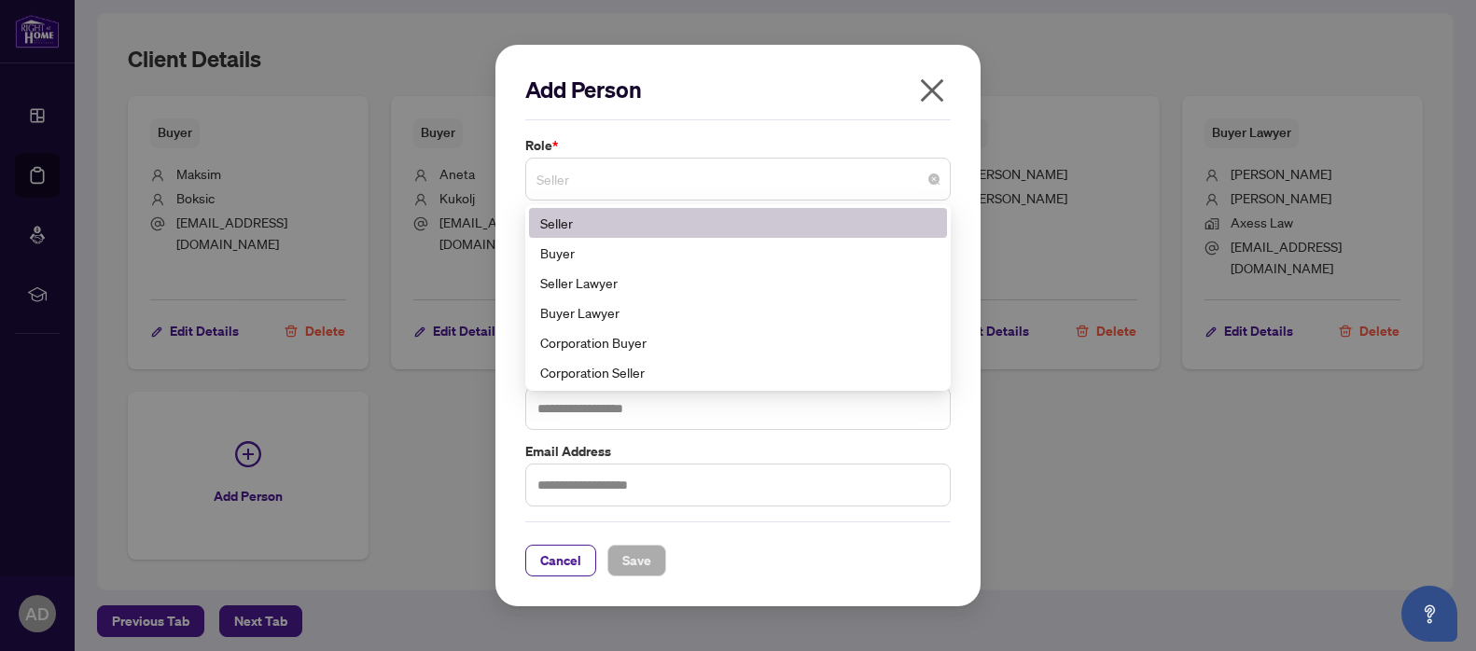
click at [573, 171] on span "Seller" at bounding box center [737, 178] width 403 height 35
click at [579, 279] on div "Seller Lawyer" at bounding box center [738, 282] width 396 height 21
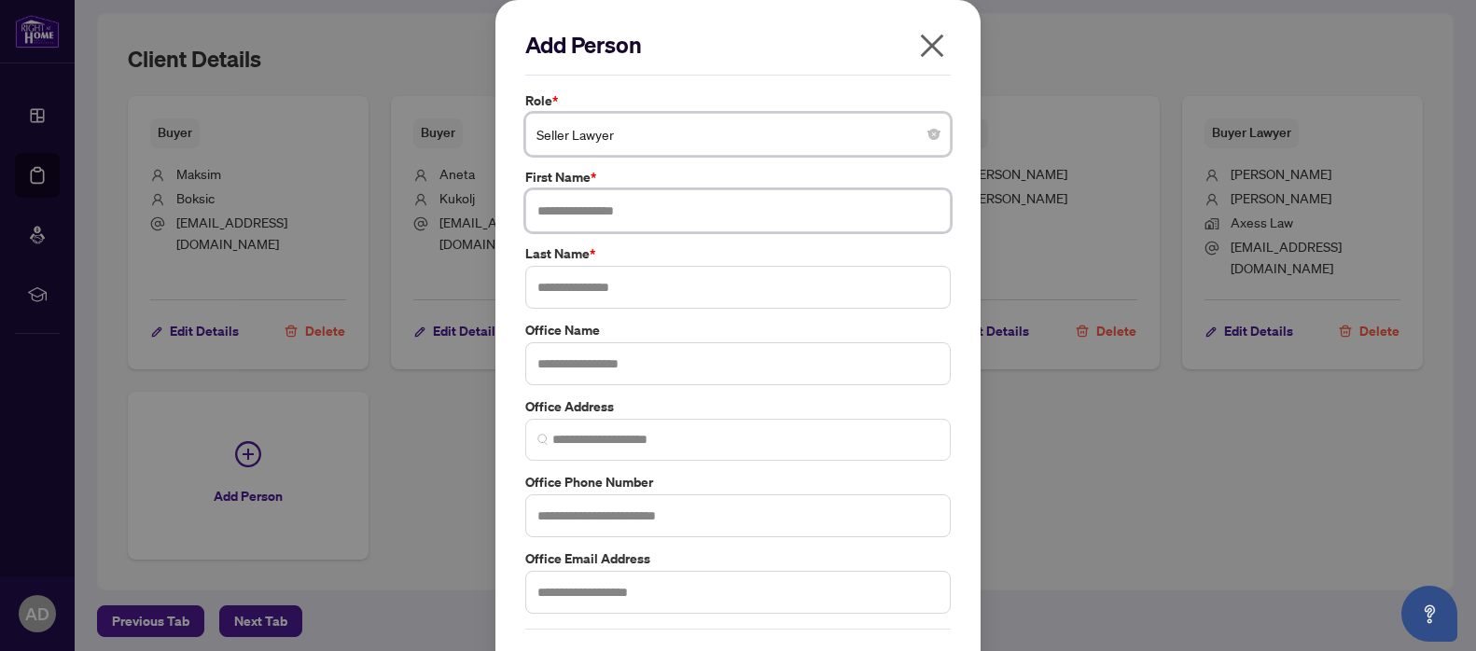
click at [594, 211] on input "text" at bounding box center [737, 210] width 425 height 43
type input "*****"
type input "****"
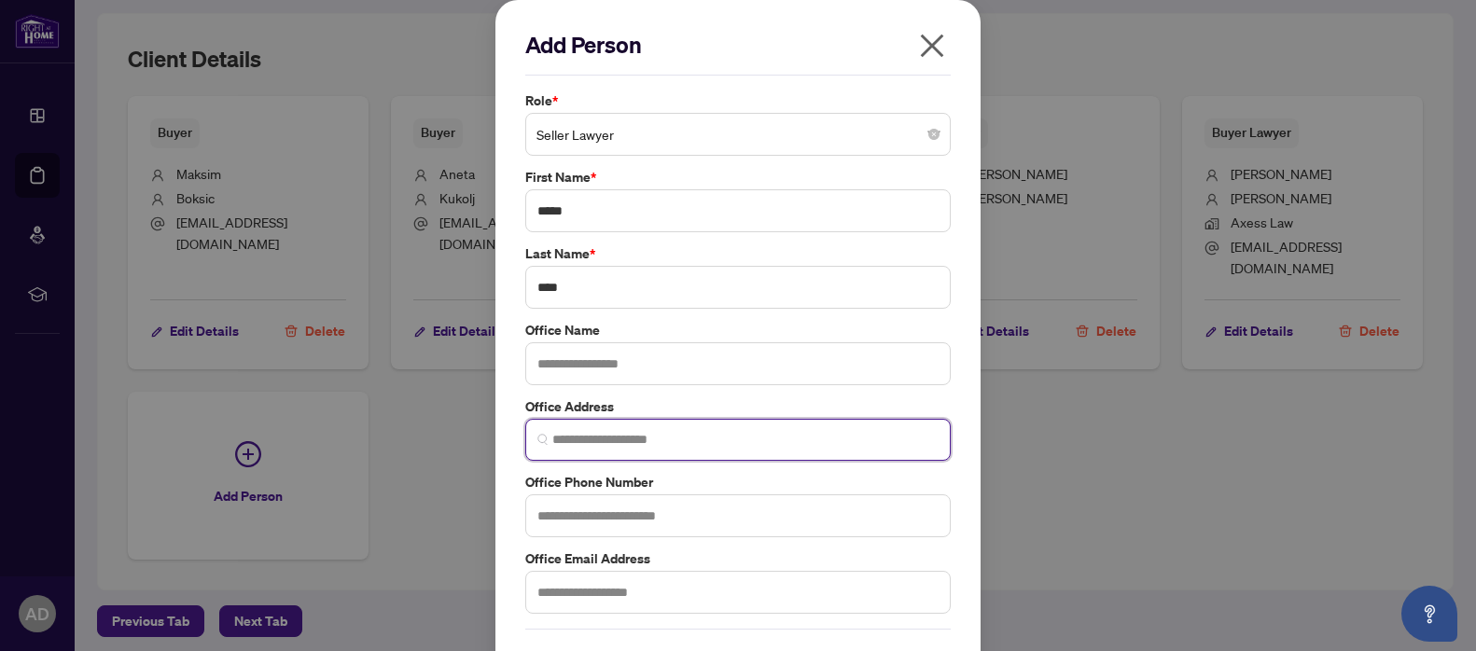
click at [659, 434] on input "search" at bounding box center [745, 440] width 386 height 20
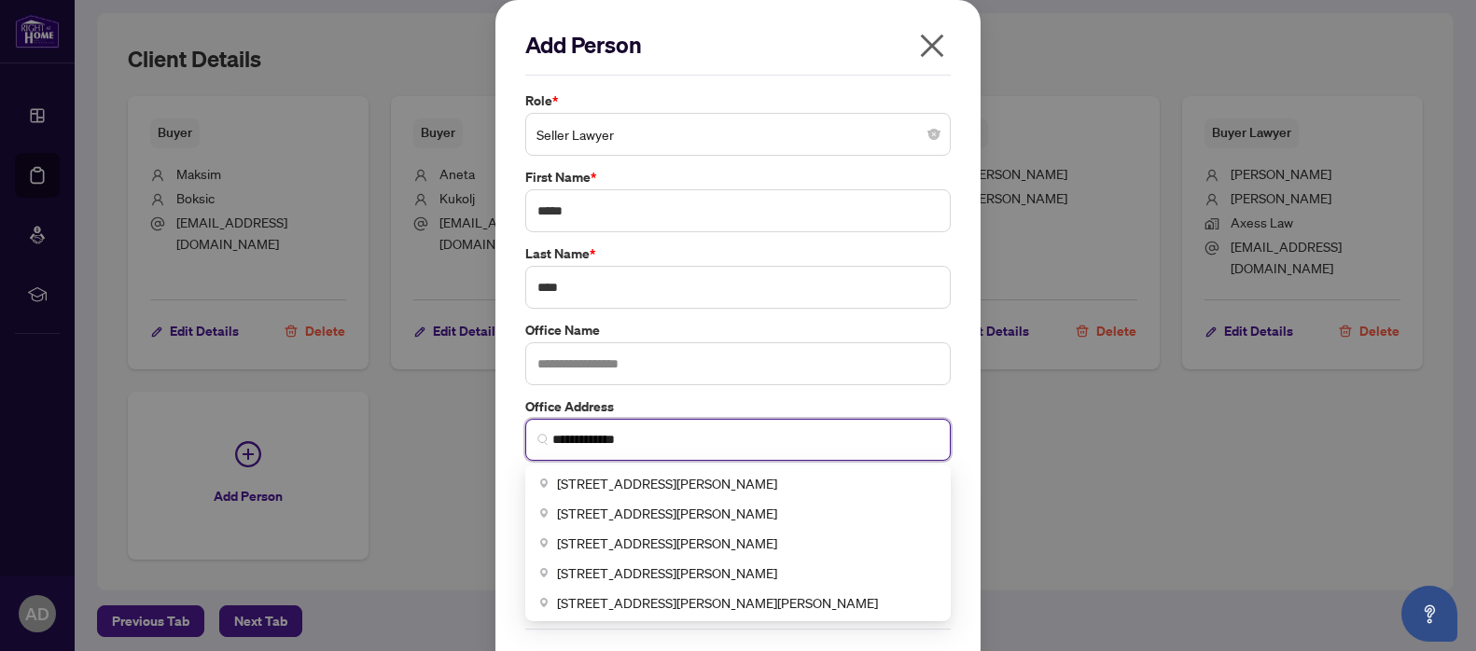
click at [552, 436] on input "**********" at bounding box center [745, 440] width 386 height 20
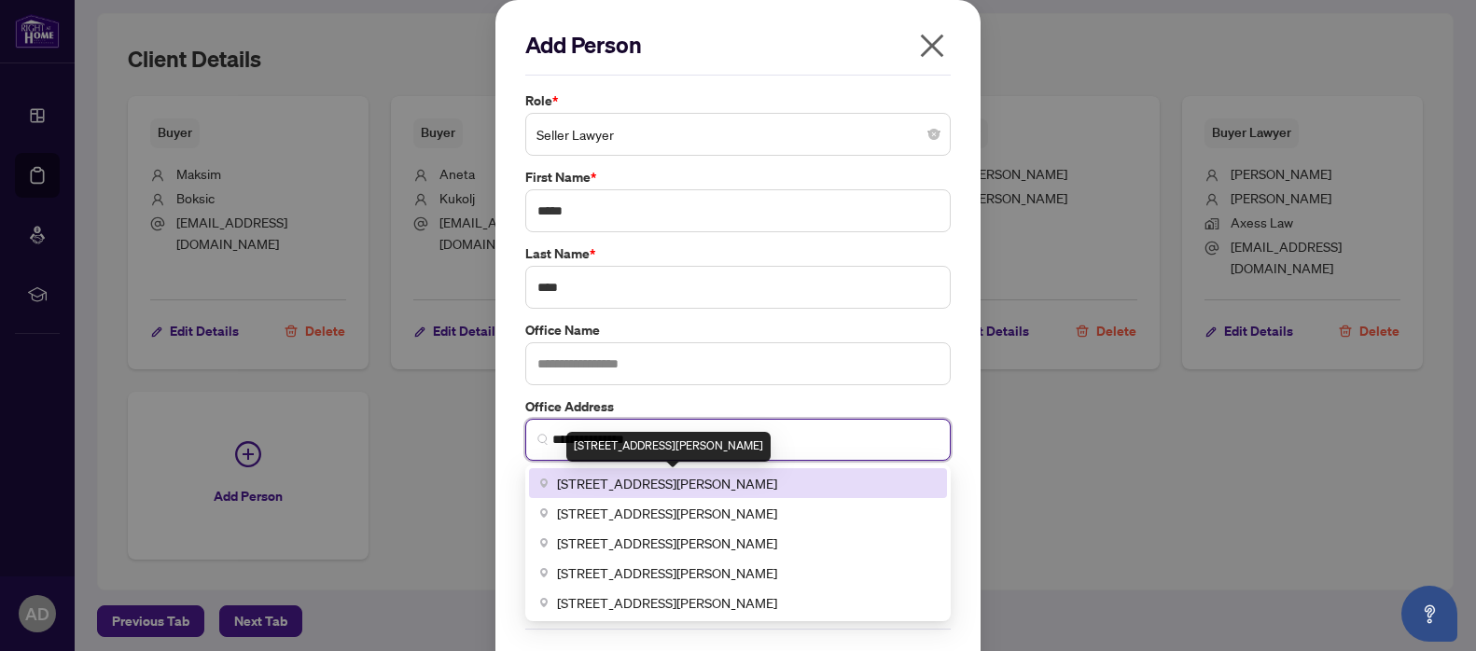
click at [691, 490] on span "[STREET_ADDRESS][PERSON_NAME]" at bounding box center [667, 483] width 220 height 21
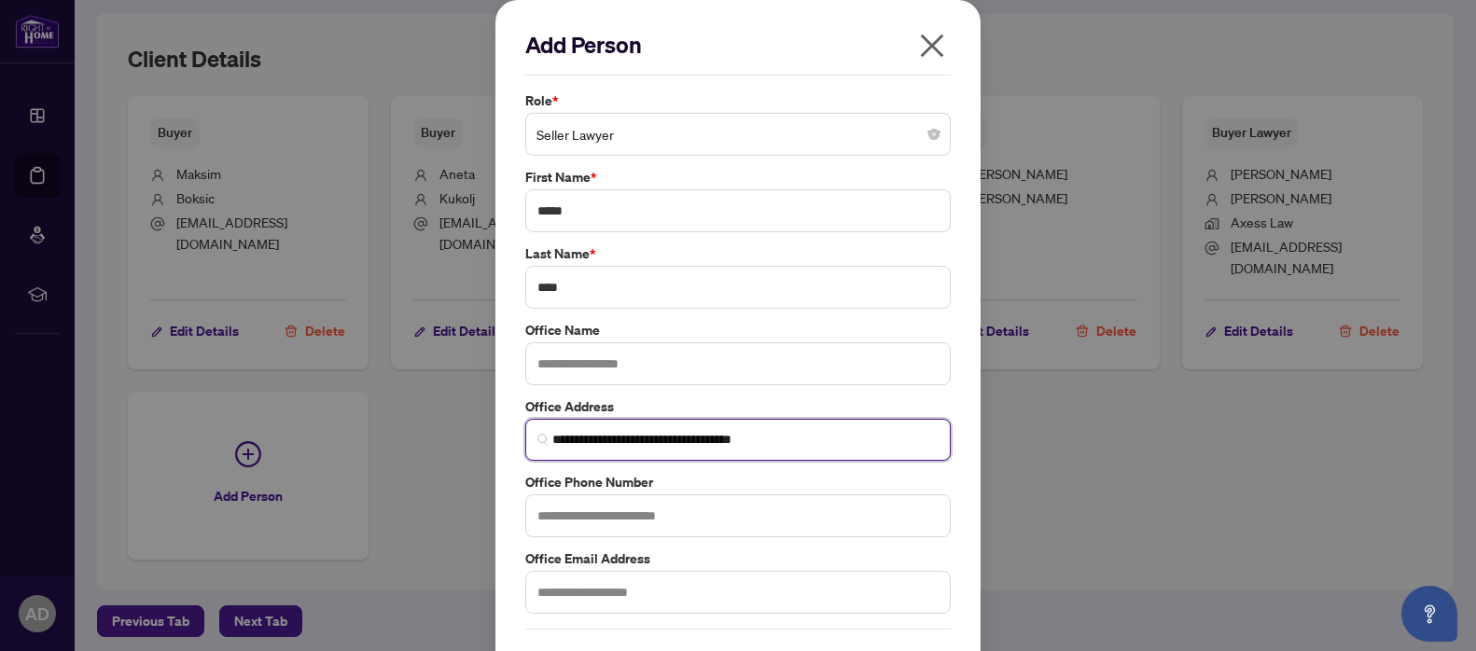
type input "**********"
click at [642, 528] on input "text" at bounding box center [737, 515] width 425 height 43
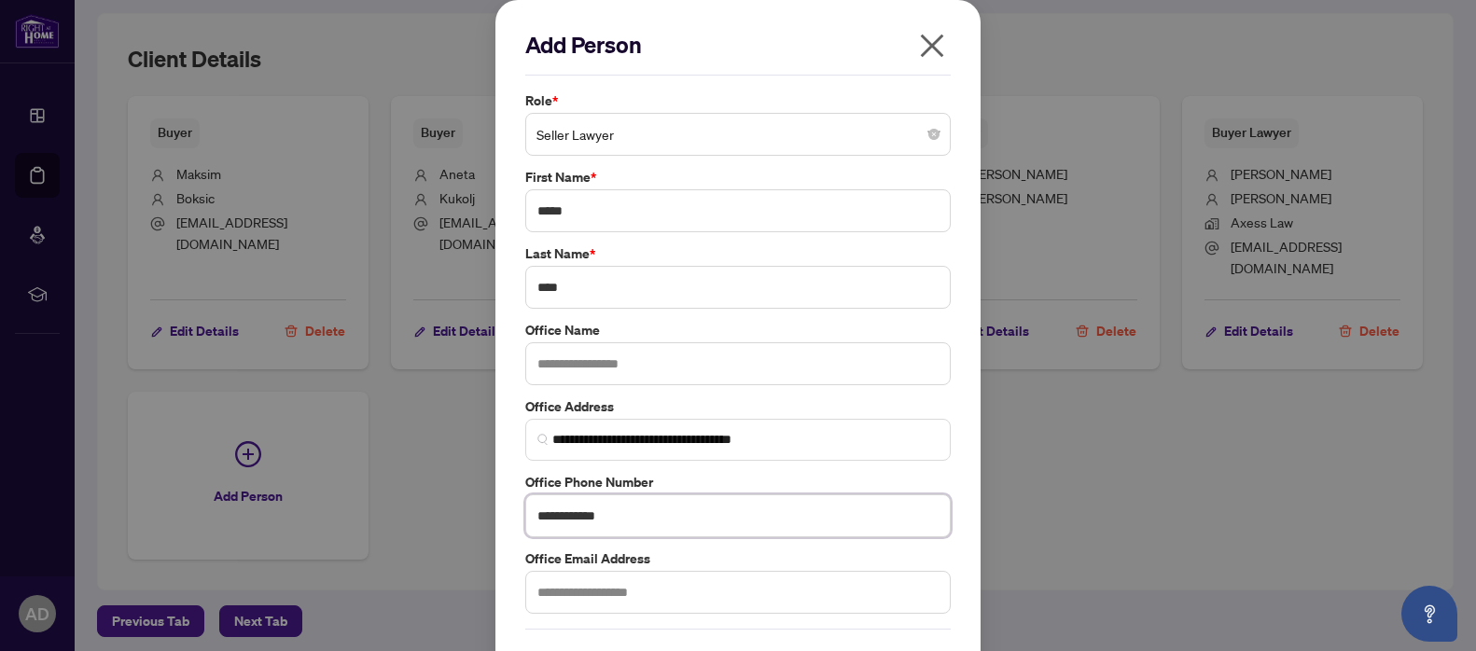
type input "**********"
click at [579, 596] on input "text" at bounding box center [737, 592] width 425 height 43
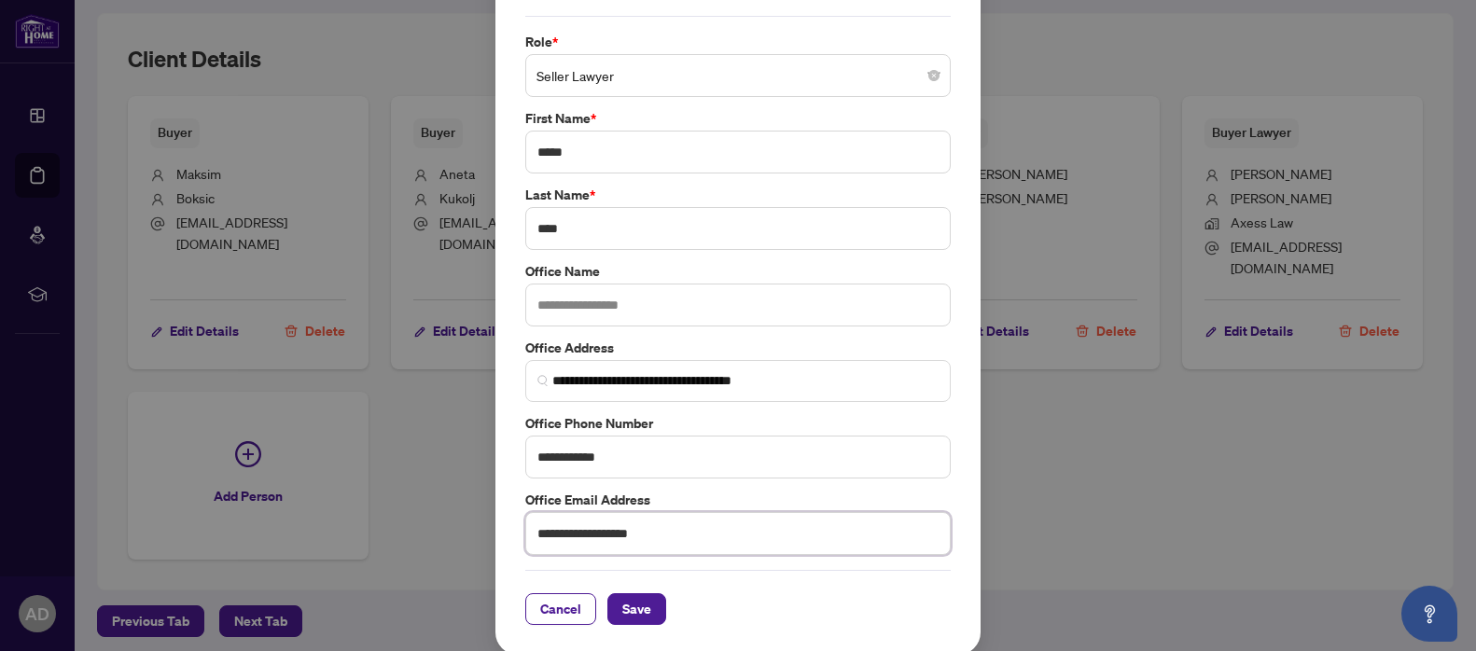
scroll to position [63, 0]
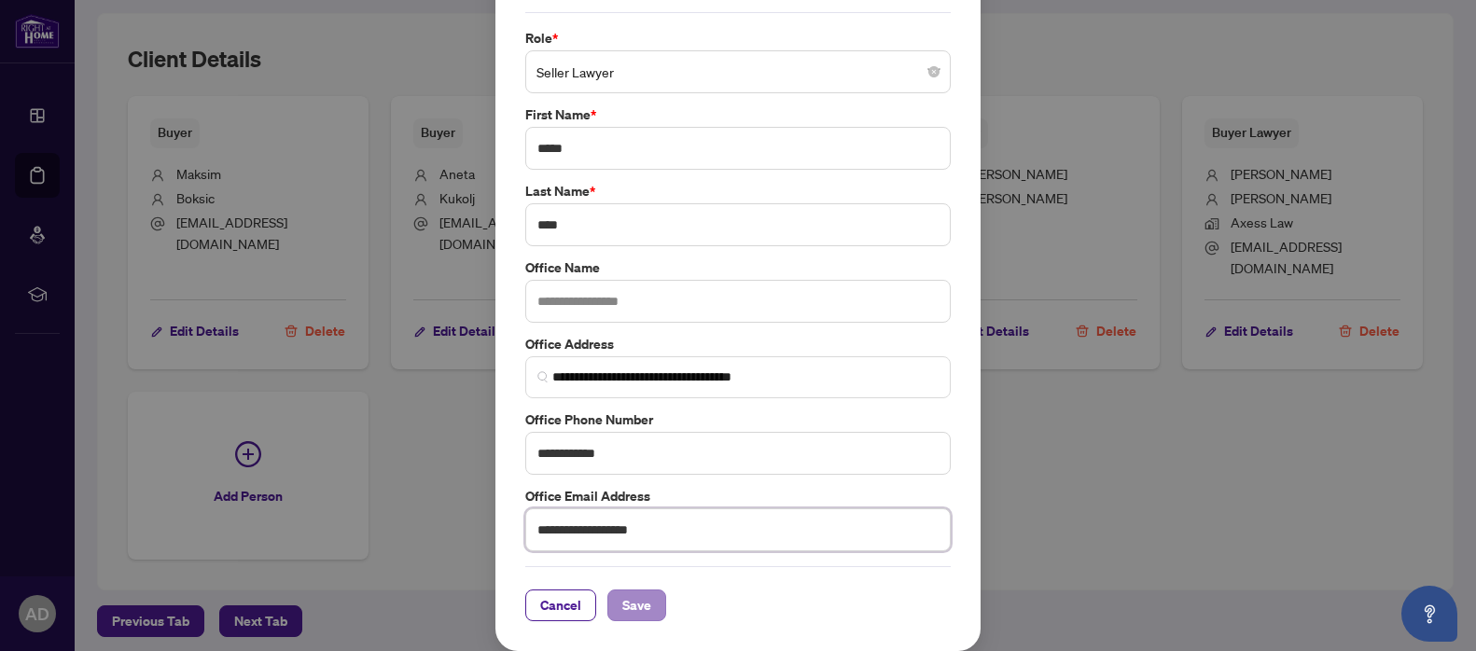
type input "**********"
click at [628, 611] on span "Save" at bounding box center [636, 606] width 29 height 30
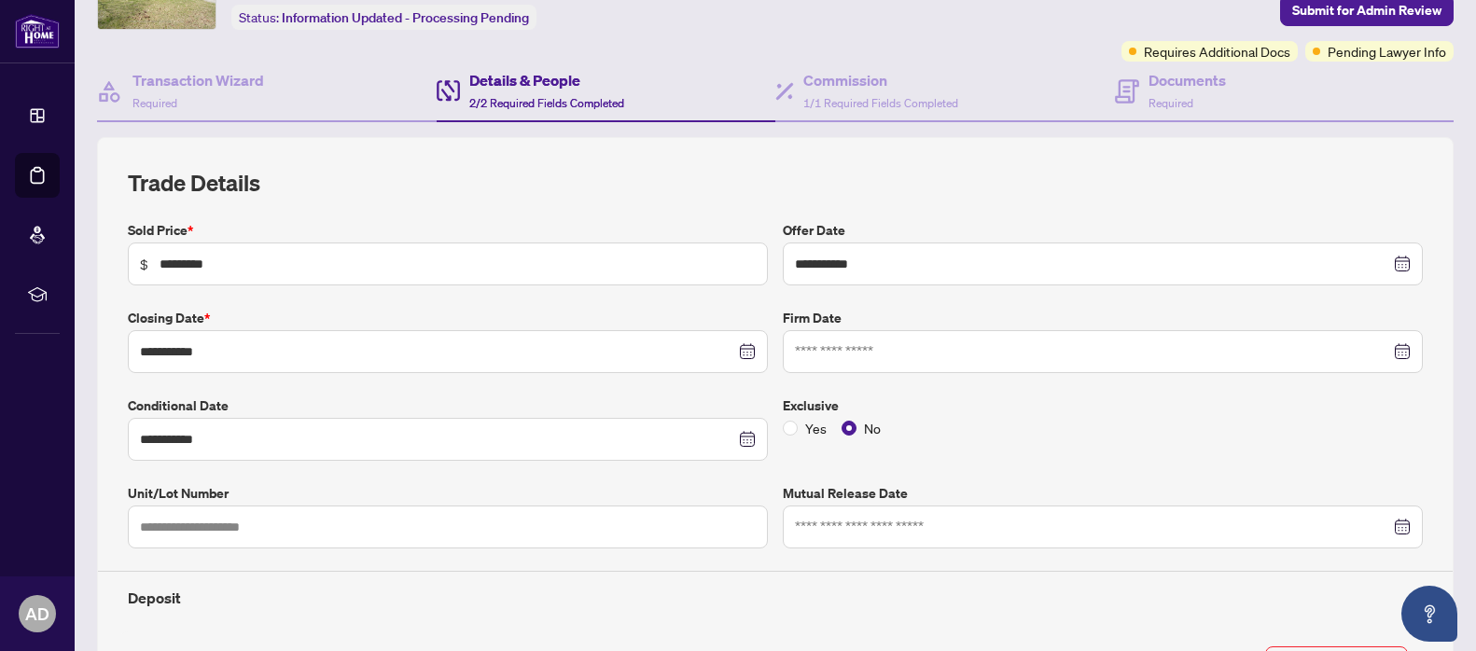
scroll to position [116, 0]
